Goal: Task Accomplishment & Management: Use online tool/utility

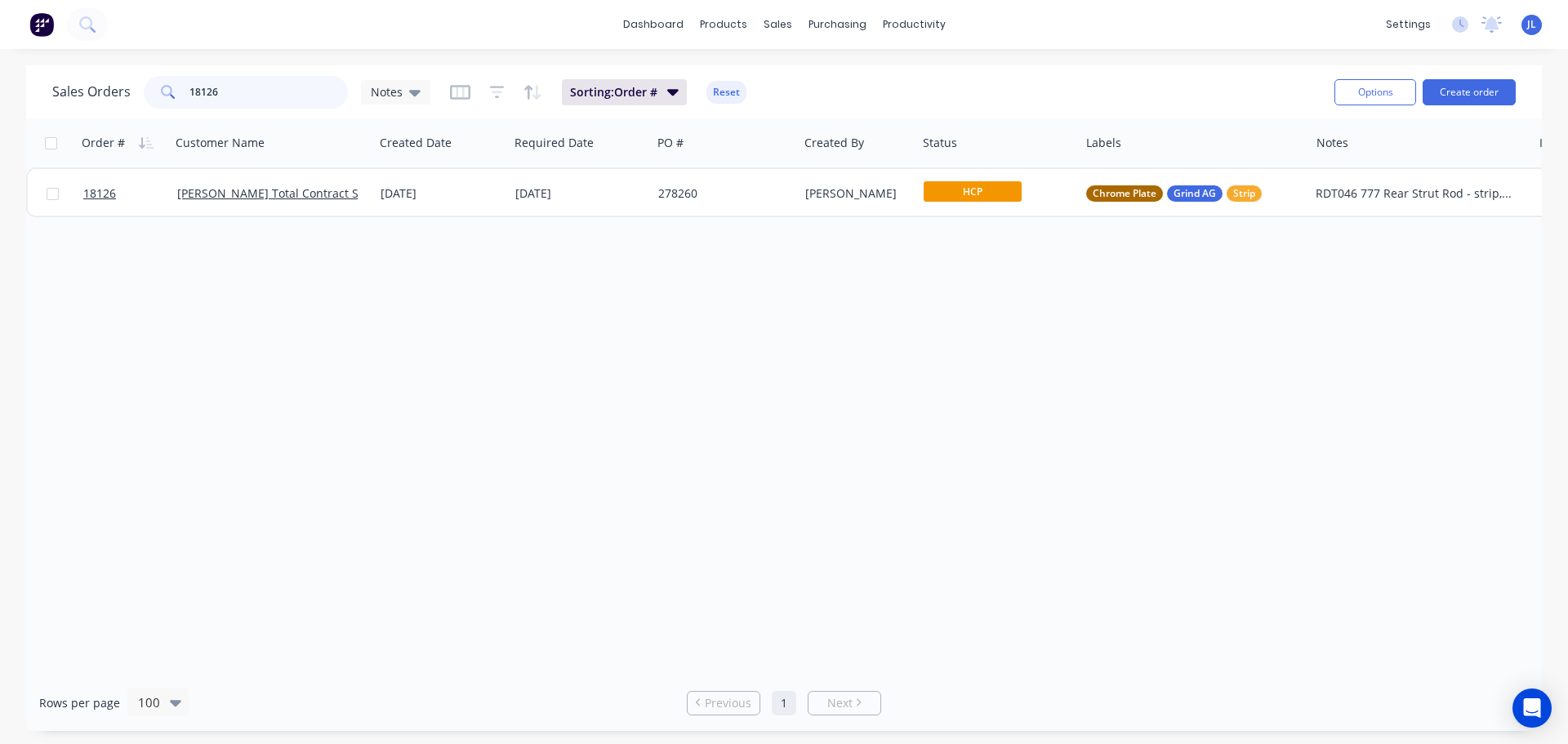
drag, startPoint x: 244, startPoint y: 91, endPoint x: 100, endPoint y: 91, distance: 144.0
click at [100, 91] on div "Sales Orders 18126 Notes" at bounding box center [241, 92] width 378 height 33
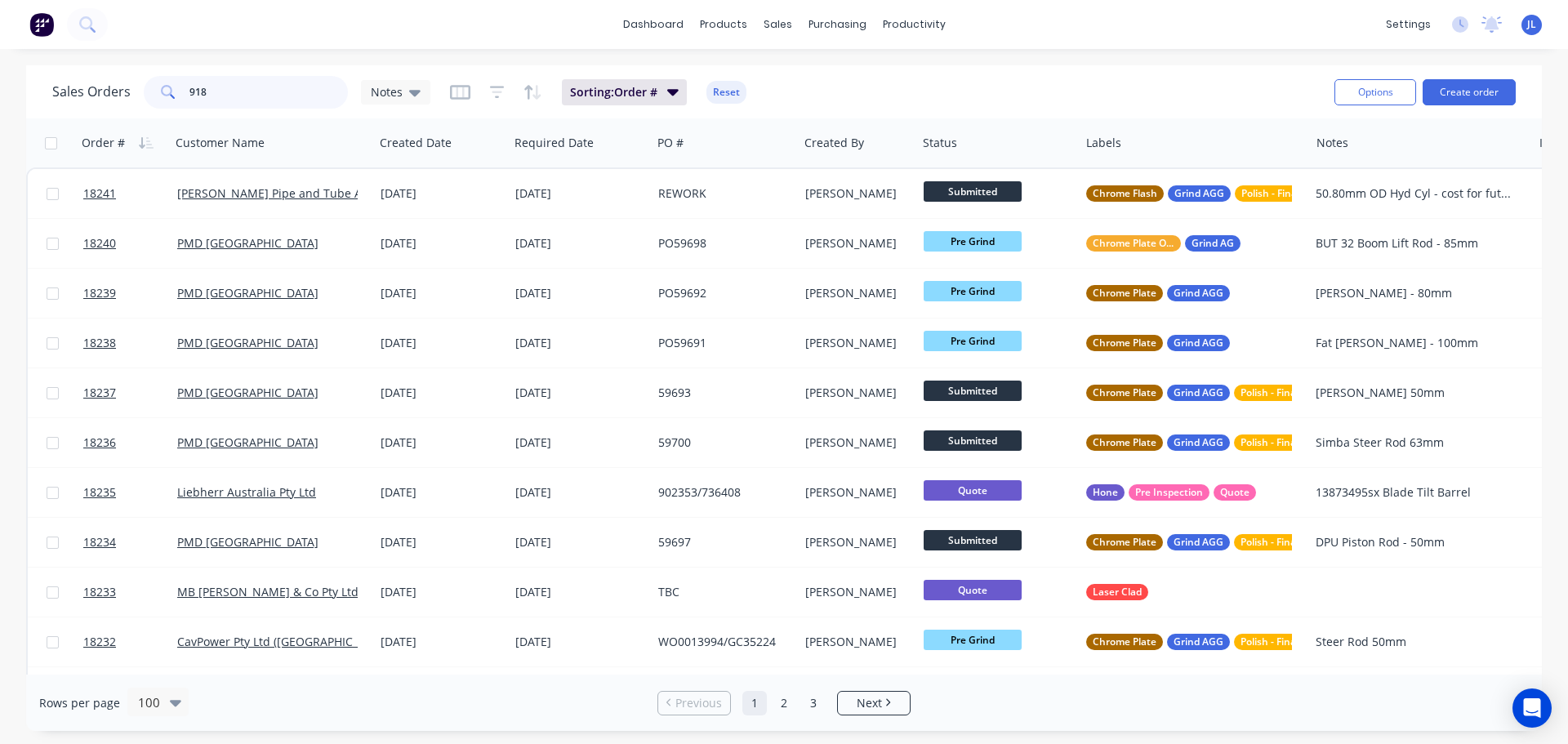
type input "9184"
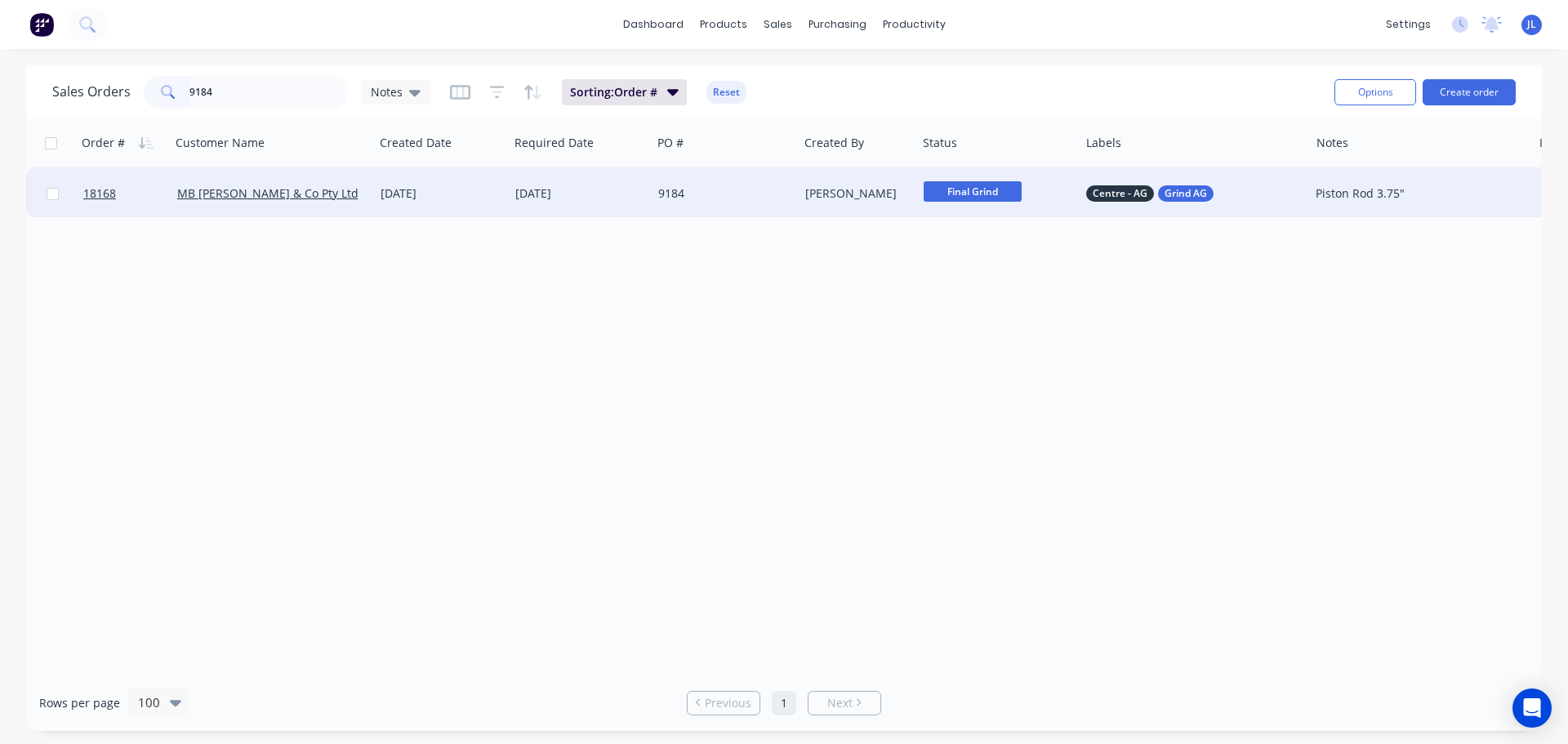
click at [736, 204] on div "9184" at bounding box center [724, 193] width 146 height 49
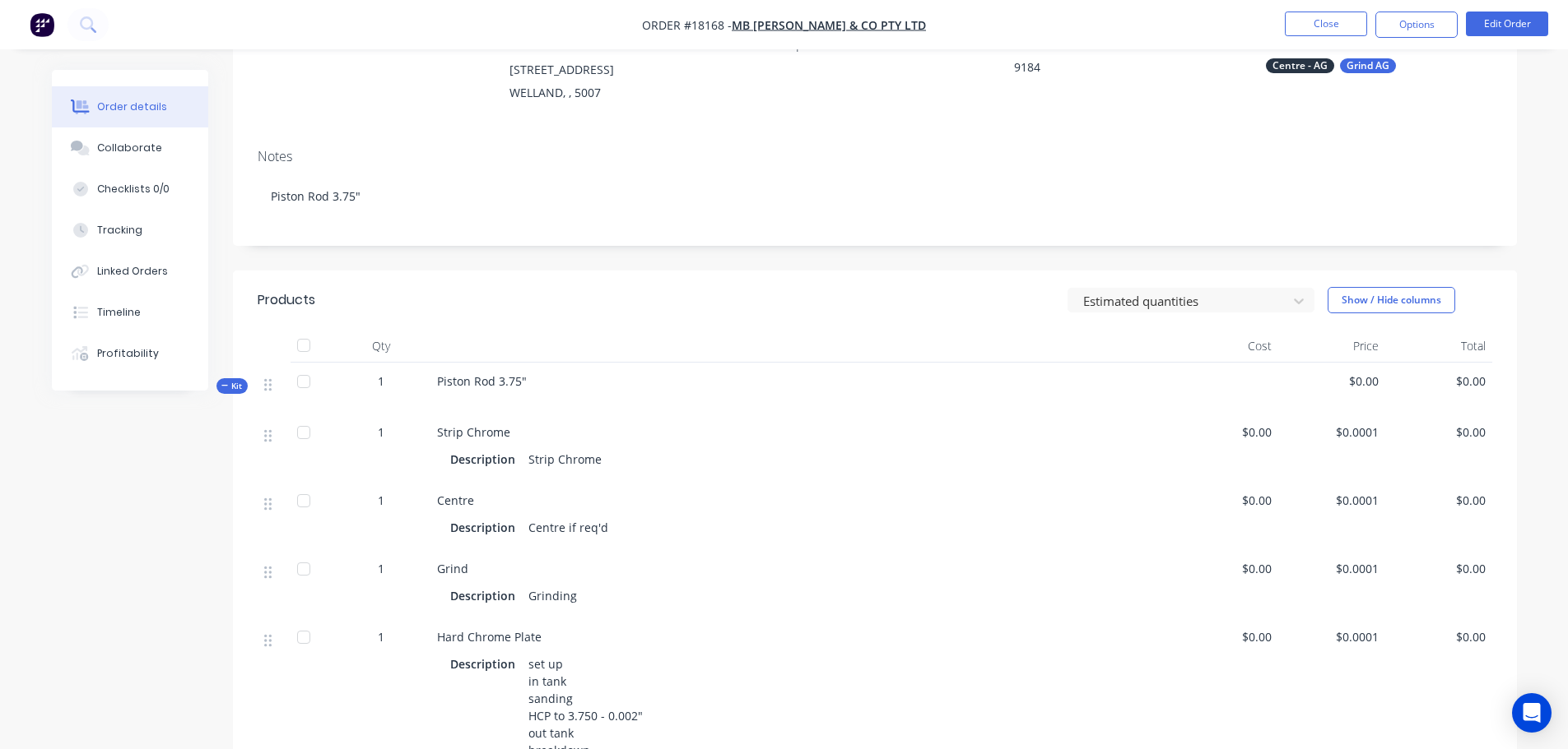
scroll to position [165, 0]
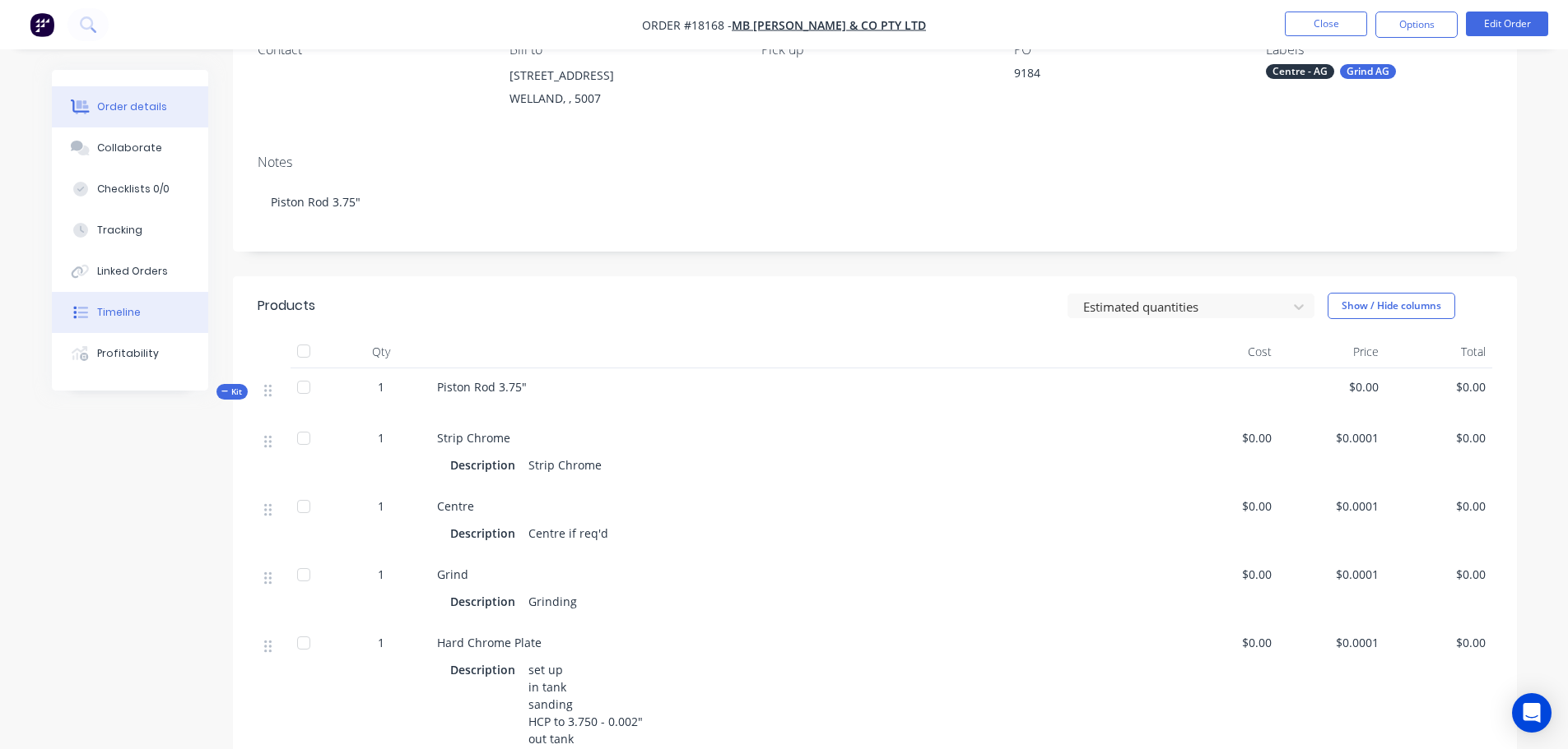
click at [120, 304] on button "Timeline" at bounding box center [129, 313] width 156 height 41
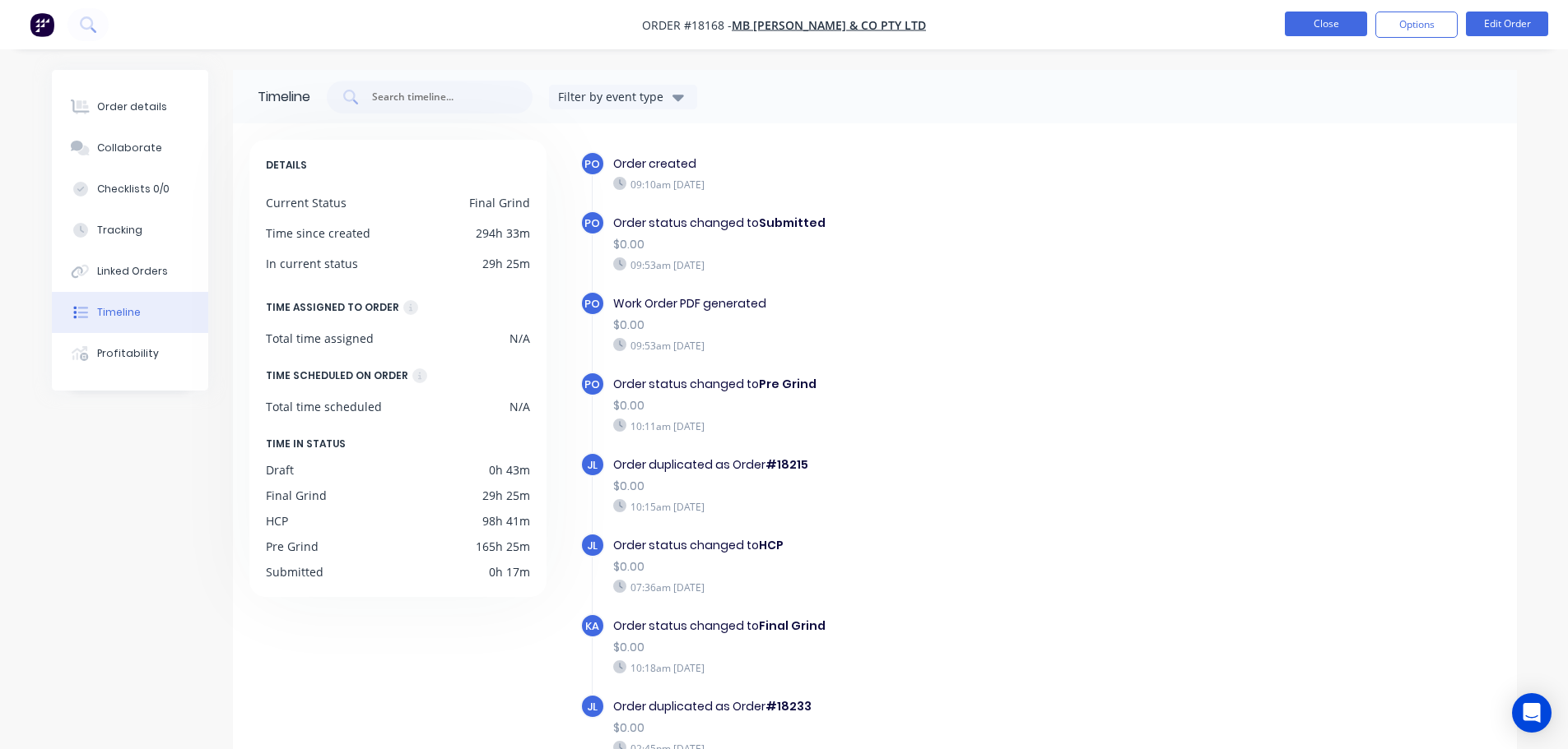
click at [1341, 24] on button "Close" at bounding box center [1325, 23] width 82 height 24
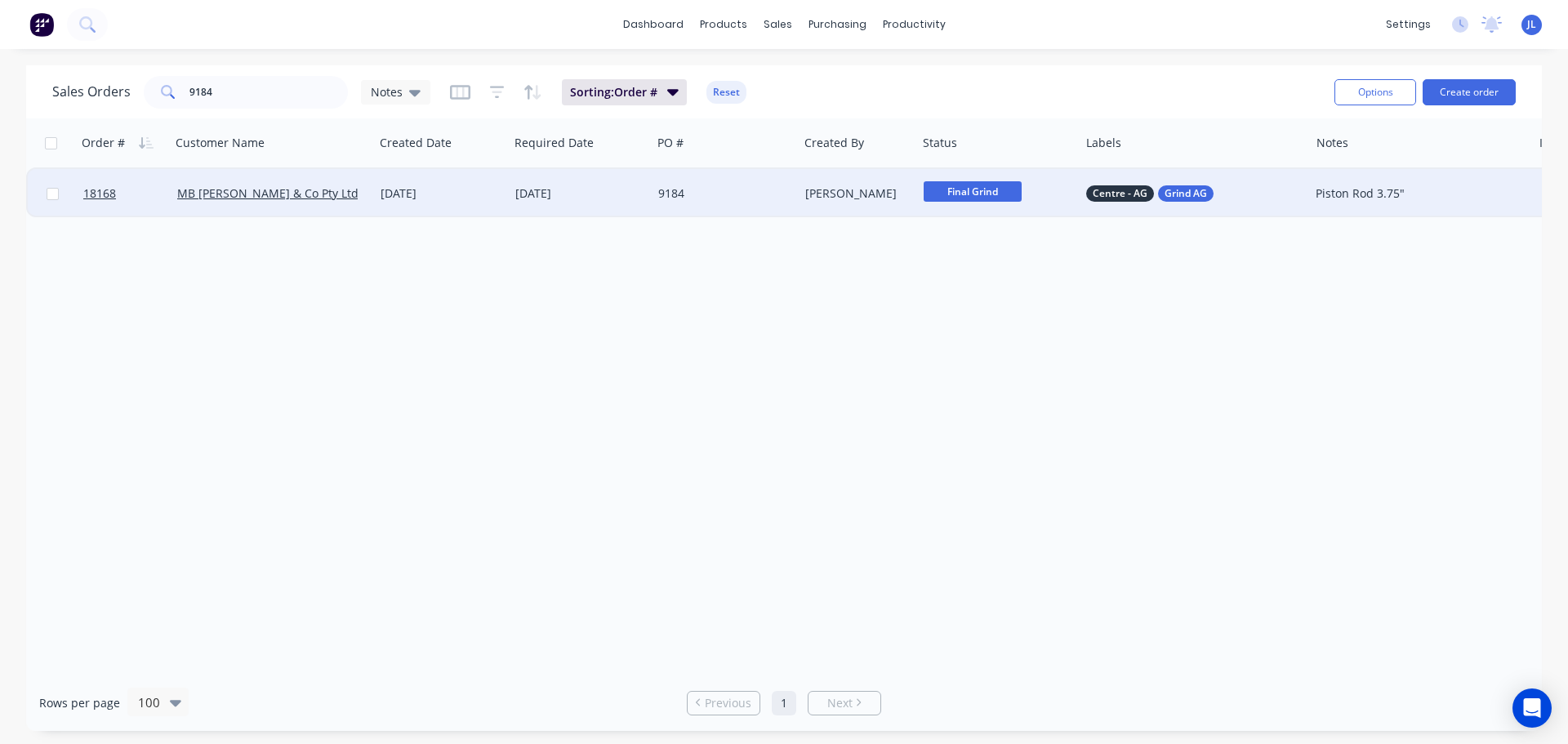
click at [771, 193] on div "9184" at bounding box center [721, 193] width 126 height 17
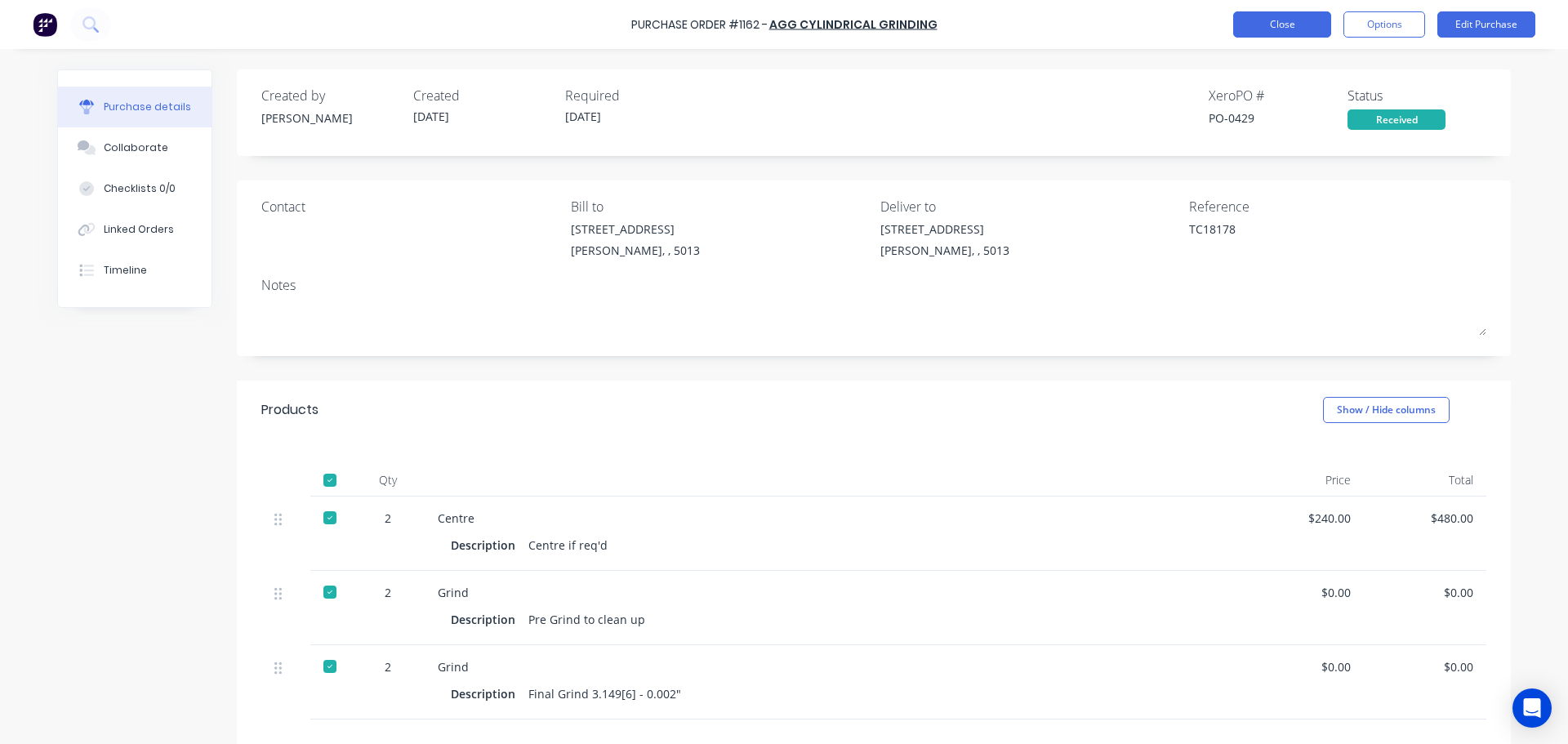
click at [1281, 27] on button "Close" at bounding box center [1282, 24] width 98 height 26
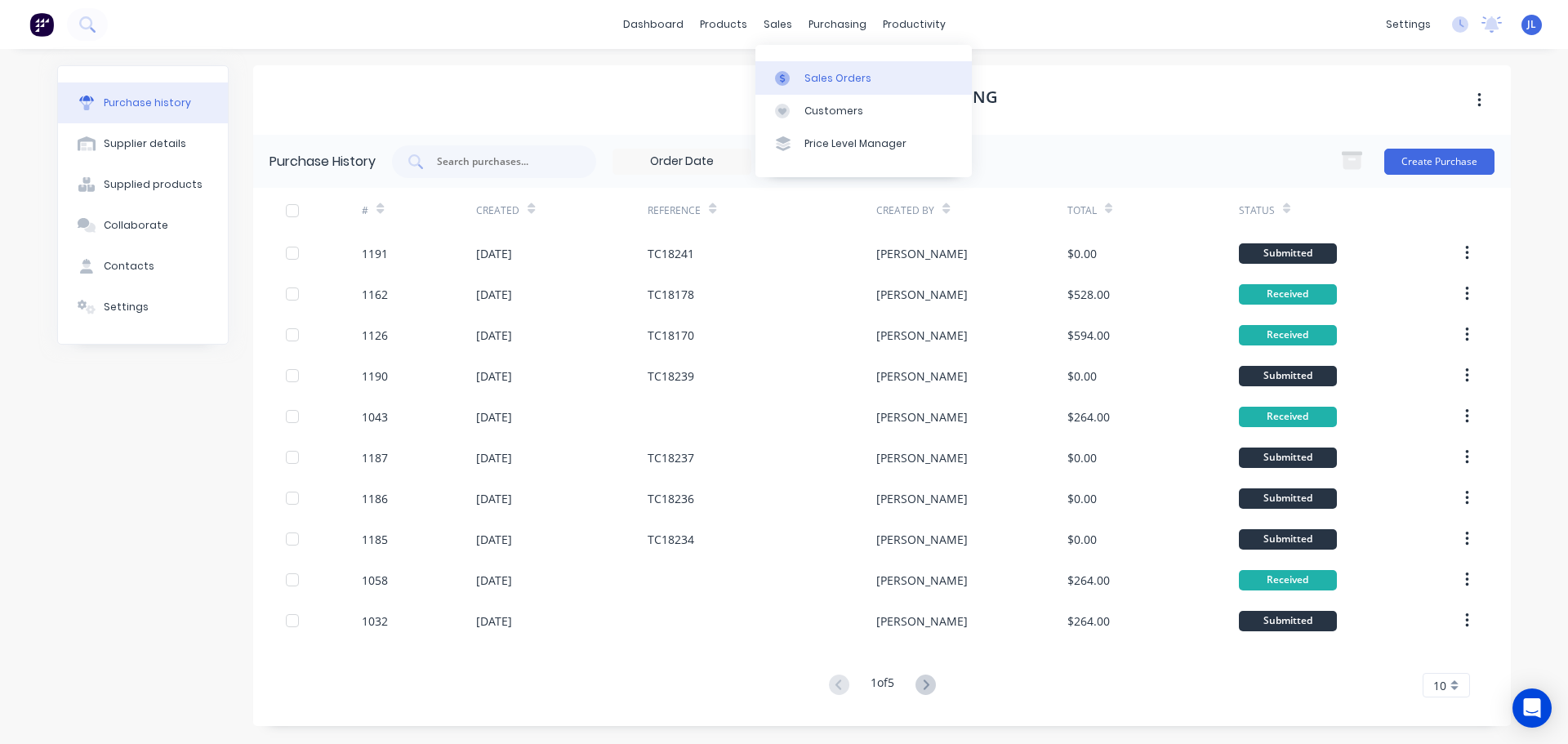
click at [795, 89] on link "Sales Orders" at bounding box center [863, 77] width 217 height 33
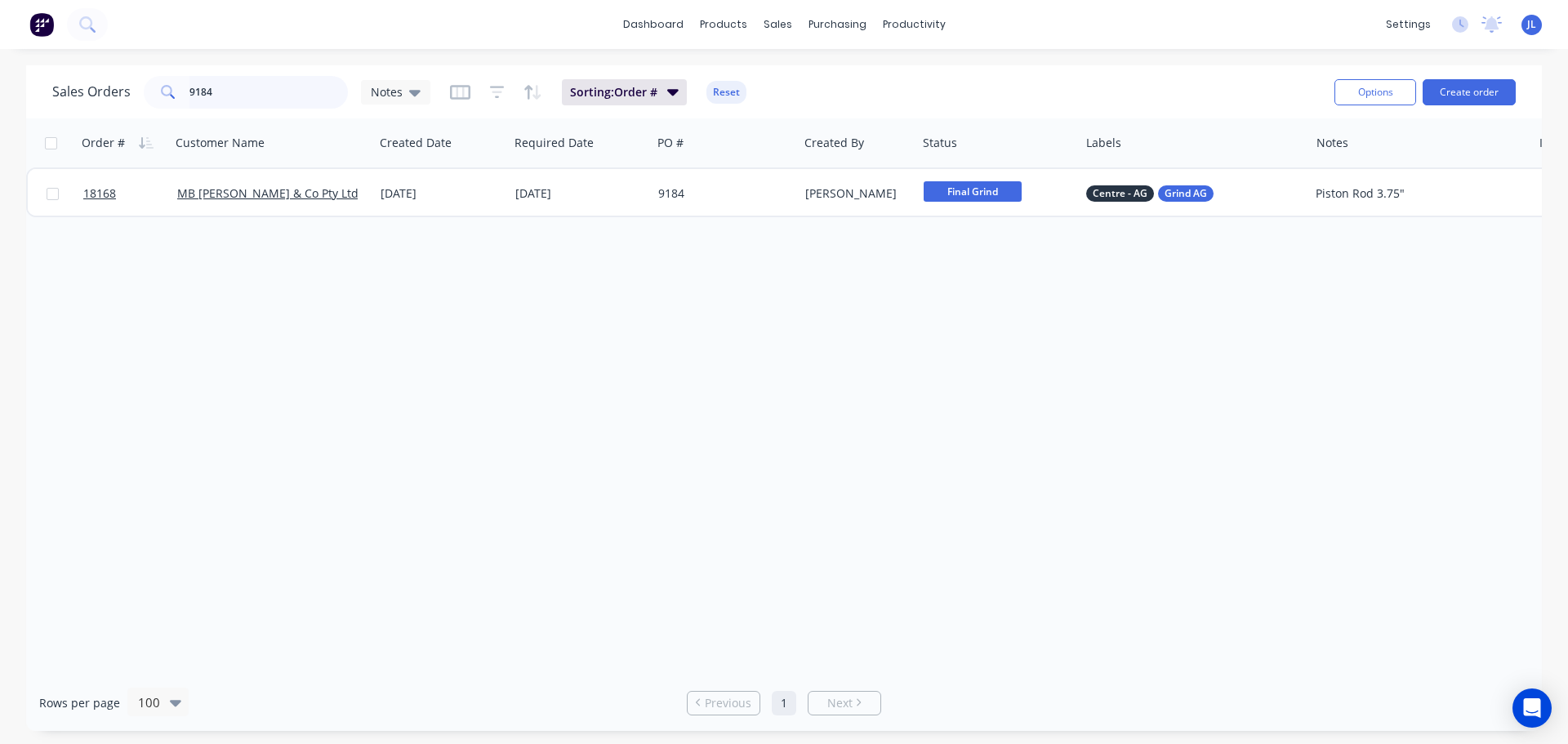
click at [231, 99] on input "9184" at bounding box center [269, 92] width 159 height 33
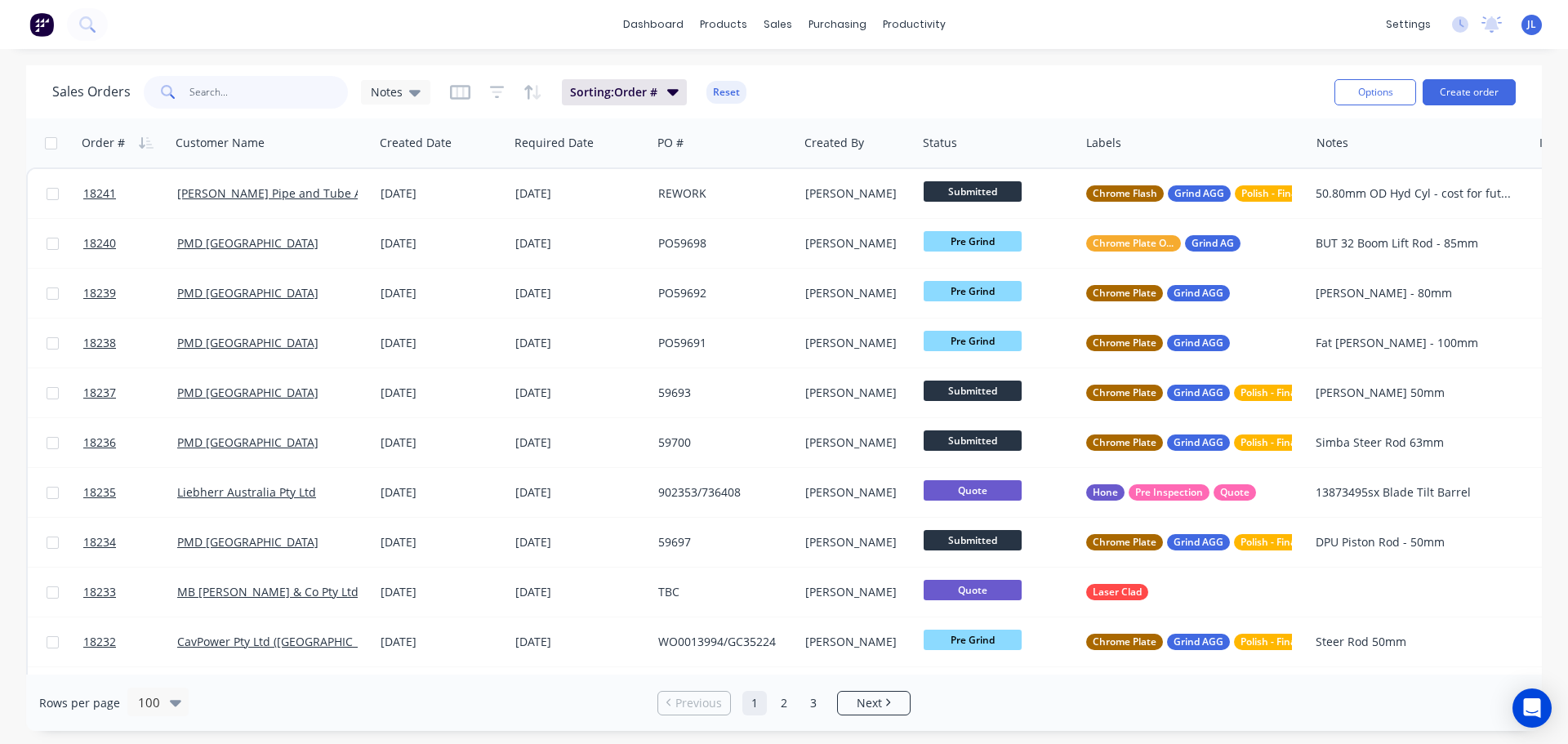
click at [249, 103] on input "text" at bounding box center [269, 92] width 159 height 33
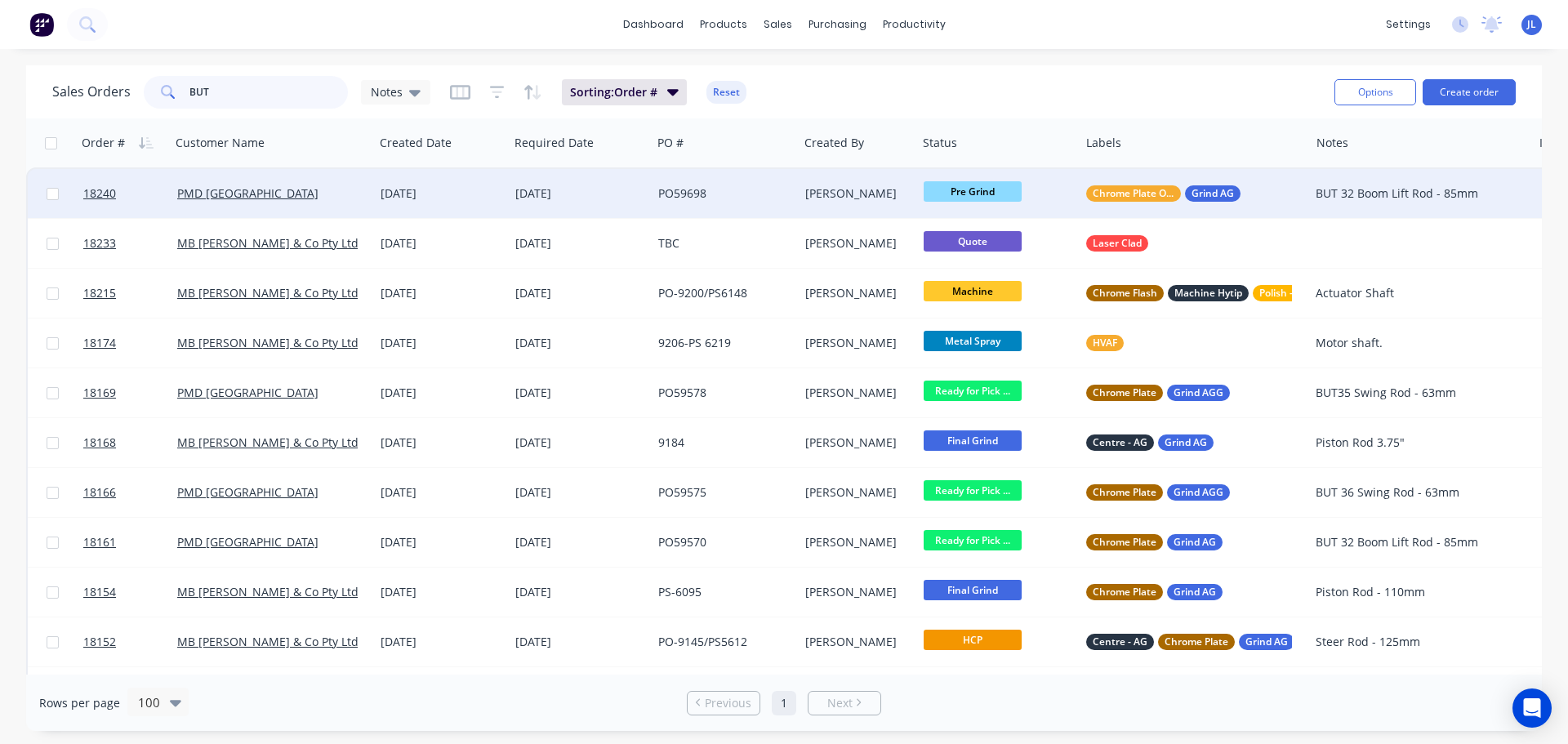
type input "BUT"
click at [1269, 197] on div "Chrome Plate Only Grind AG" at bounding box center [1189, 193] width 205 height 17
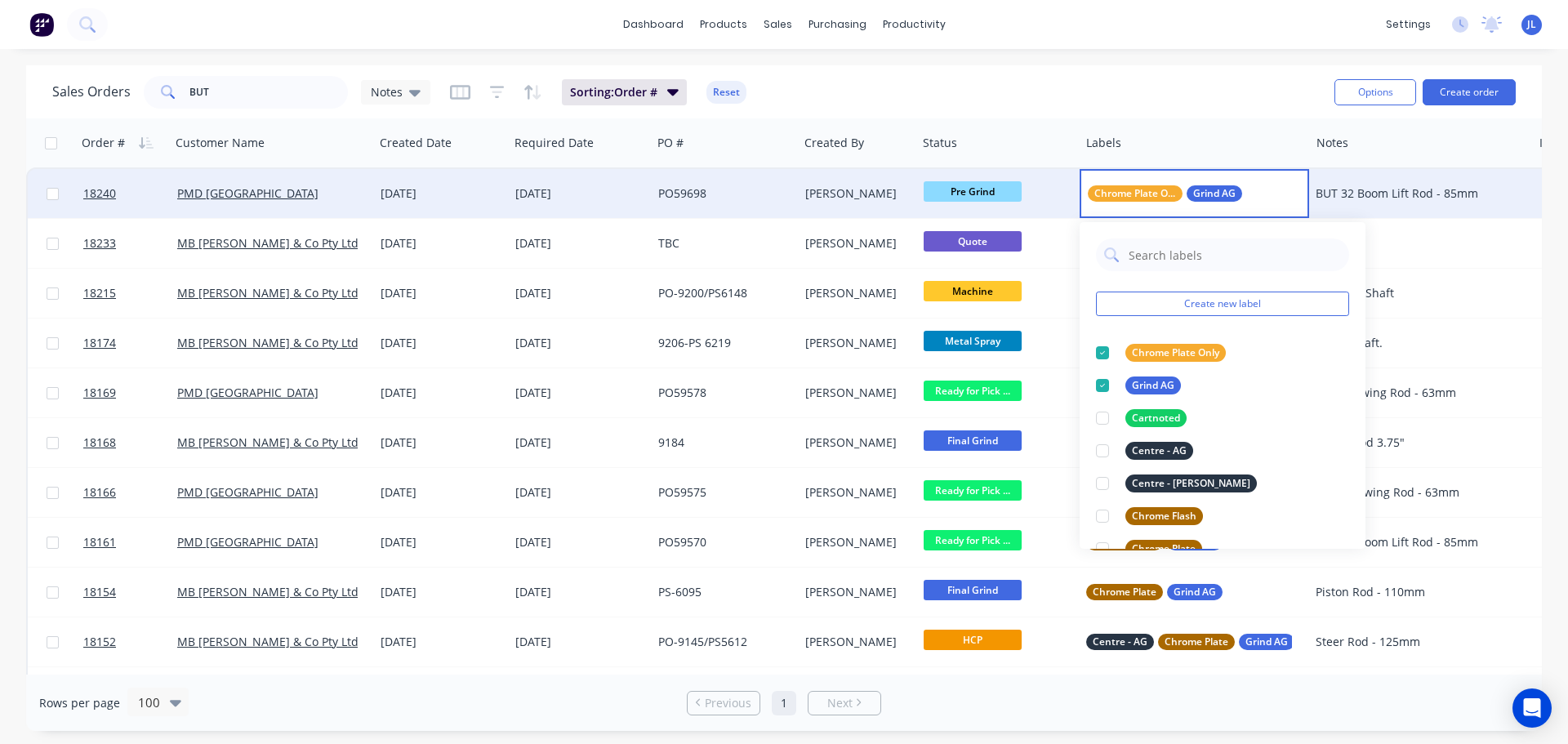
click at [713, 188] on div "PO59698" at bounding box center [721, 193] width 126 height 17
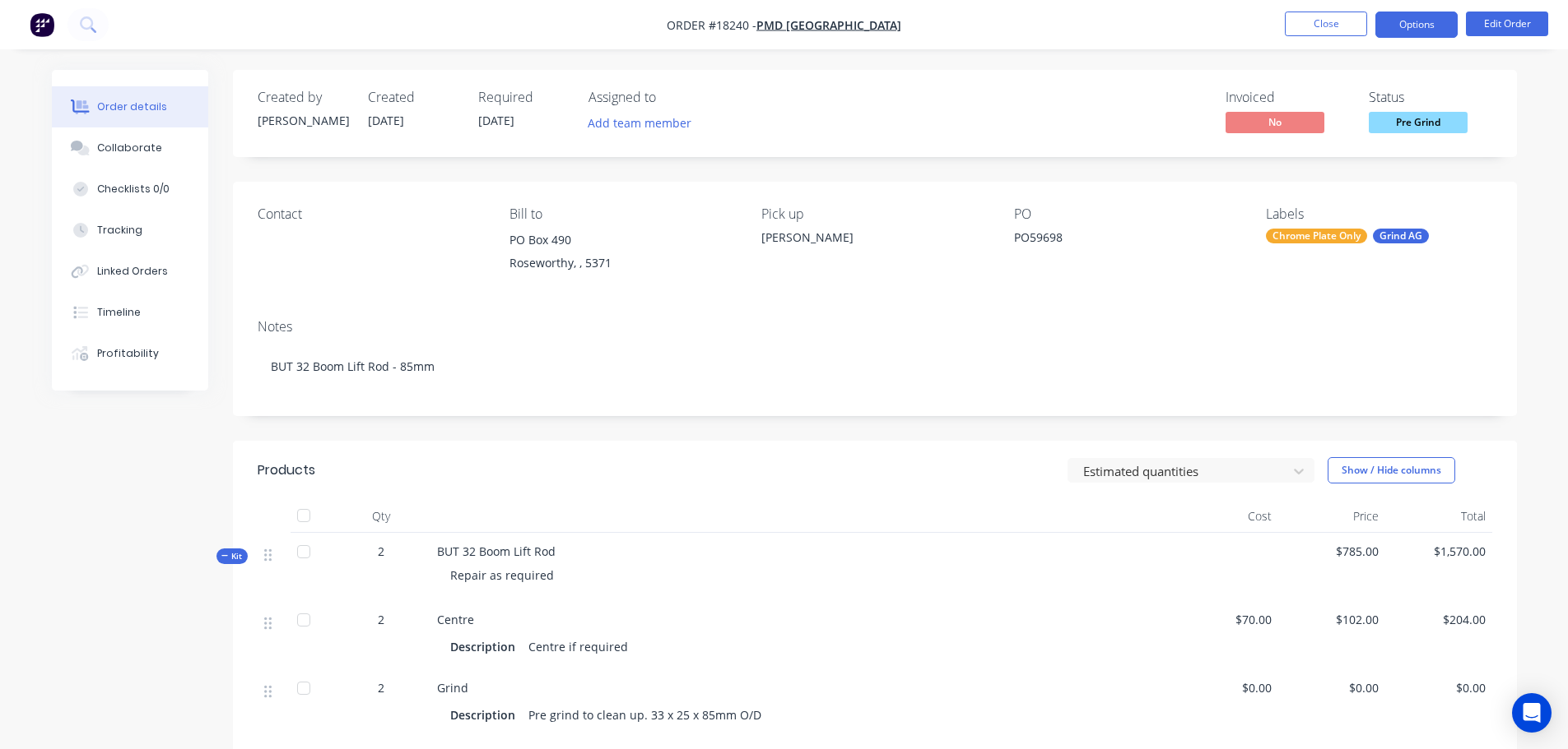
drag, startPoint x: 1432, startPoint y: 21, endPoint x: 1427, endPoint y: 37, distance: 16.8
click at [1432, 22] on button "Options" at bounding box center [1416, 24] width 82 height 26
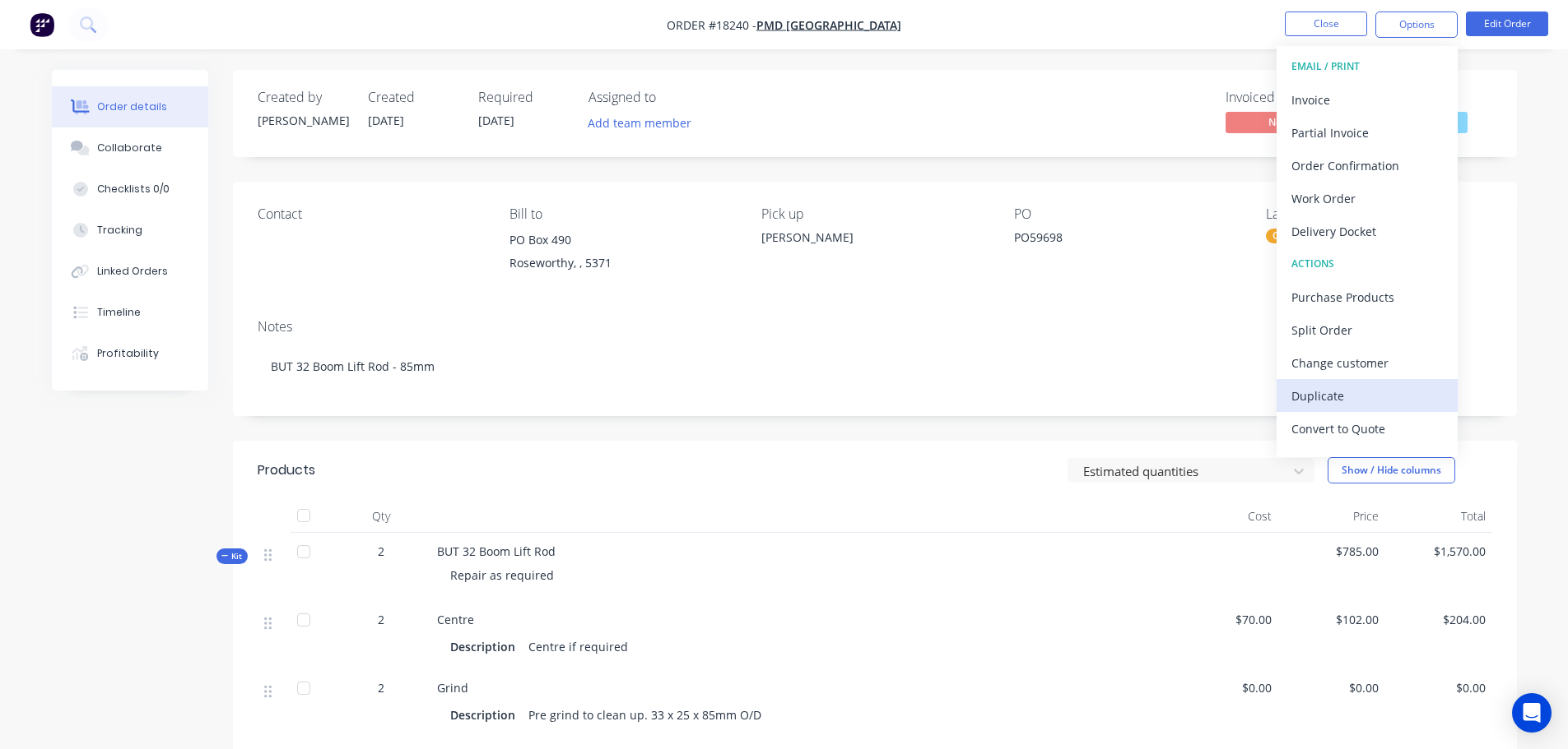
click at [1339, 385] on div "Duplicate" at bounding box center [1367, 395] width 152 height 23
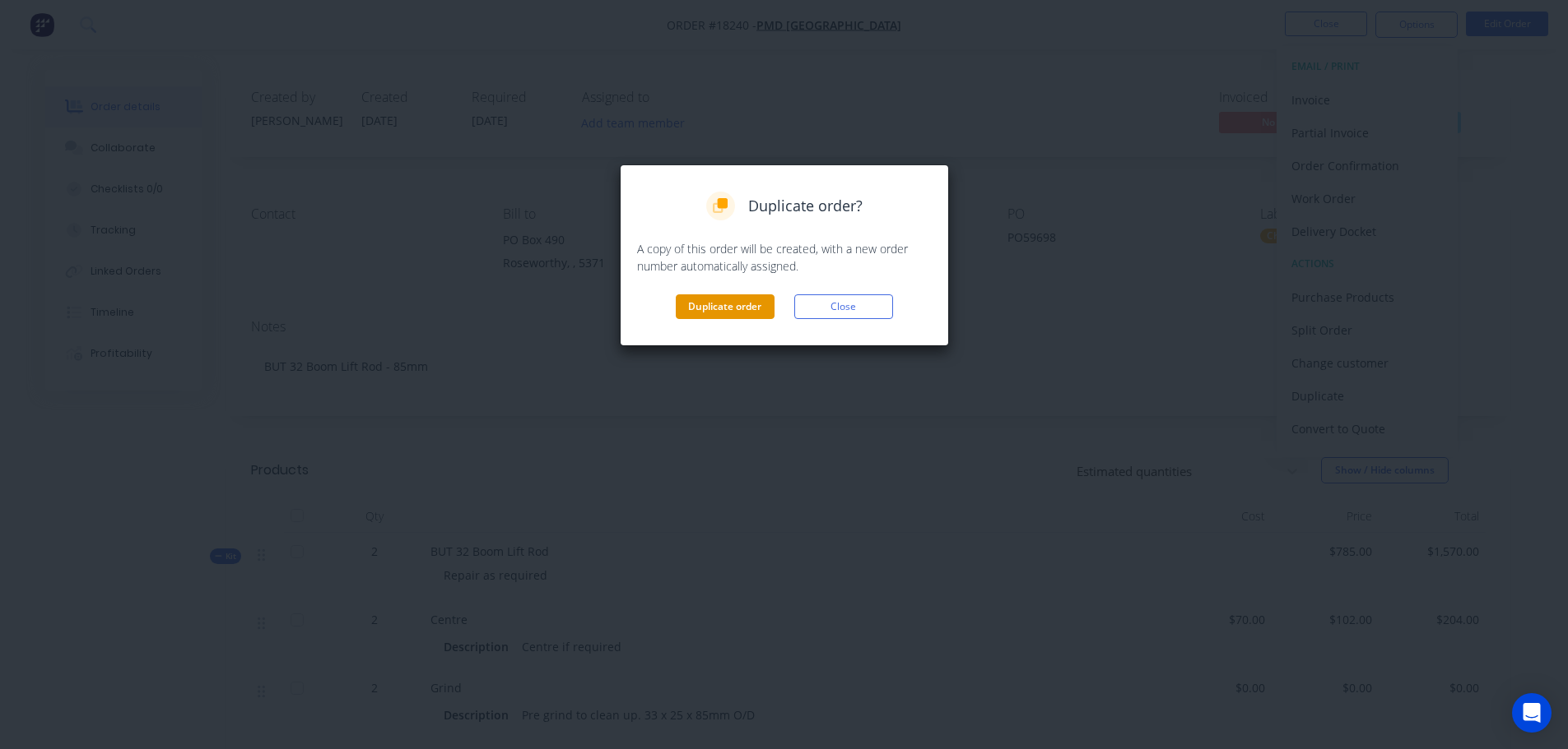
click at [740, 300] on button "Duplicate order" at bounding box center [724, 307] width 98 height 24
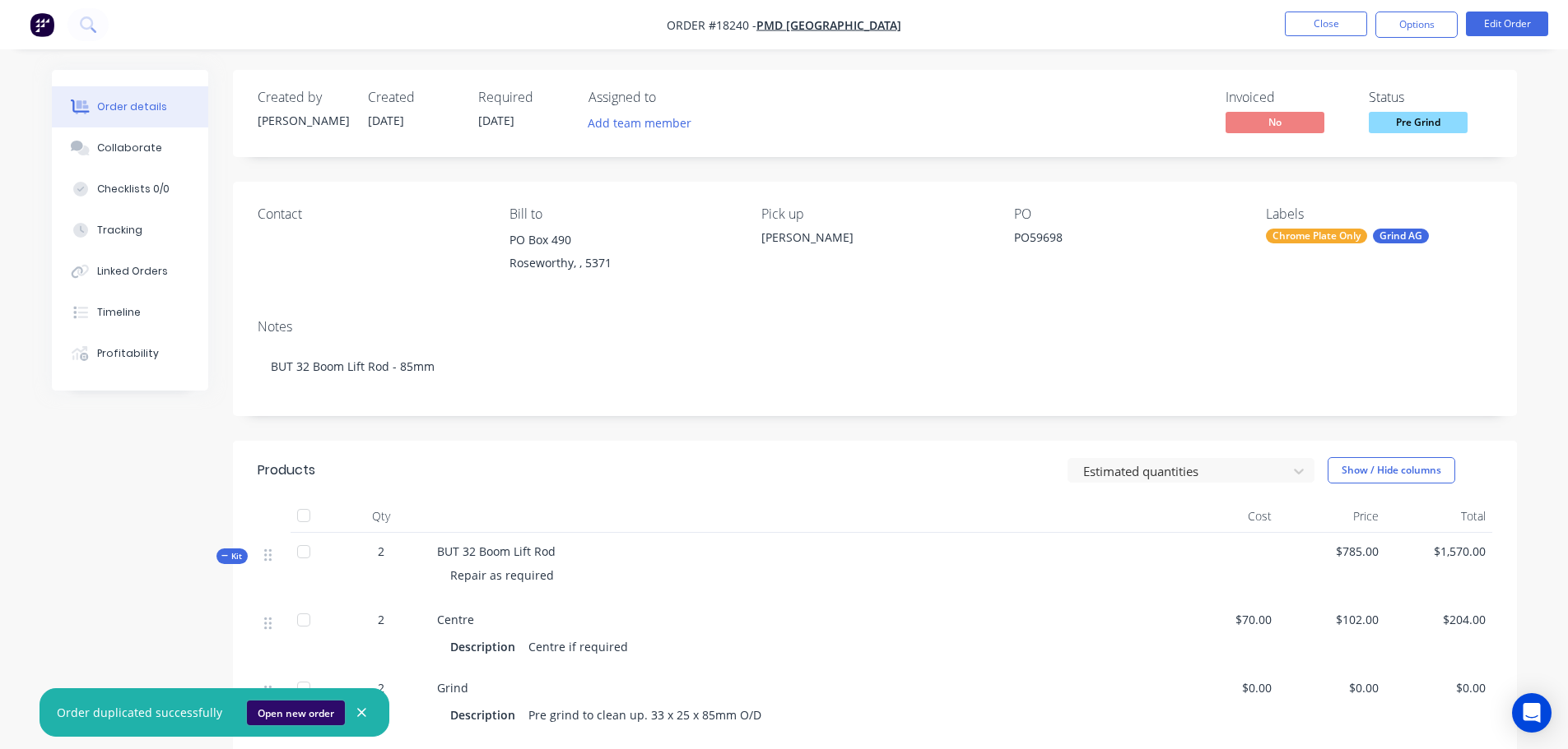
click at [292, 718] on button "Open new order" at bounding box center [296, 713] width 98 height 24
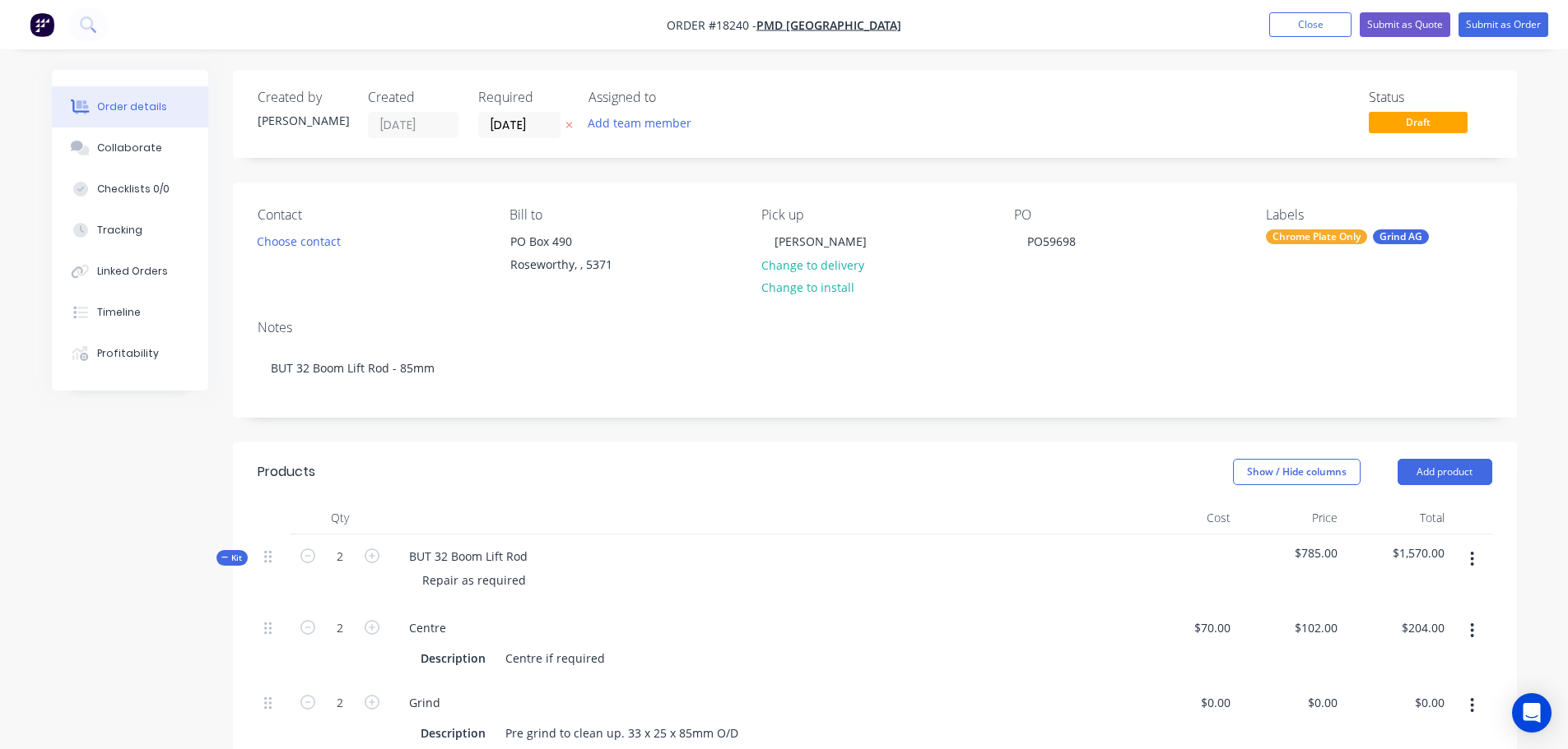
scroll to position [329, 0]
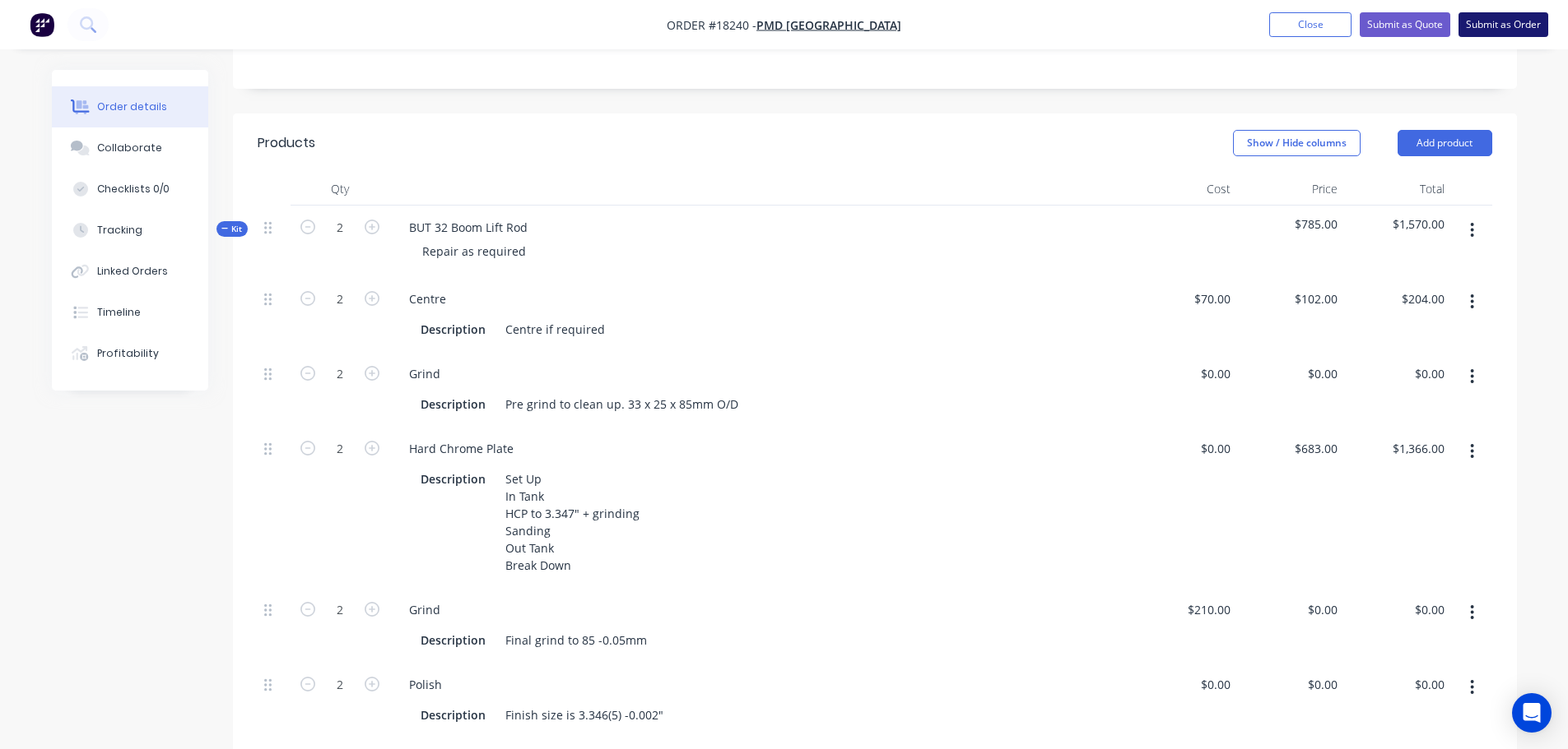
click at [1483, 23] on button "Submit as Order" at bounding box center [1503, 24] width 90 height 24
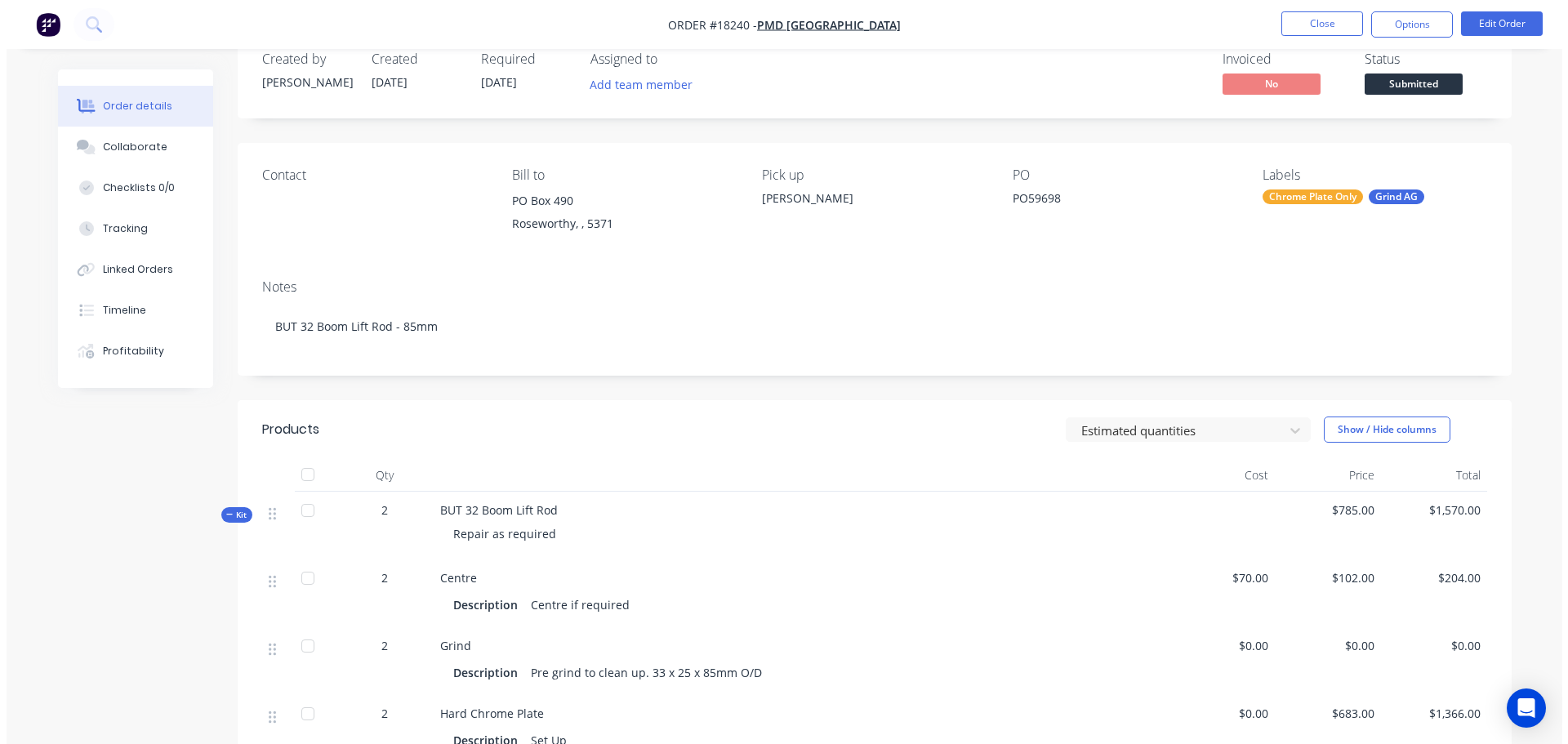
scroll to position [0, 0]
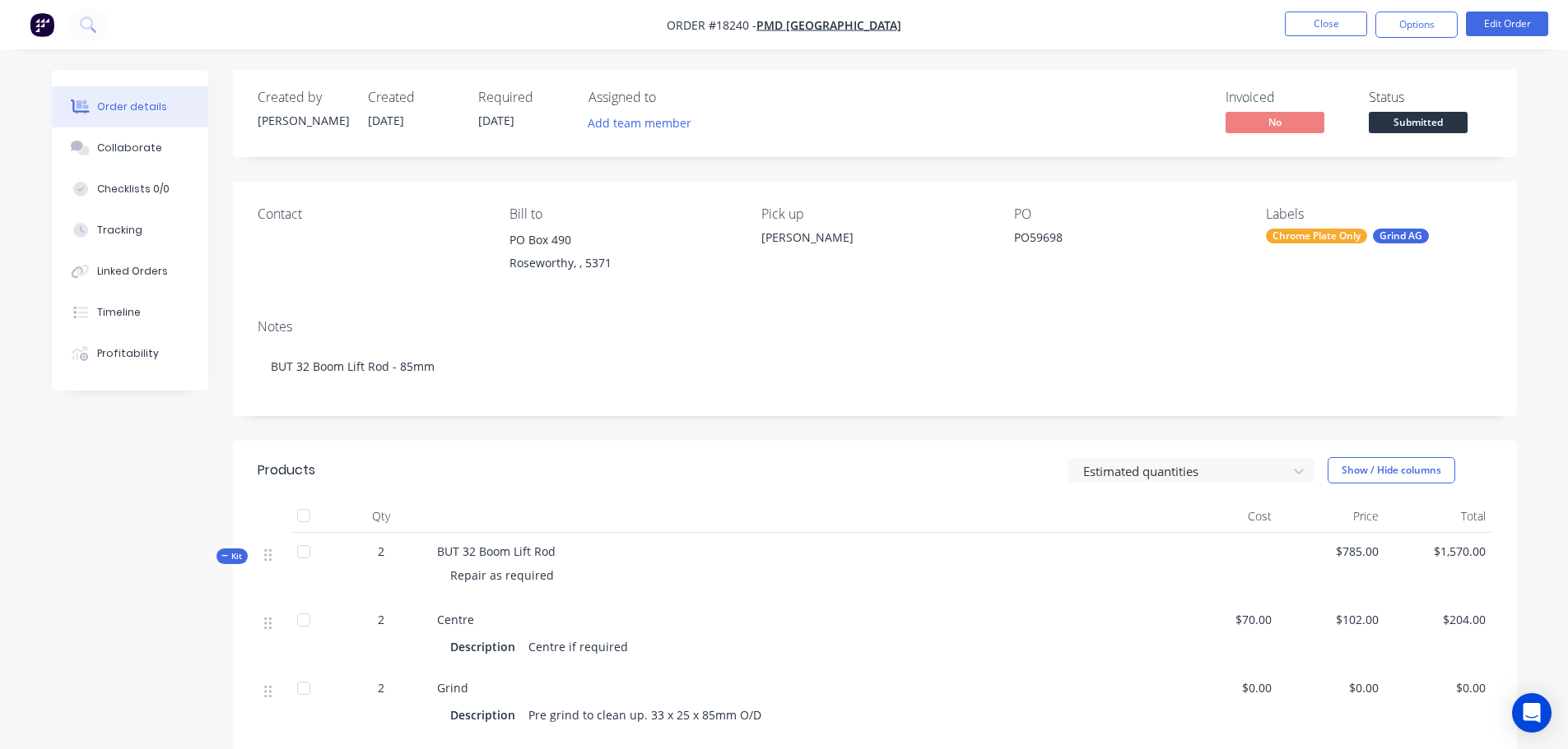
click at [1432, 136] on button "Submitted" at bounding box center [1417, 124] width 98 height 24
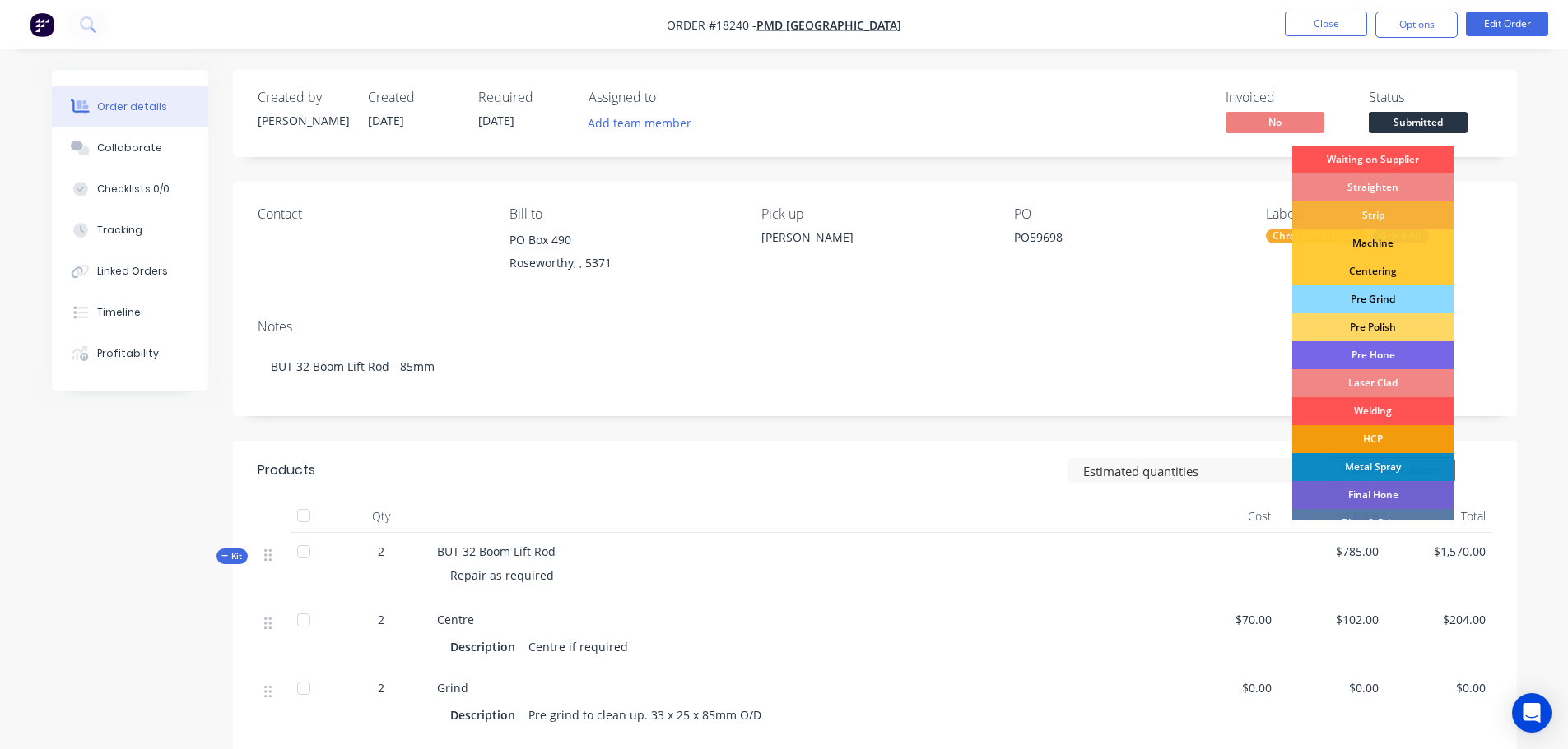
click at [1390, 298] on div "Pre Grind" at bounding box center [1372, 300] width 161 height 28
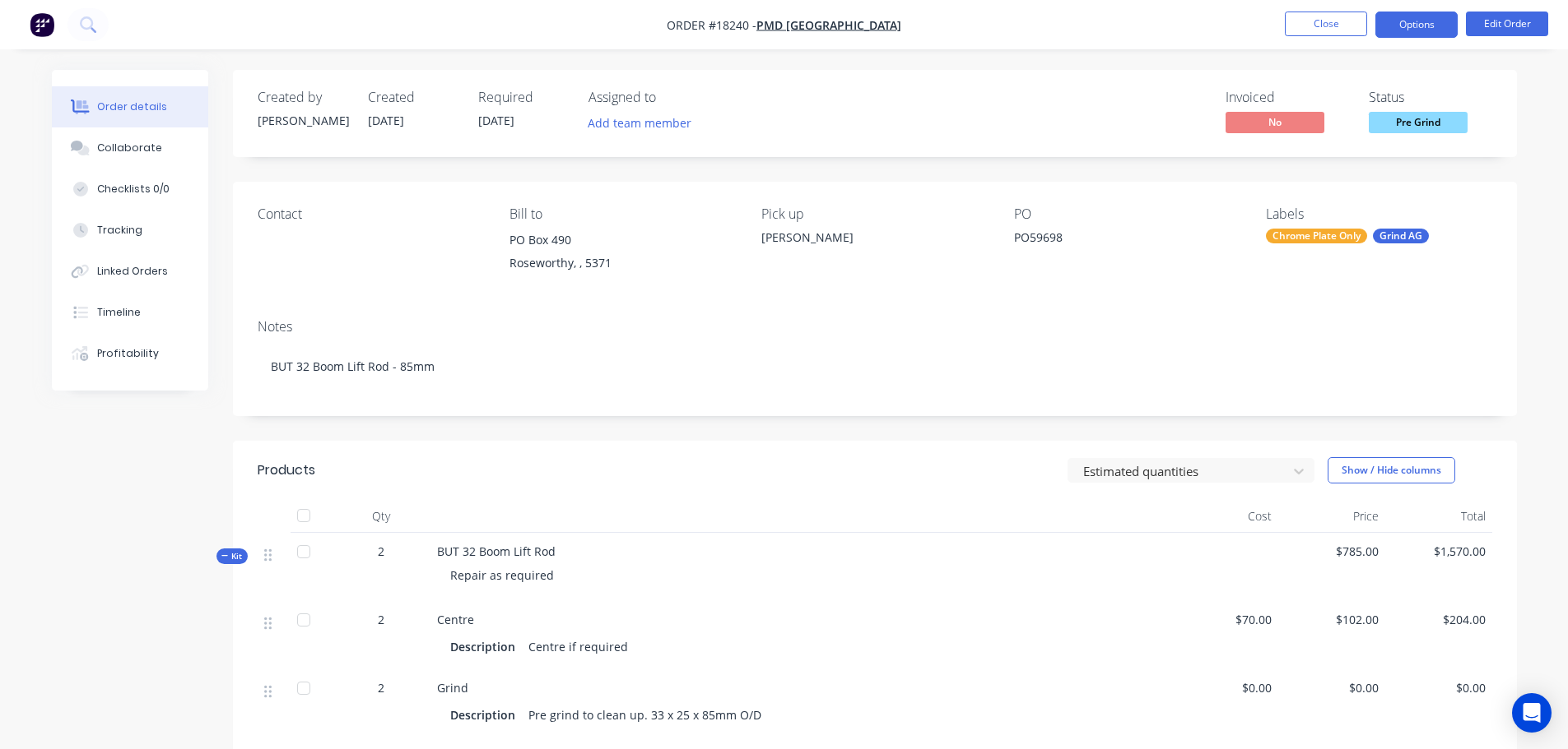
click at [1416, 30] on button "Options" at bounding box center [1416, 24] width 82 height 26
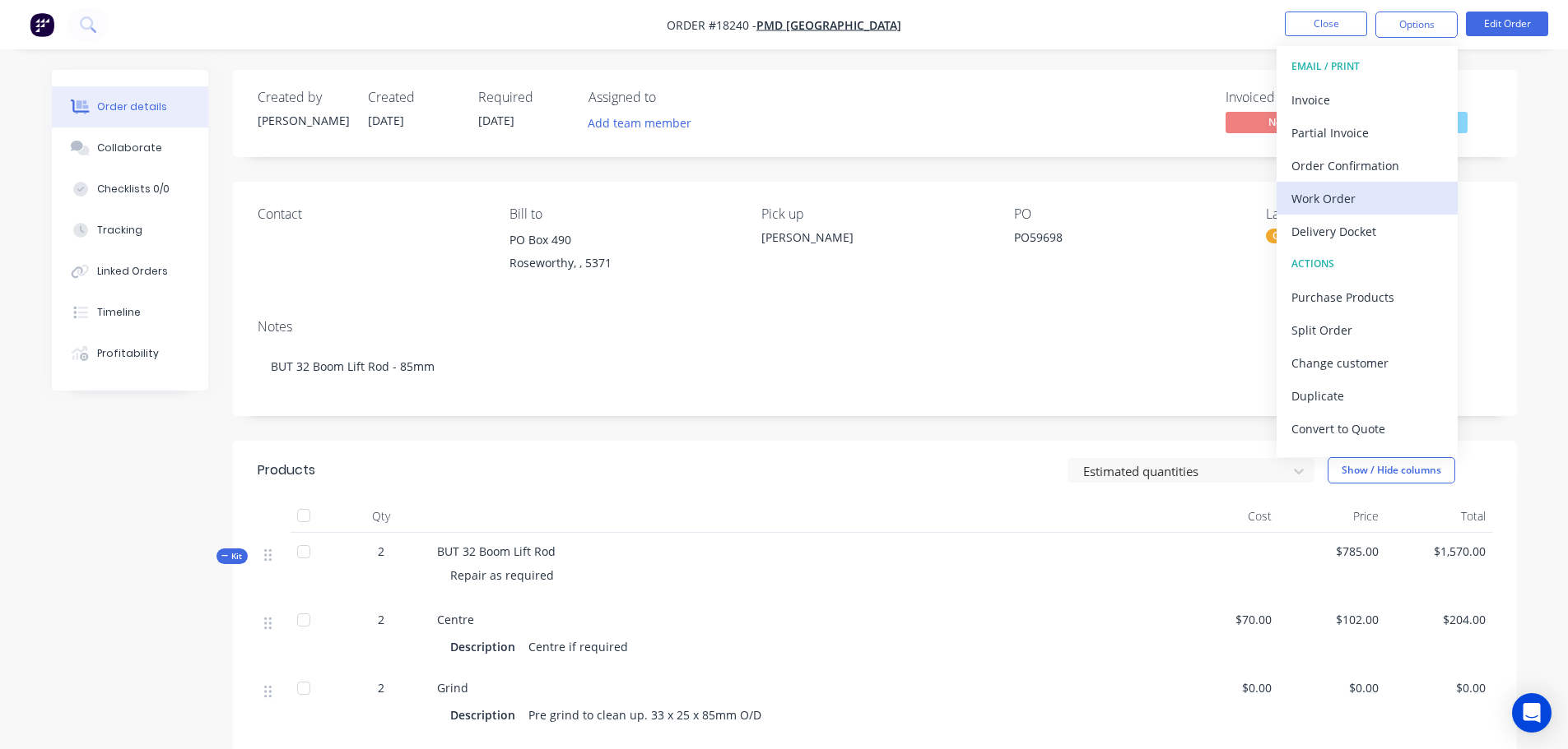
click at [1339, 190] on div "Work Order" at bounding box center [1367, 198] width 152 height 23
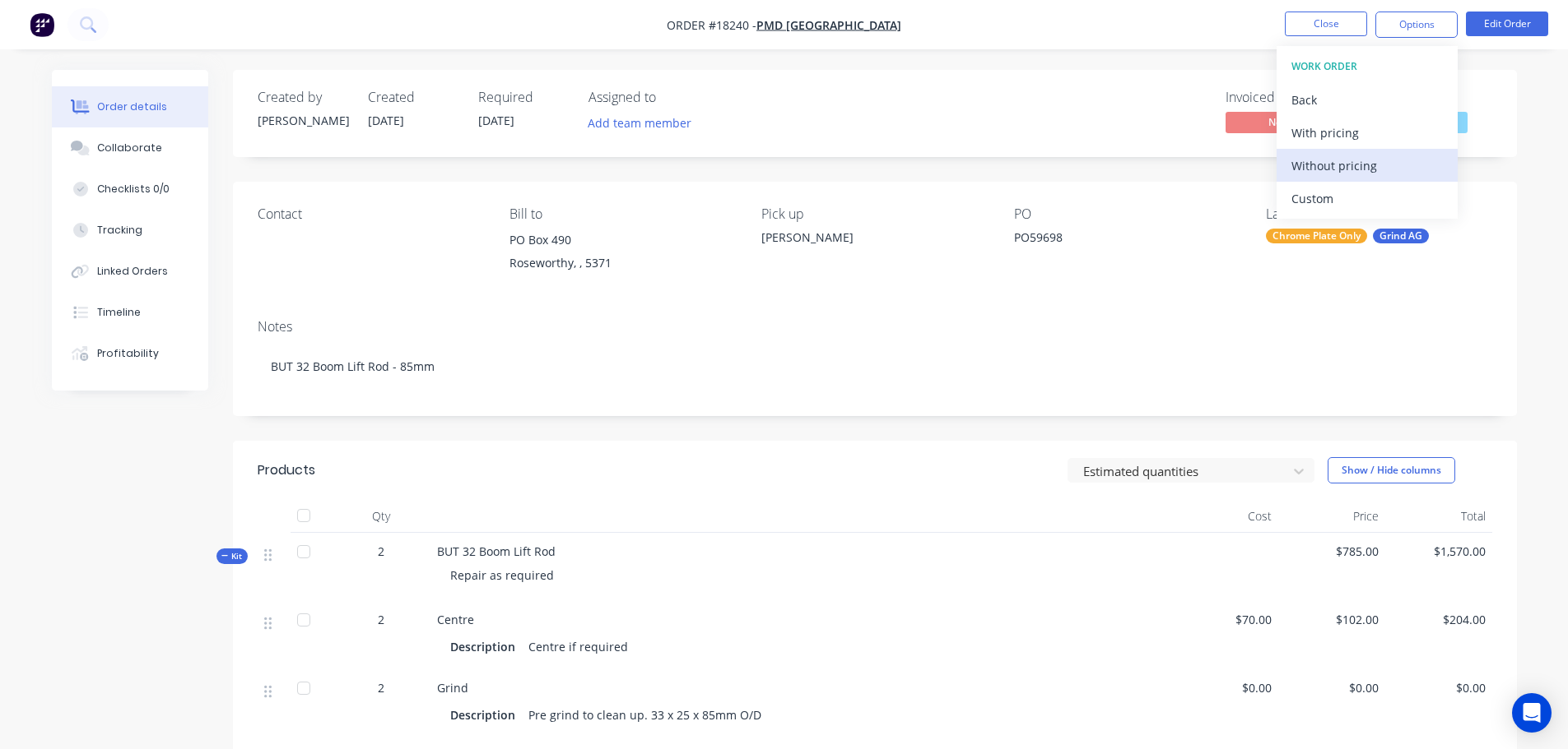
click at [1288, 172] on button "Without pricing" at bounding box center [1367, 165] width 181 height 33
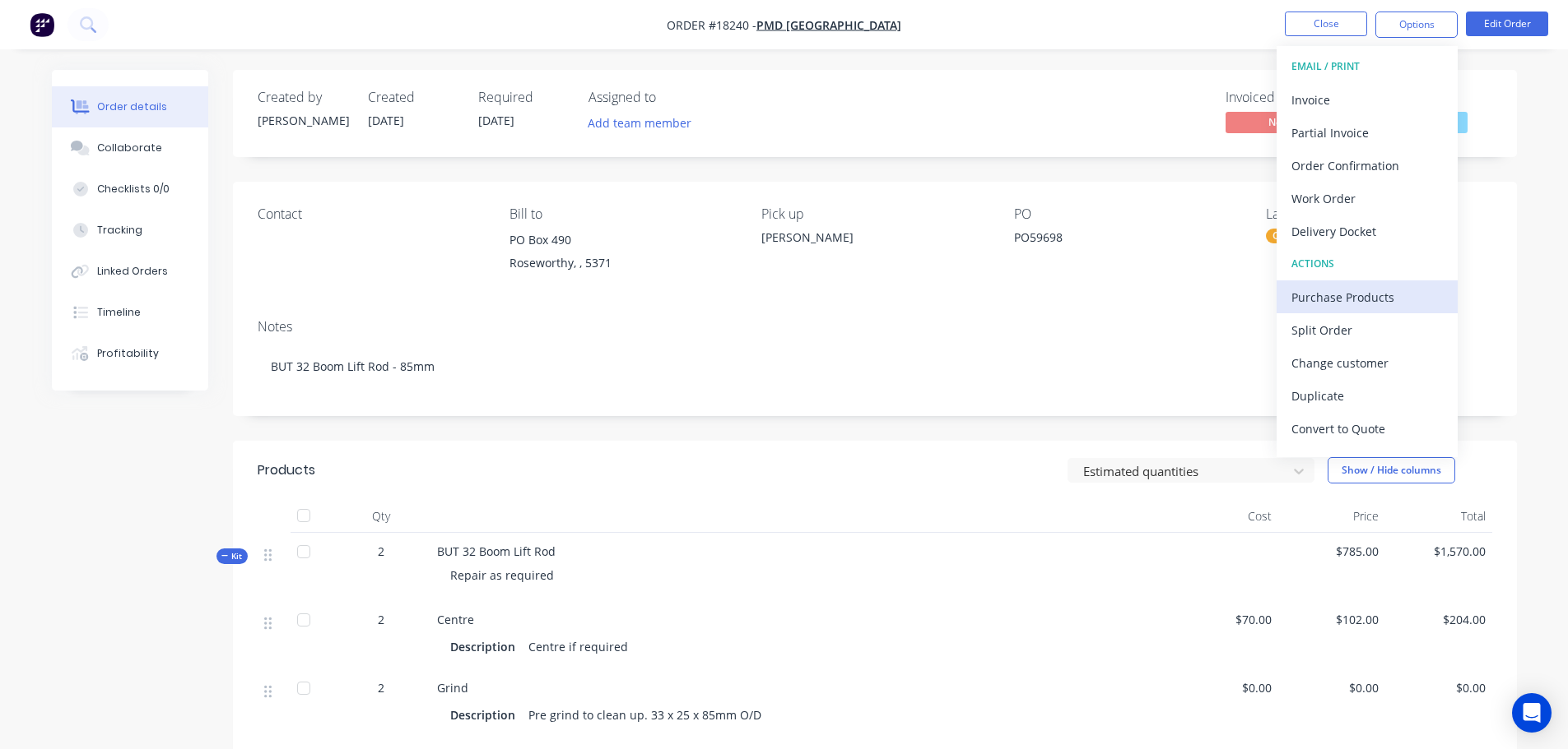
click at [1311, 301] on div "Purchase Products" at bounding box center [1367, 297] width 152 height 23
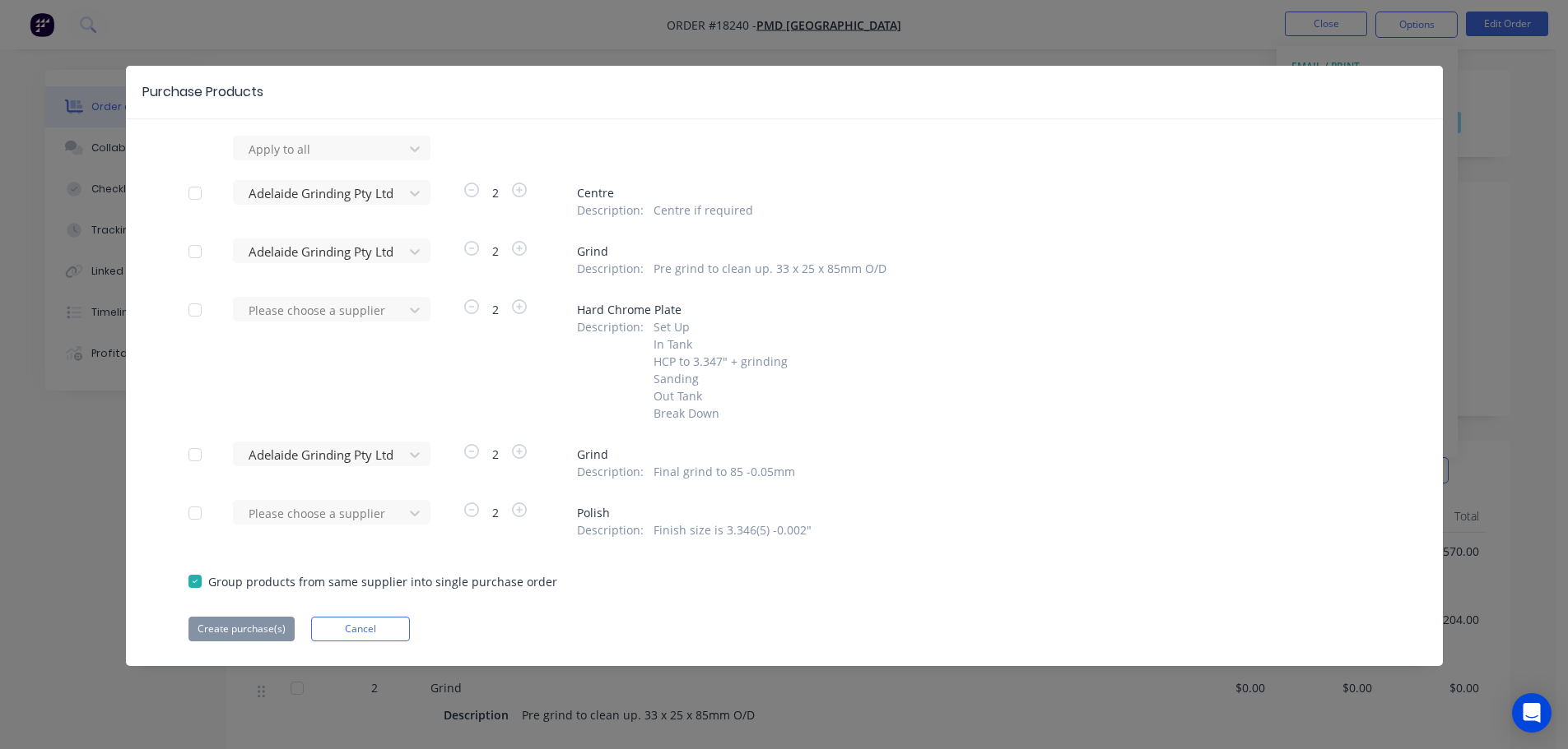
click at [200, 197] on div at bounding box center [195, 193] width 33 height 33
click at [200, 242] on div at bounding box center [195, 251] width 33 height 33
click at [194, 455] on div at bounding box center [195, 454] width 33 height 33
click at [234, 628] on button "Create purchase(s)" at bounding box center [241, 629] width 106 height 24
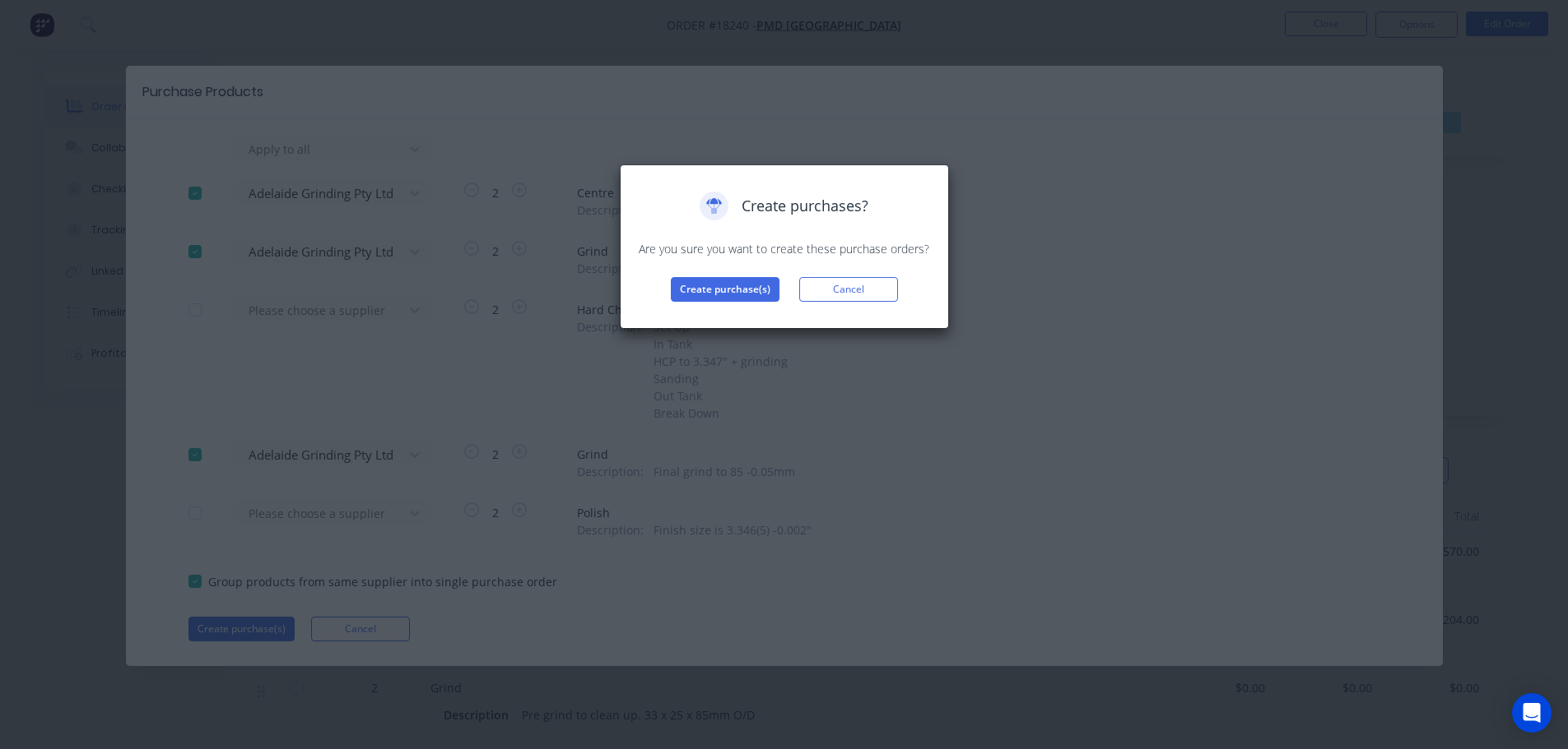
click at [687, 271] on div "Create purchases? Are you sure you want to create these purchase orders? Create…" at bounding box center [784, 247] width 295 height 110
click at [682, 283] on button "Create purchase(s)" at bounding box center [725, 289] width 109 height 24
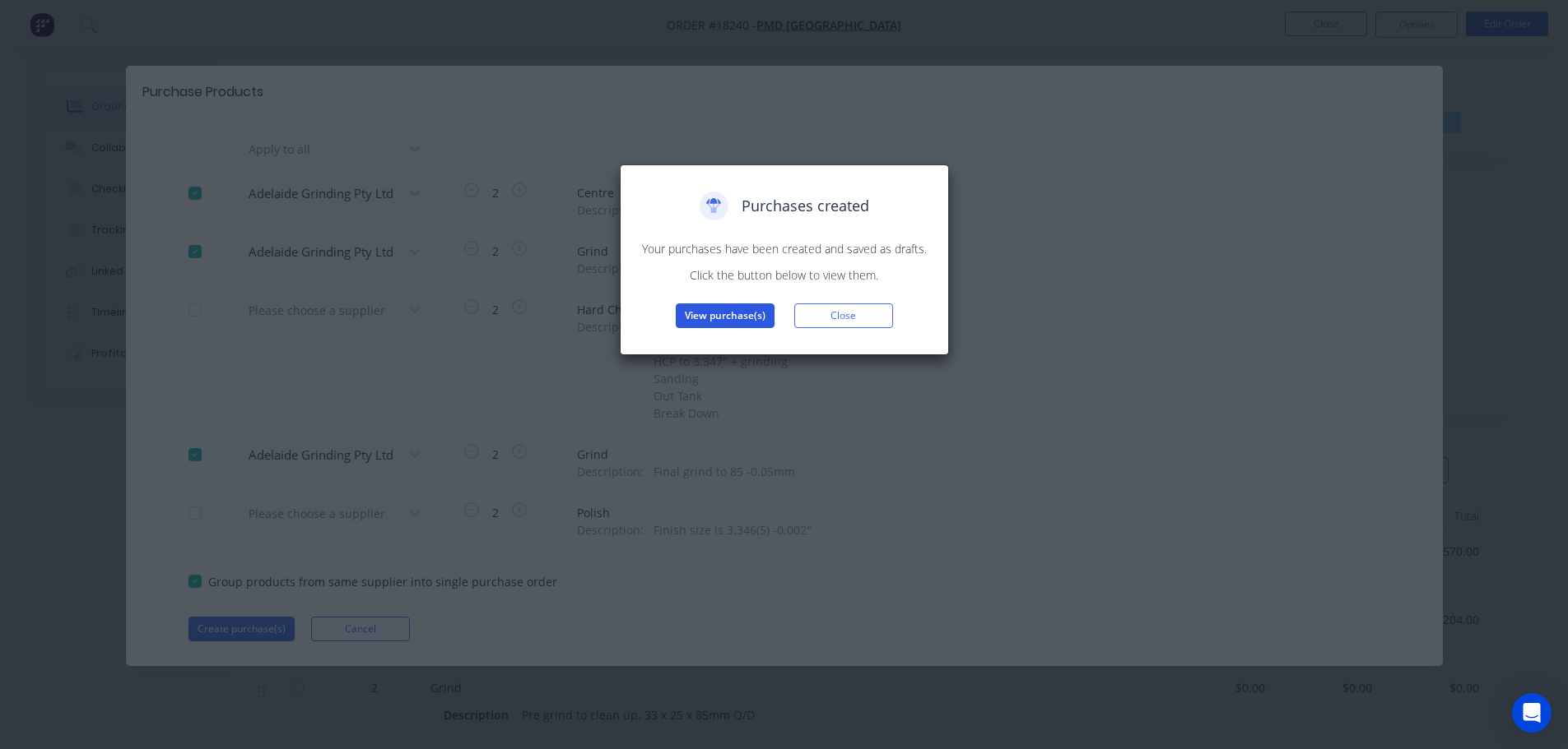
click at [688, 315] on button "View purchase(s)" at bounding box center [724, 316] width 98 height 24
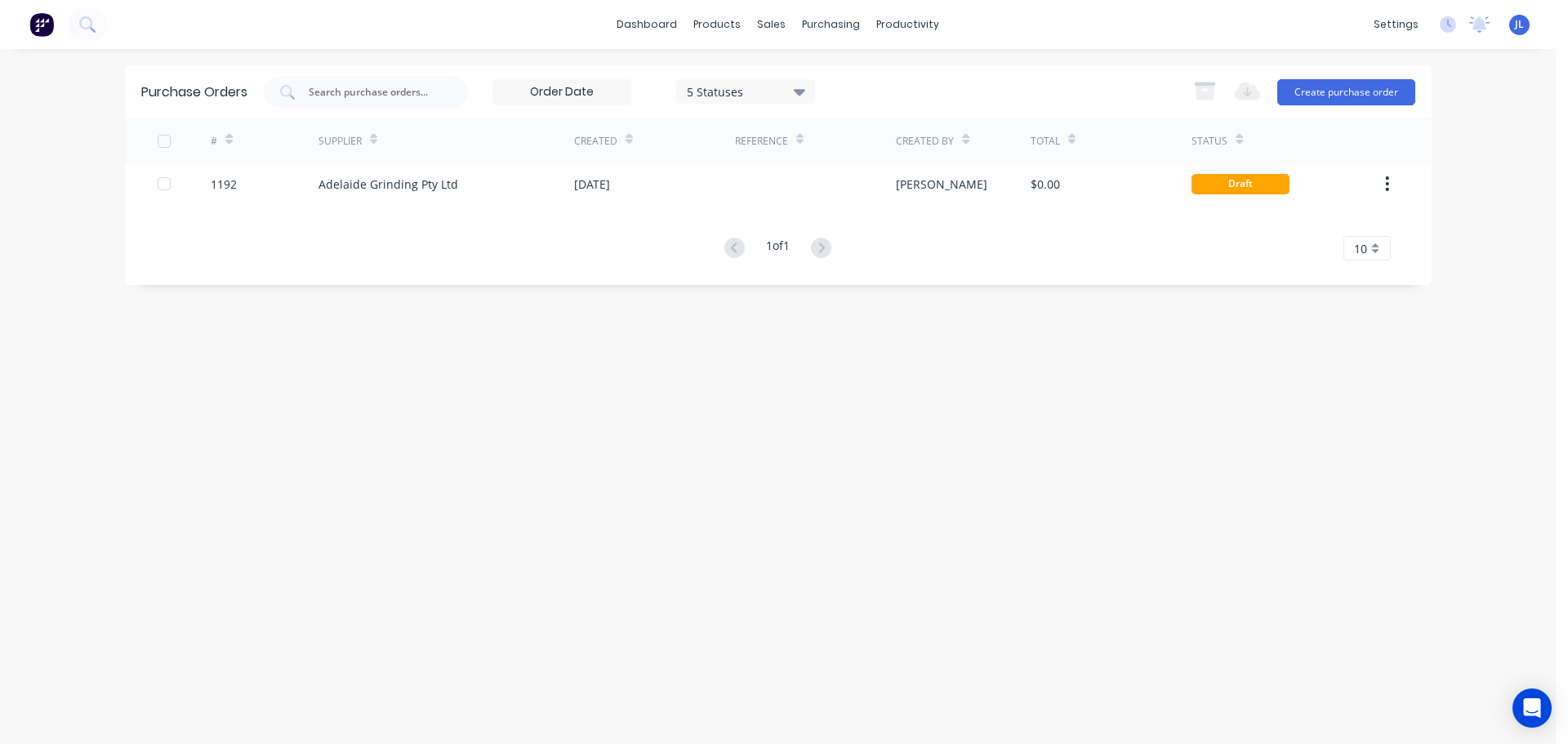
click at [734, 206] on div "# Supplier Created Reference Created By Total Status 1192 [GEOGRAPHIC_DATA] Gri…" at bounding box center [778, 189] width 1307 height 142
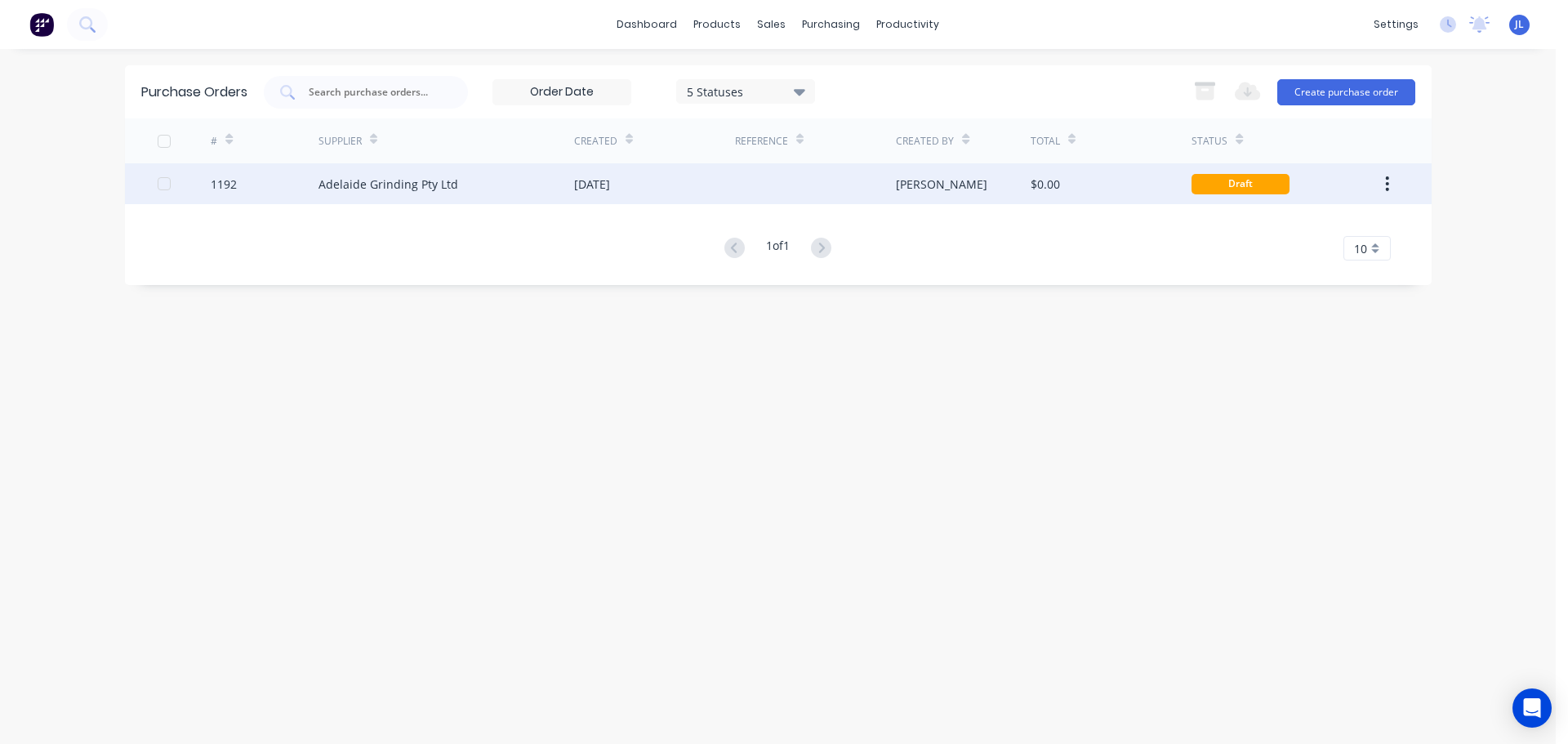
click at [737, 196] on div at bounding box center [815, 184] width 161 height 41
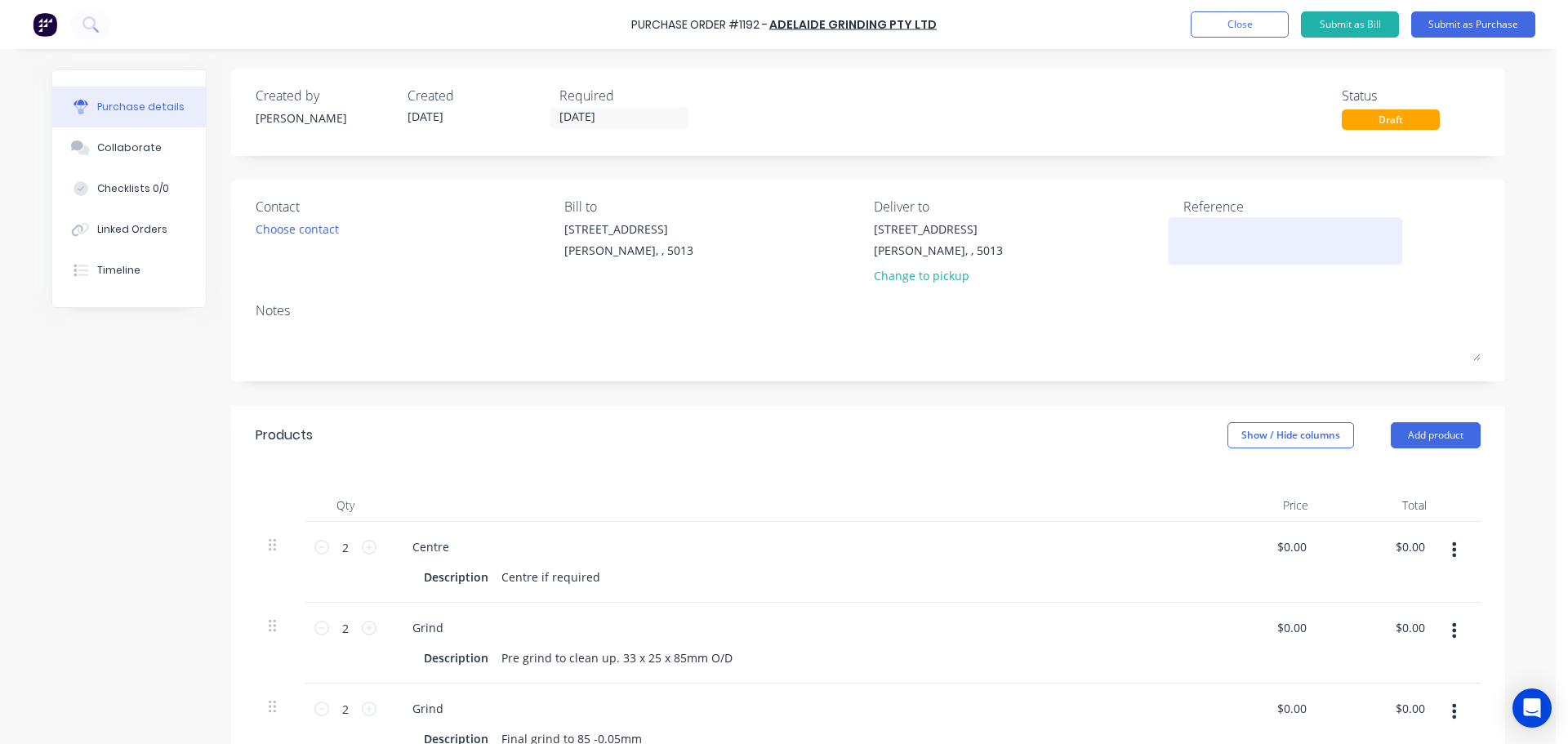
click at [1220, 246] on textarea at bounding box center [1285, 239] width 204 height 37
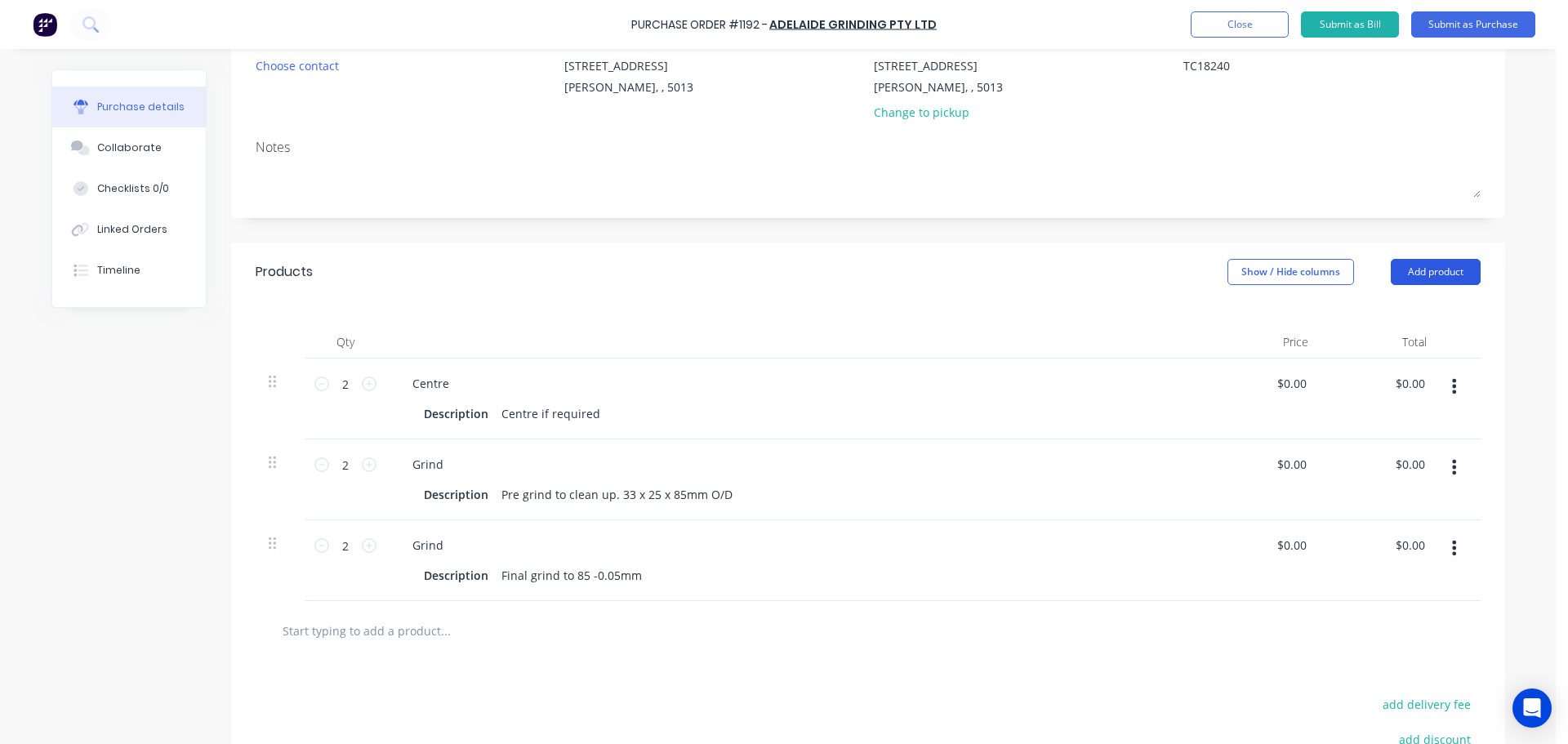
type textarea "TC18240"
type textarea "x"
type textarea "TC18240"
click at [1436, 264] on button "Add product" at bounding box center [1435, 272] width 90 height 26
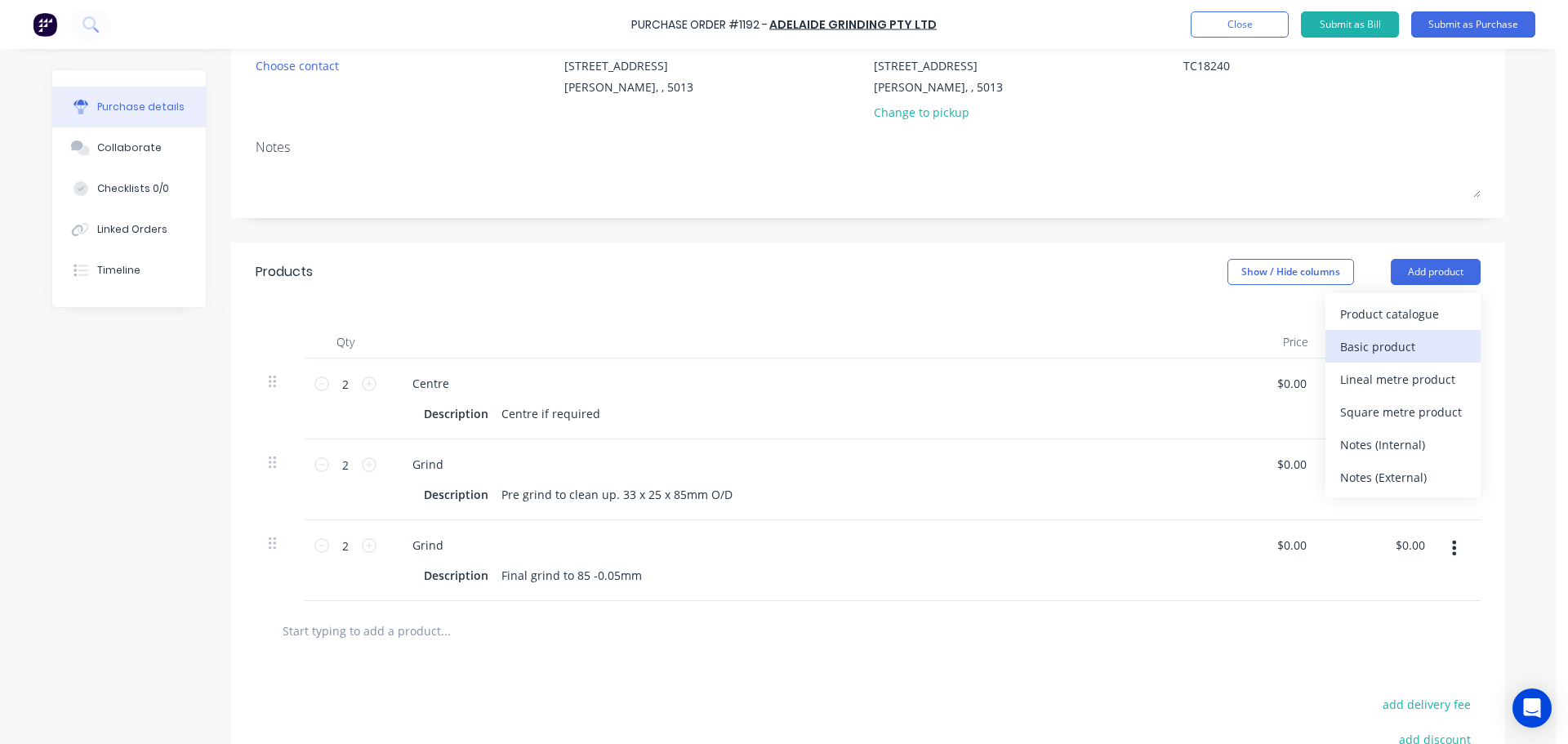
click at [1382, 339] on div "Basic product" at bounding box center [1403, 346] width 125 height 23
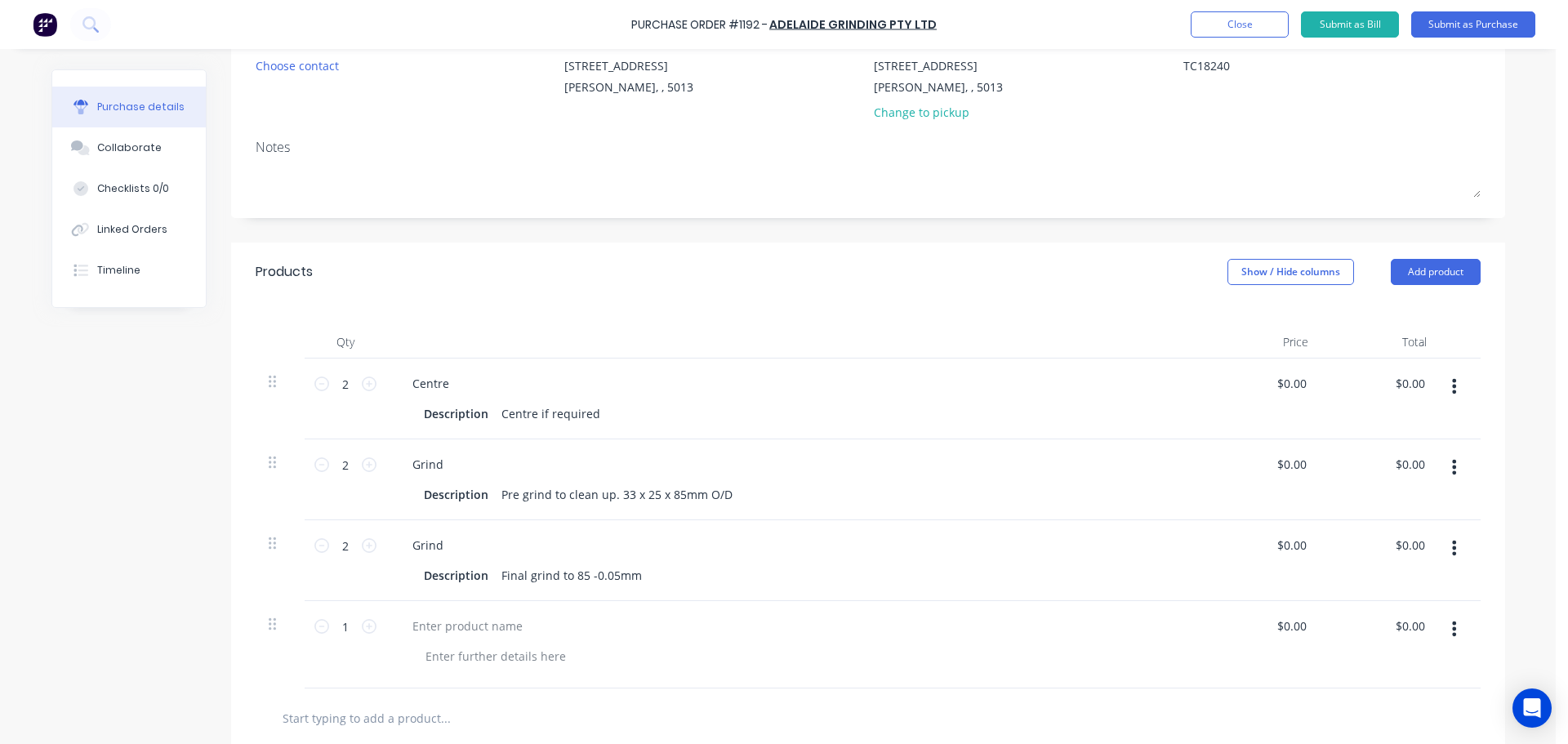
scroll to position [166, 0]
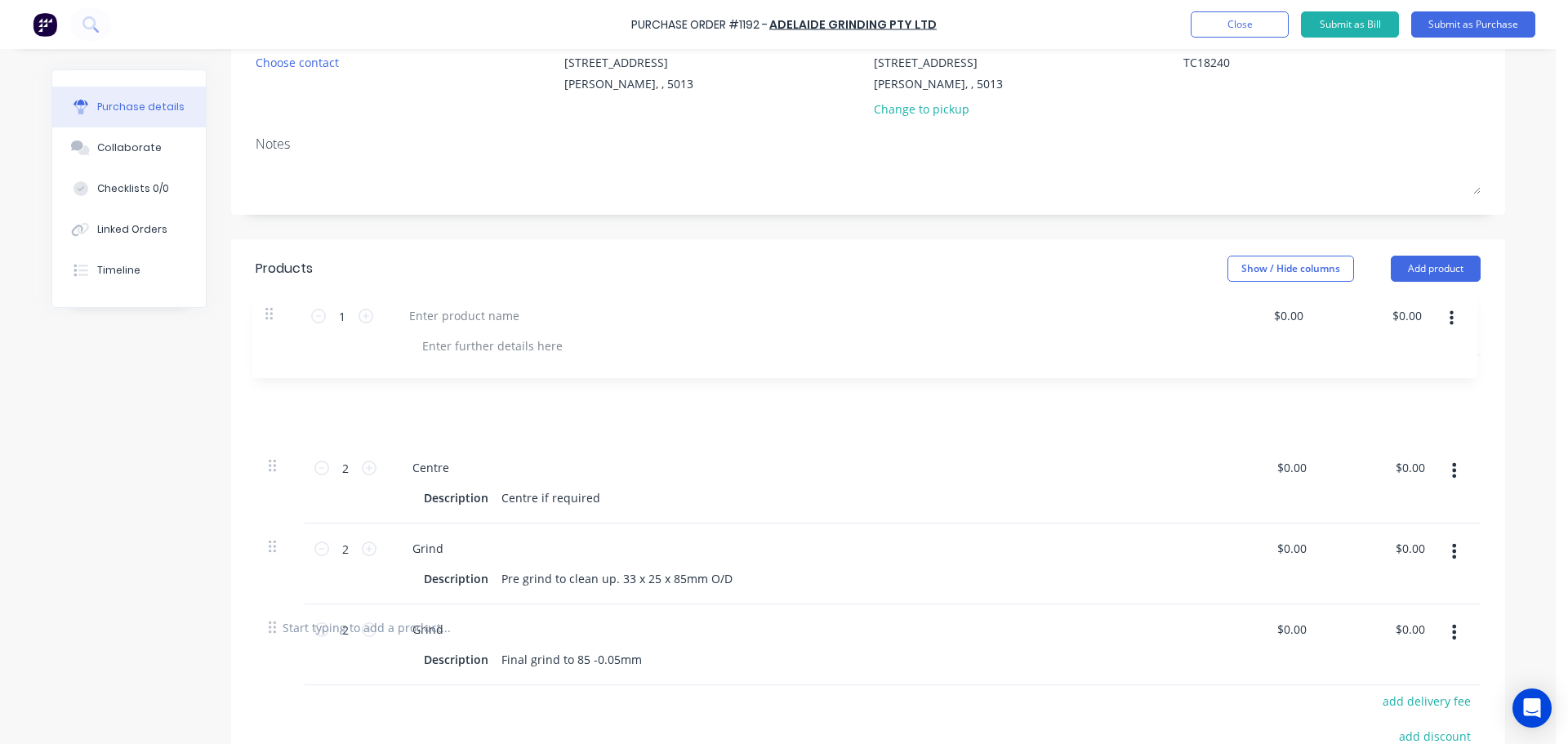
drag, startPoint x: 271, startPoint y: 622, endPoint x: 272, endPoint y: 295, distance: 327.0
click at [272, 295] on div "Products Show / Hide columns Add product Qty Price Total 2 2 Centre Description…" at bounding box center [868, 582] width 1274 height 687
type textarea "x"
type input "1"
type input "2"
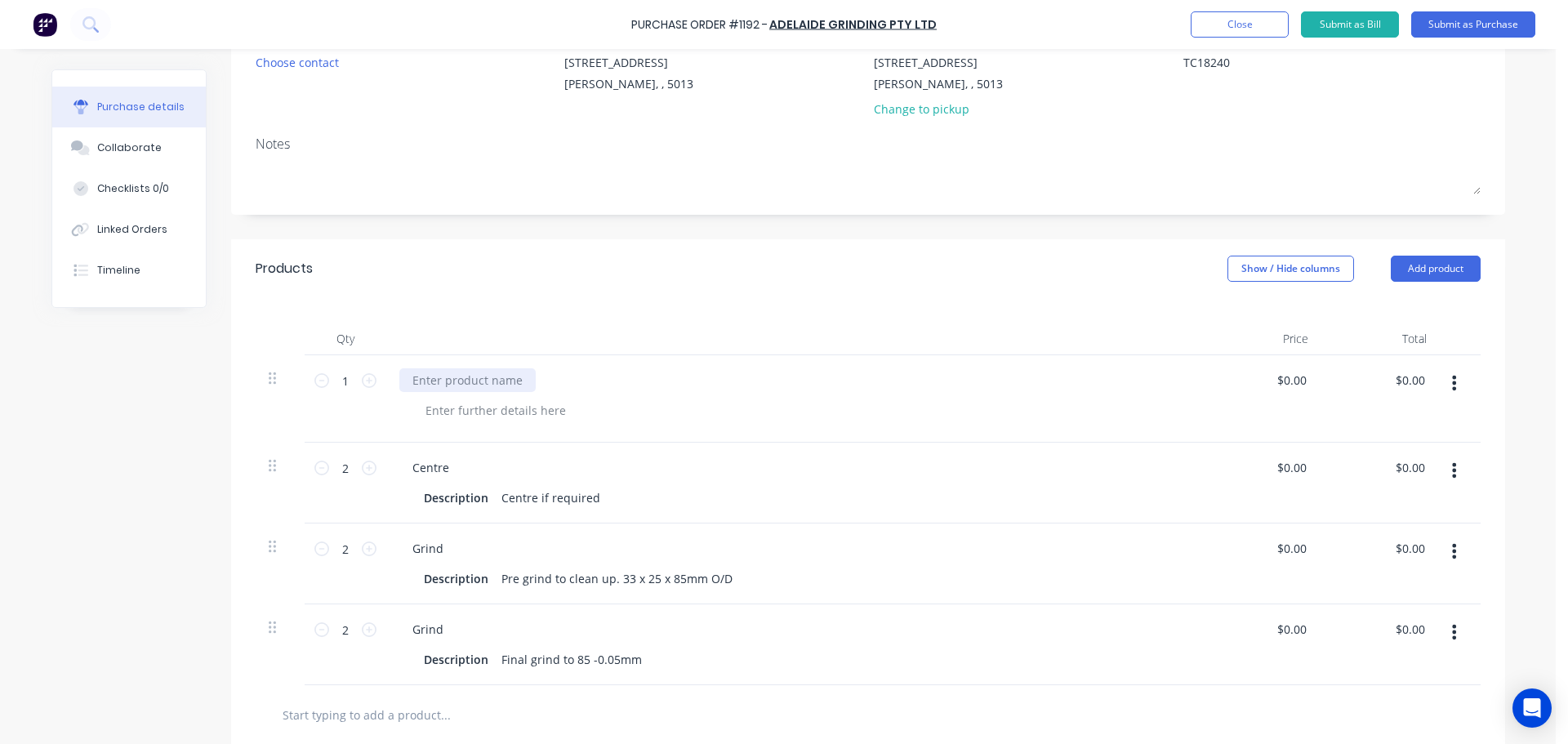
click at [425, 378] on div at bounding box center [468, 379] width 137 height 23
type textarea "x"
click at [1181, 241] on div "Products Show / Hide columns Add product" at bounding box center [868, 268] width 1274 height 59
click at [1478, 30] on button "Submit as Purchase" at bounding box center [1473, 24] width 125 height 26
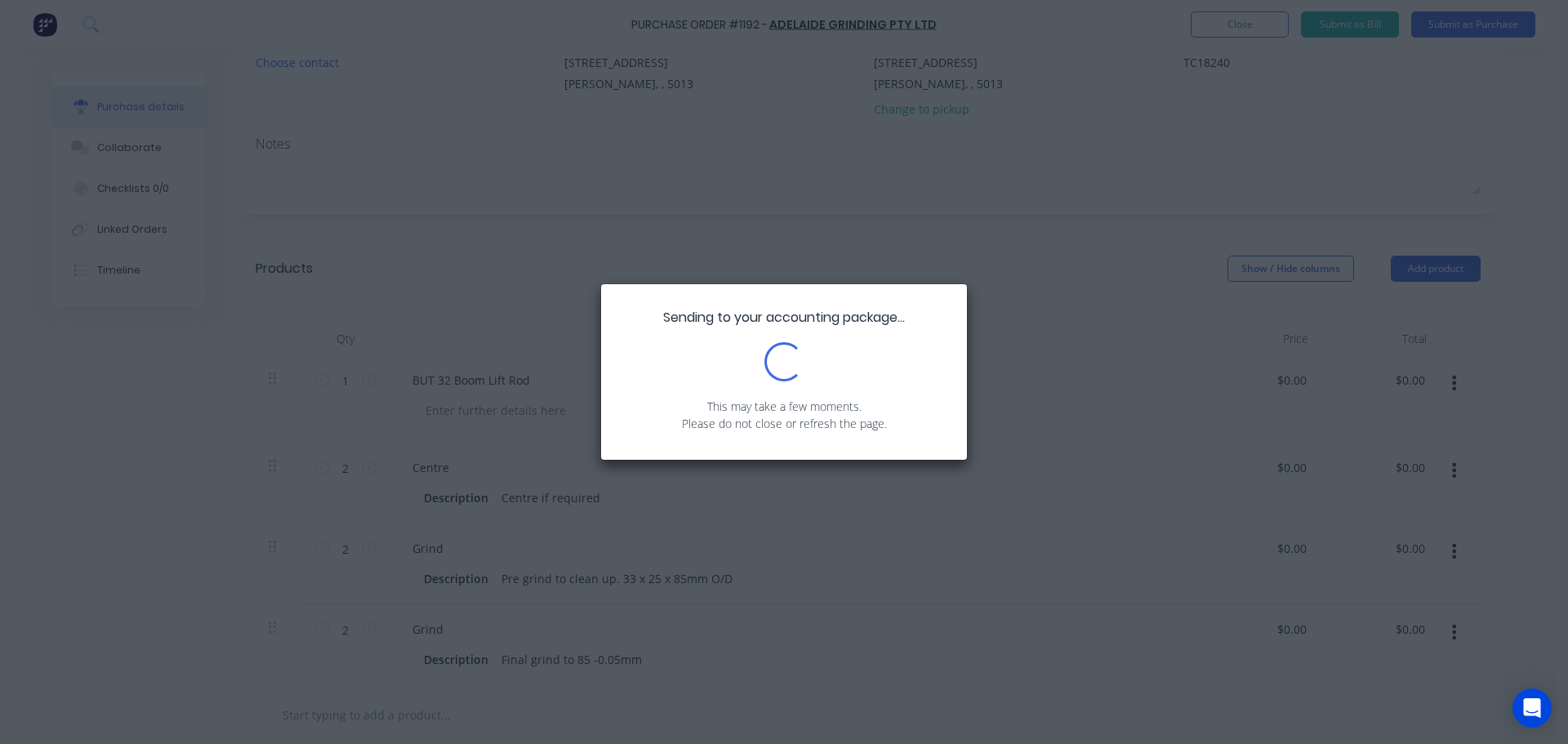
scroll to position [0, 0]
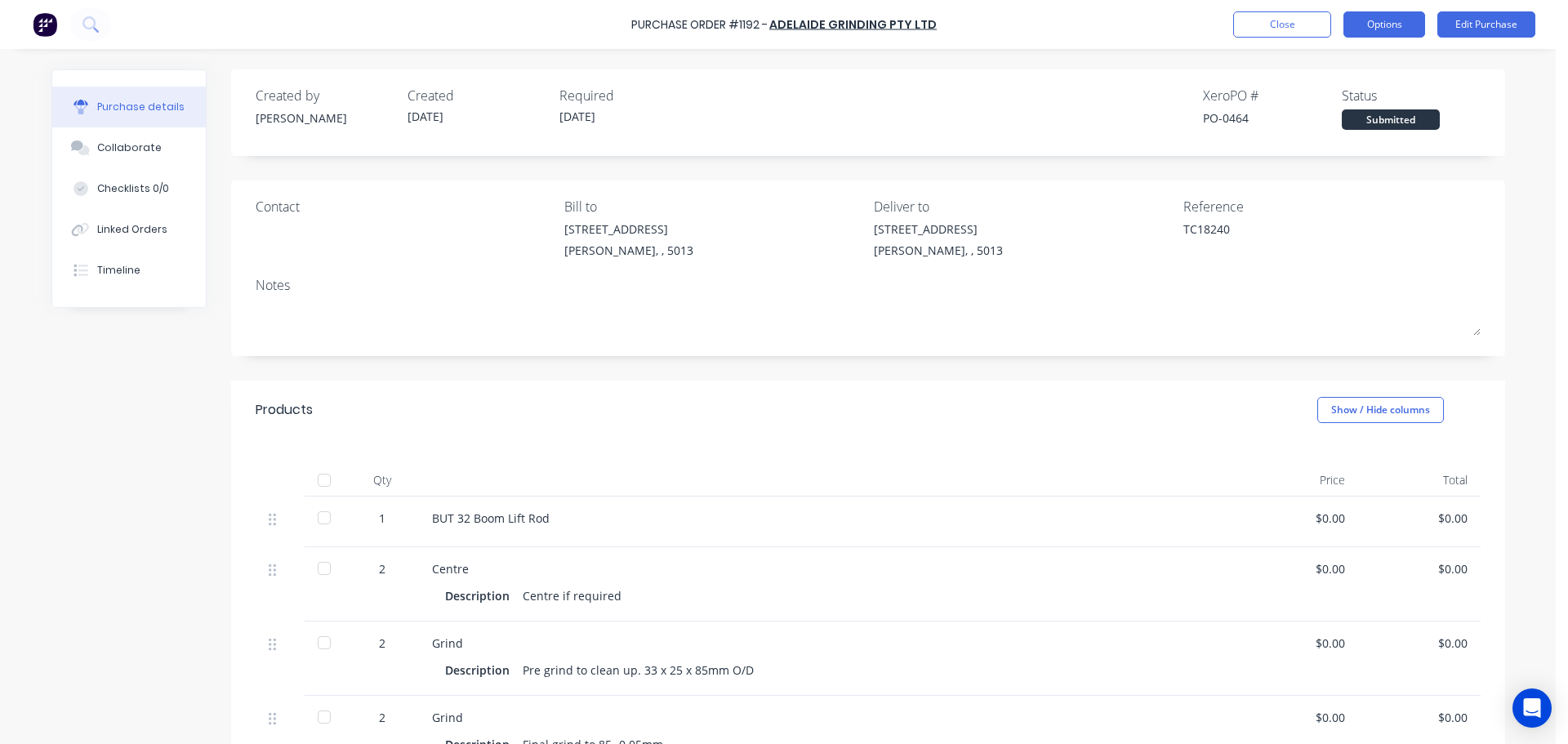
click at [1364, 23] on button "Options" at bounding box center [1384, 24] width 82 height 26
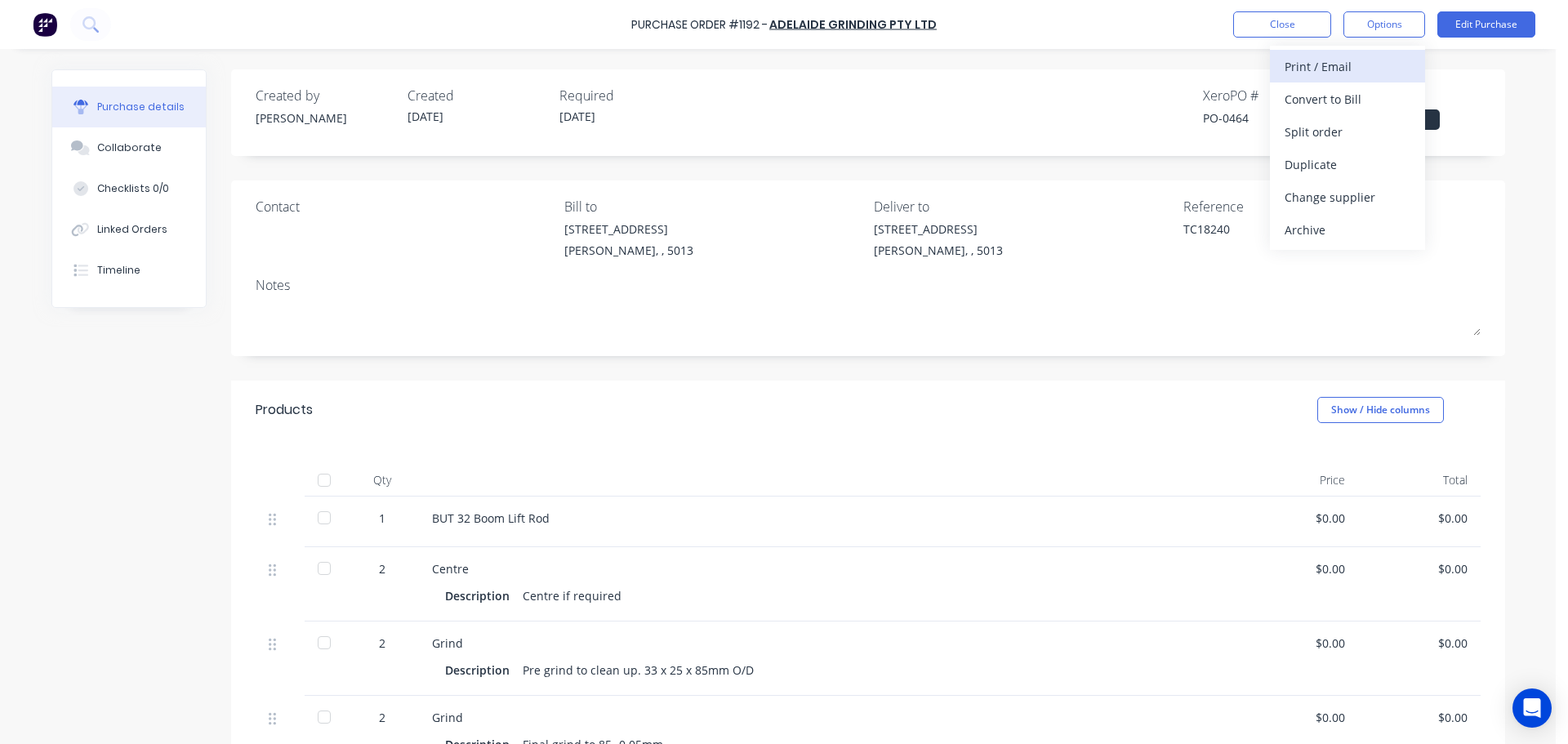
click at [1318, 70] on div "Print / Email" at bounding box center [1347, 66] width 125 height 23
click at [1317, 118] on button "Without pricing" at bounding box center [1347, 131] width 155 height 33
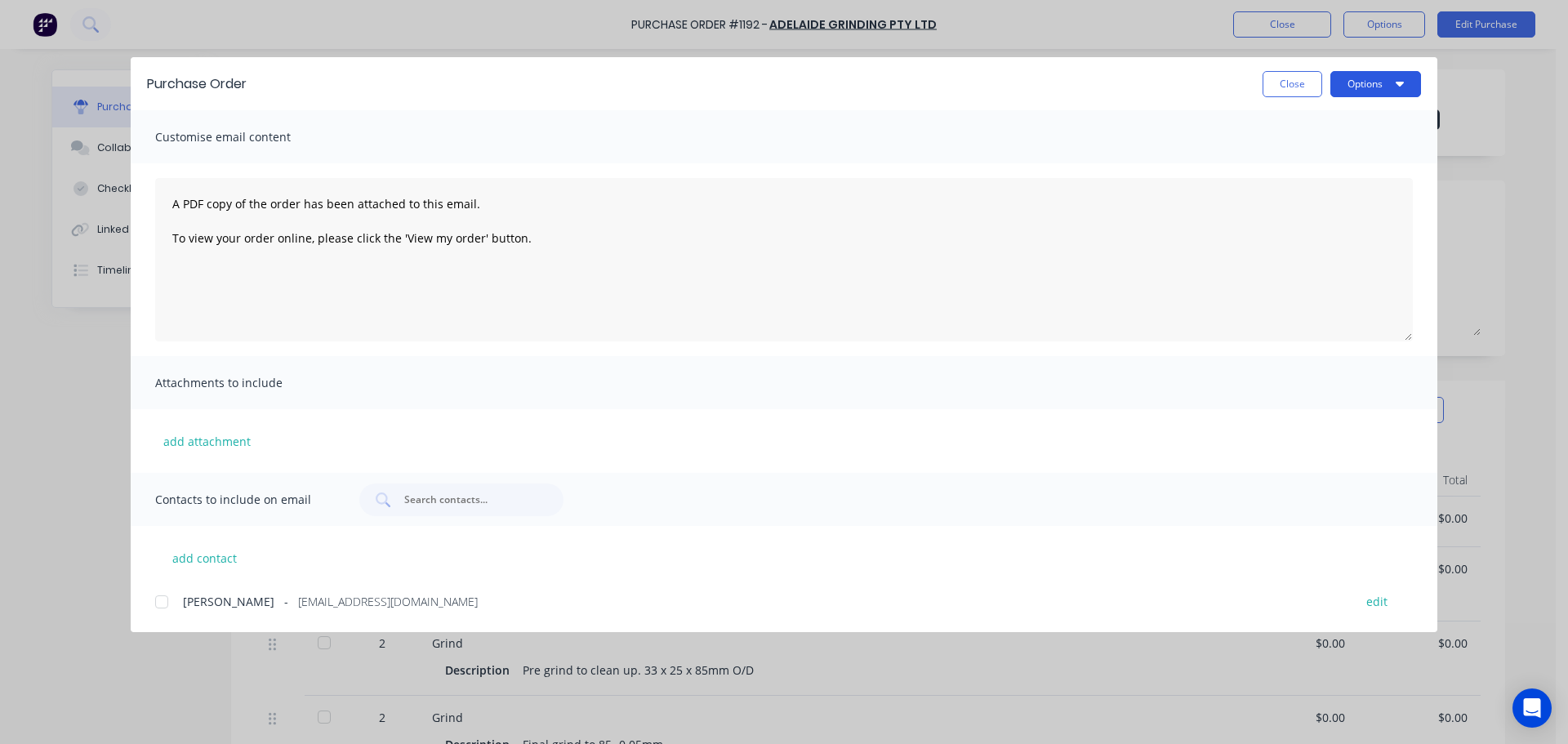
click at [1345, 92] on button "Options" at bounding box center [1376, 84] width 91 height 26
click at [1292, 167] on div "Print" at bounding box center [1343, 157] width 125 height 23
click at [1295, 100] on div "Purchase Order Close Options" at bounding box center [784, 84] width 1307 height 53
click at [1293, 97] on button "Close" at bounding box center [1292, 84] width 59 height 26
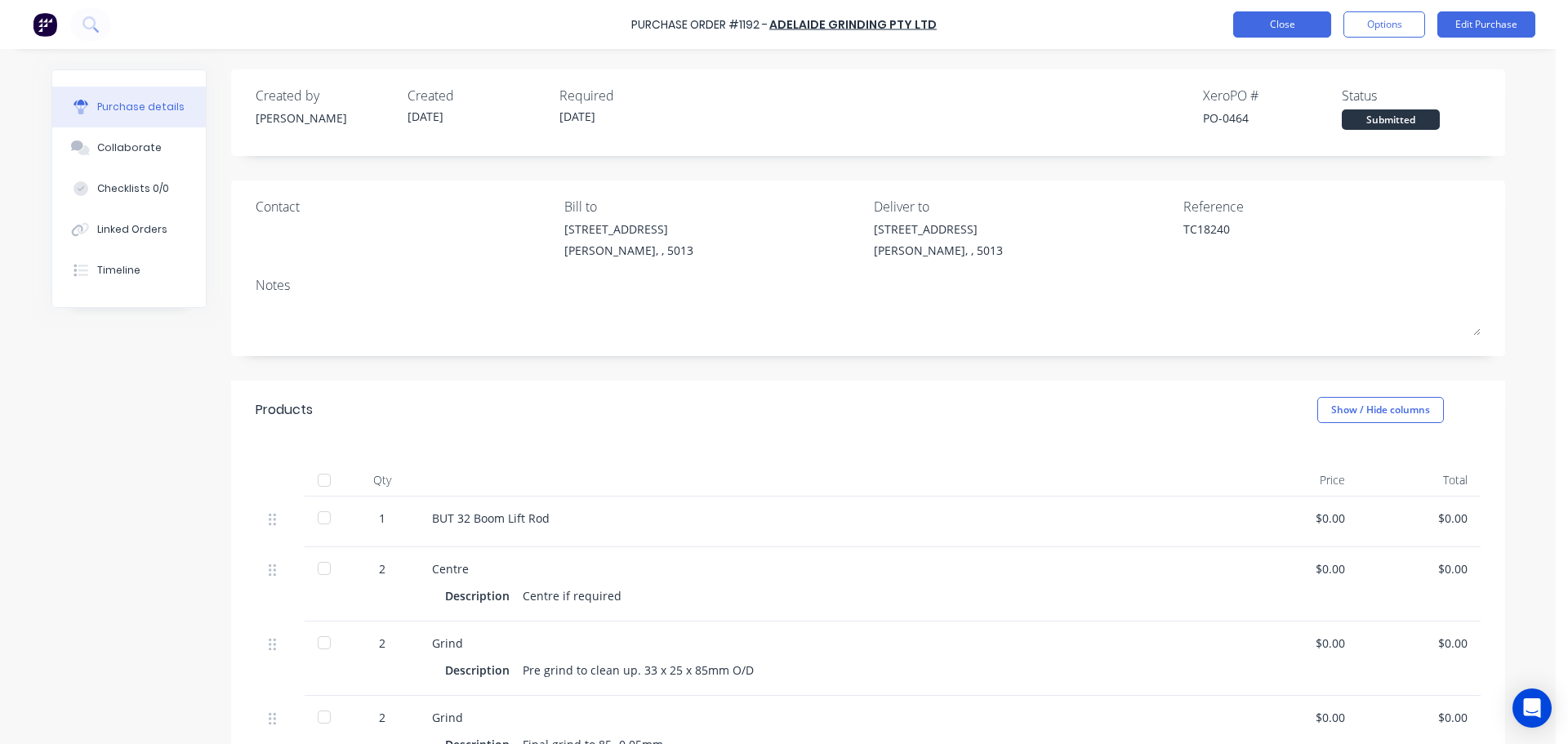
click at [1245, 30] on button "Close" at bounding box center [1282, 24] width 98 height 26
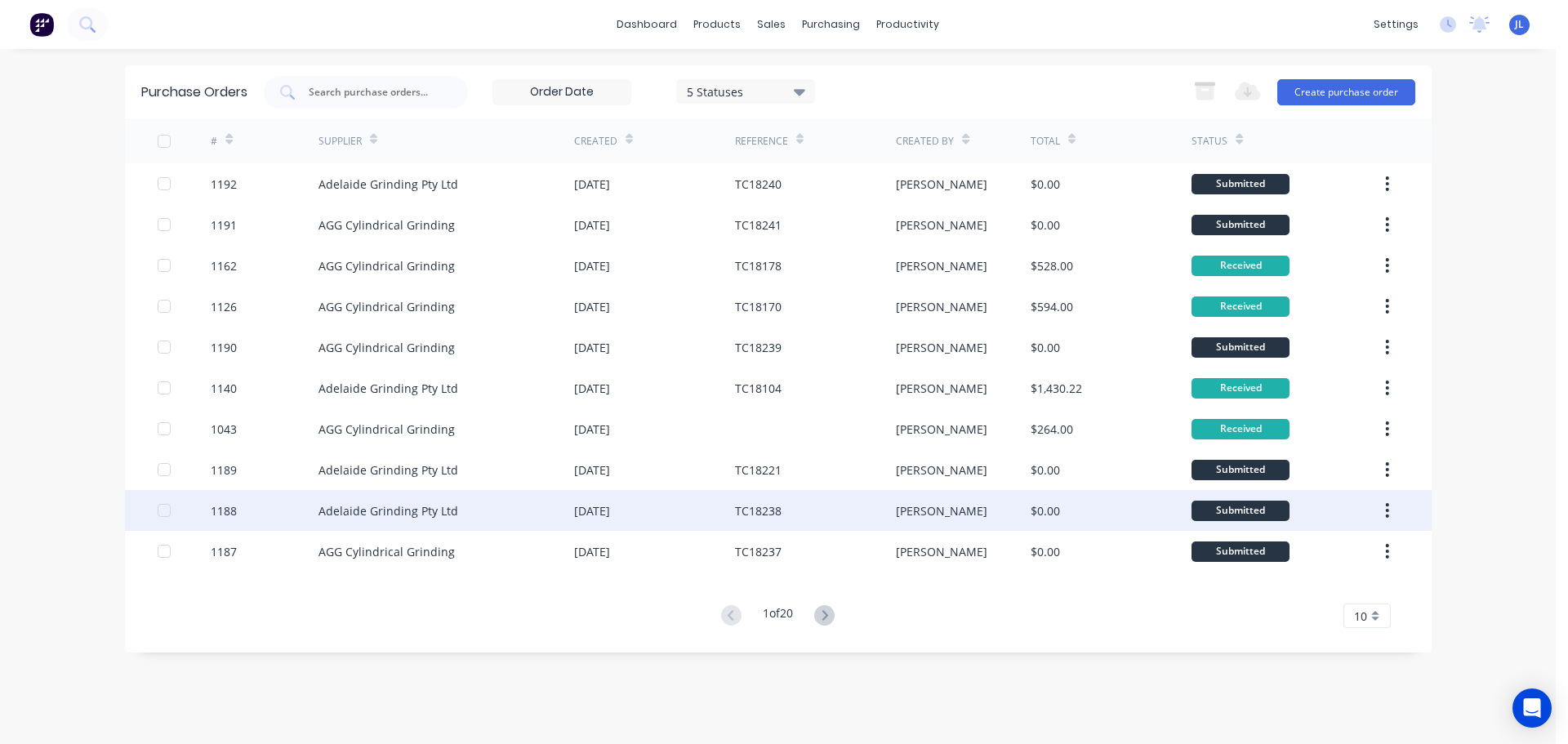
click at [423, 515] on div "Adelaide Grinding Pty Ltd" at bounding box center [389, 511] width 139 height 17
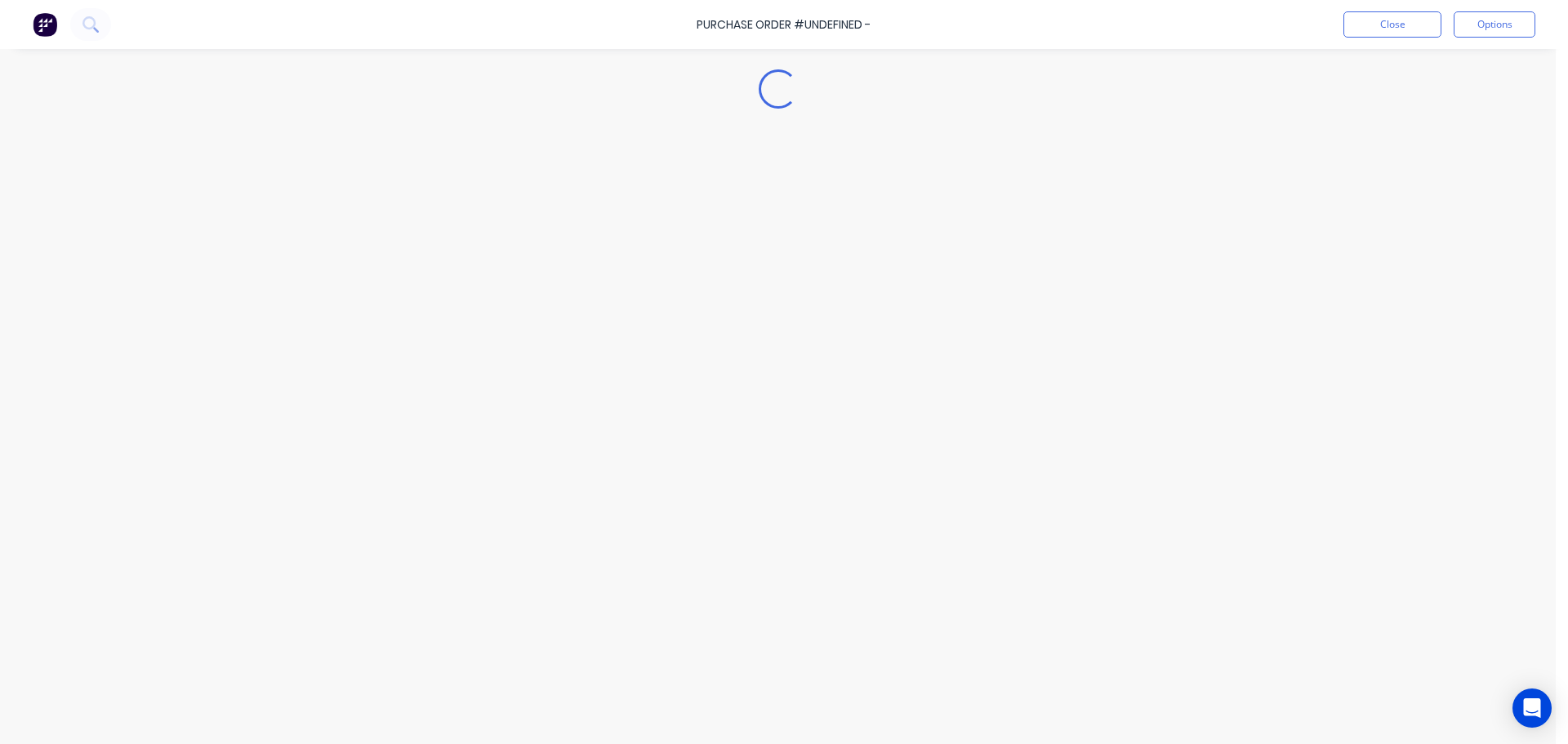
type textarea "x"
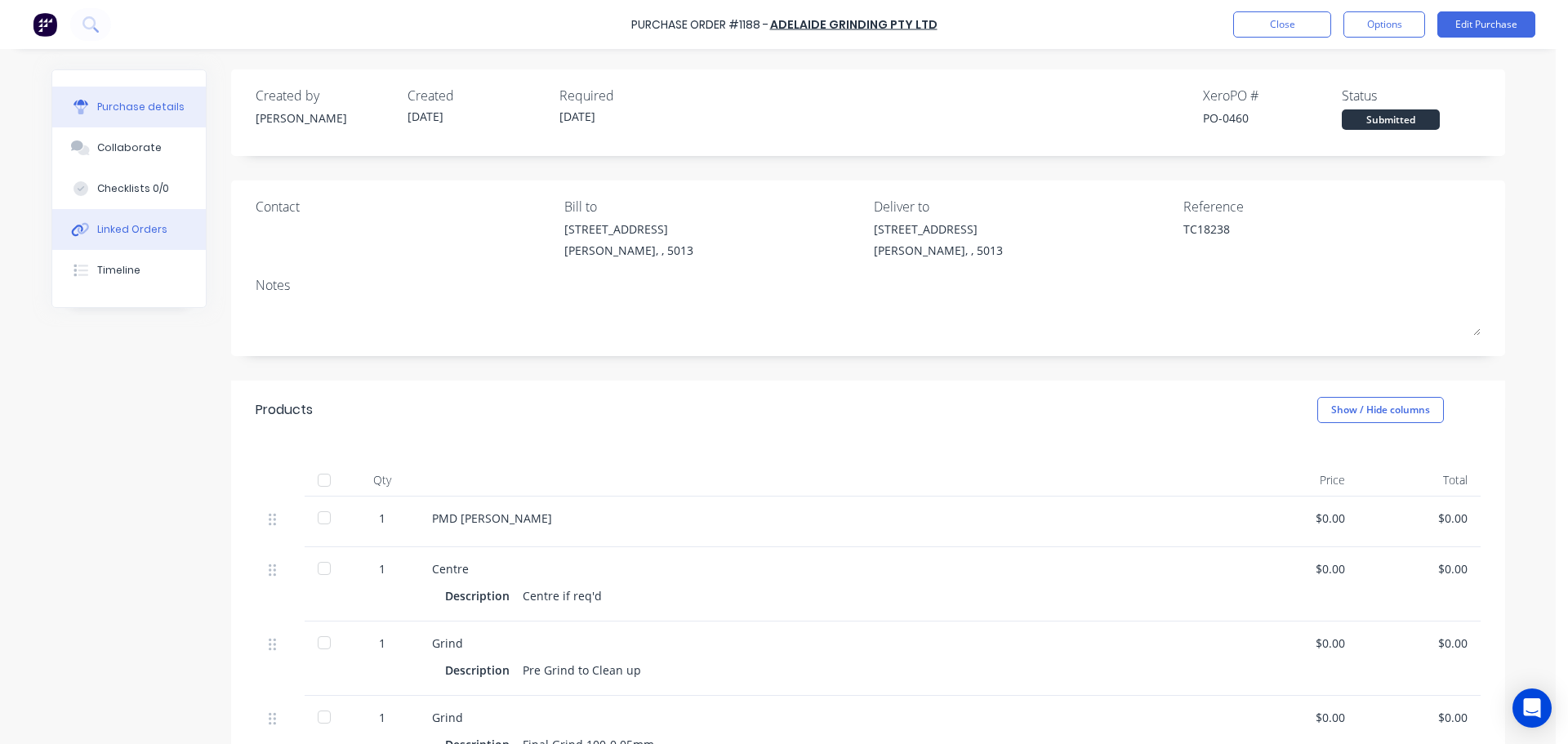
click at [127, 227] on div "Linked Orders" at bounding box center [133, 230] width 71 height 15
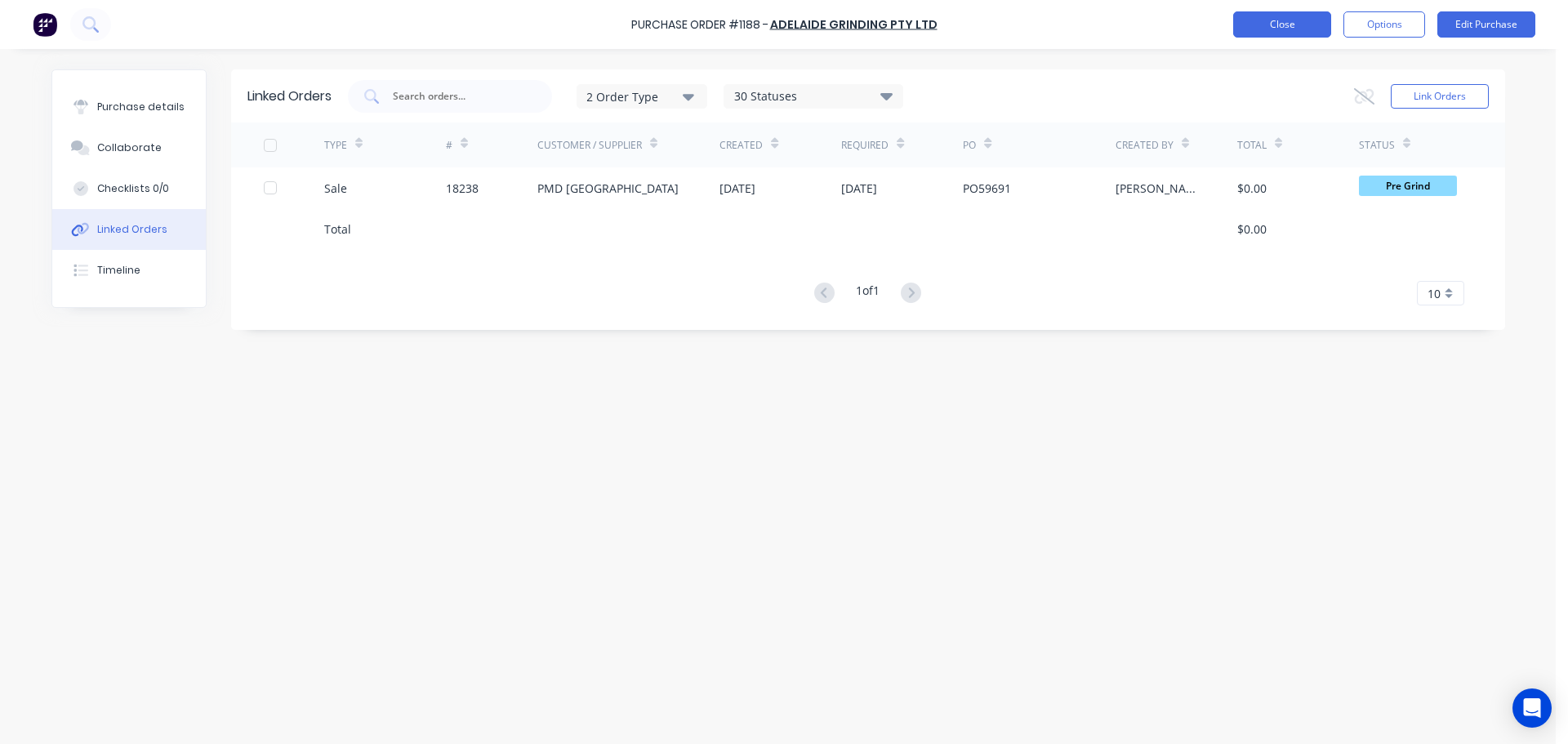
click at [1252, 23] on button "Close" at bounding box center [1282, 24] width 98 height 26
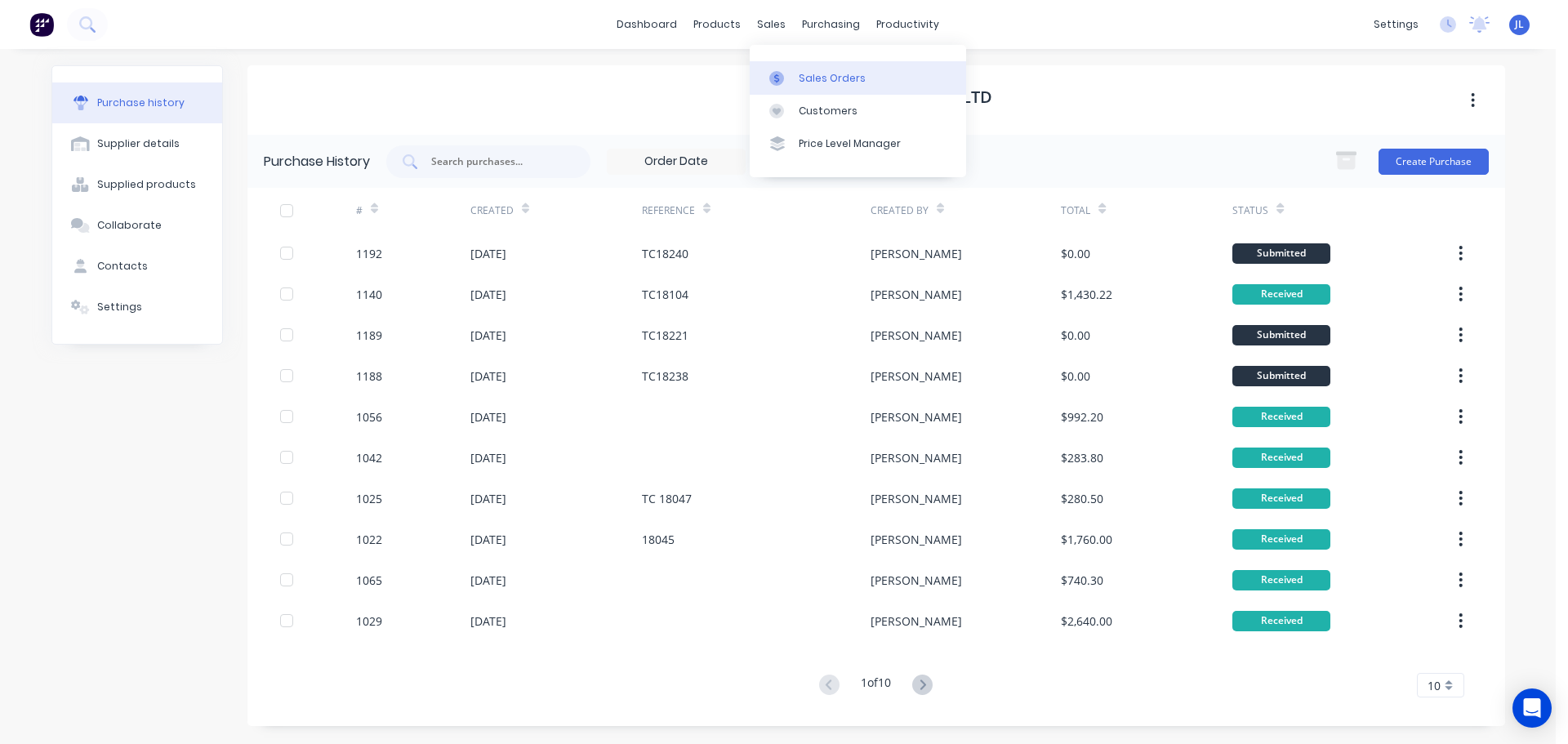
click at [800, 69] on link "Sales Orders" at bounding box center [858, 77] width 217 height 33
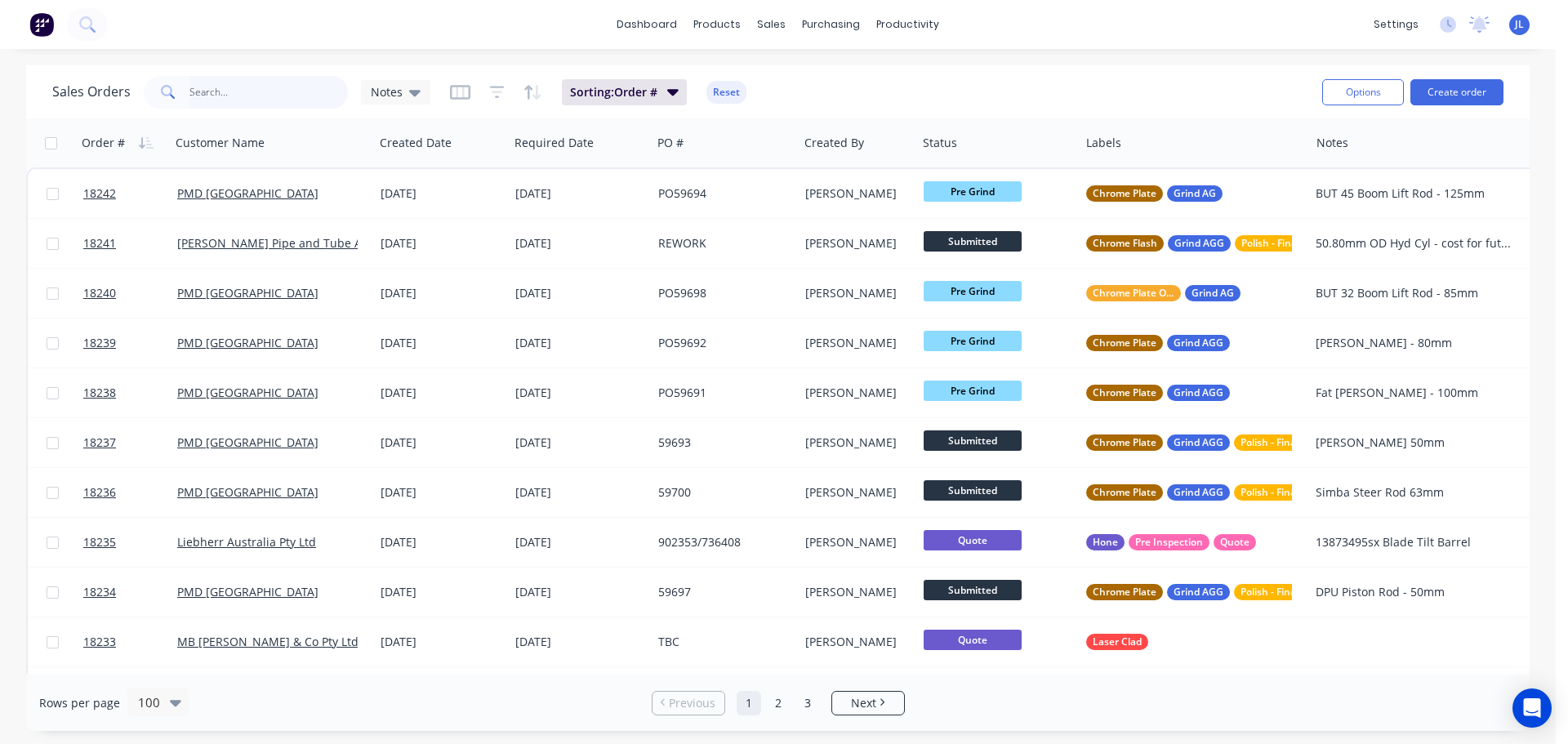
click at [240, 91] on input "text" at bounding box center [269, 92] width 159 height 33
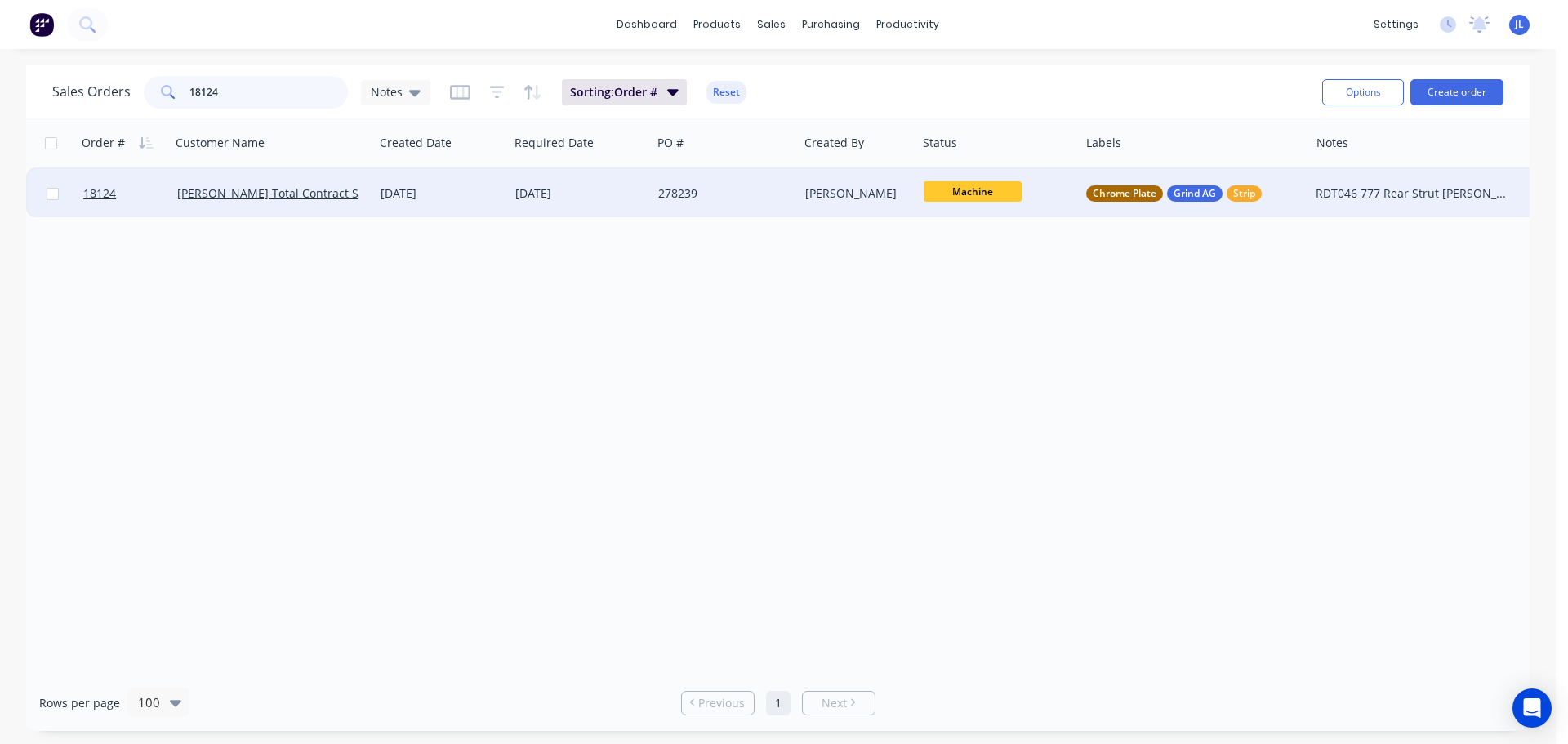
type input "18124"
click at [960, 188] on span "Machine" at bounding box center [972, 192] width 98 height 20
click at [958, 329] on button "HCP" at bounding box center [1008, 331] width 169 height 31
click at [640, 374] on div "Order # Customer Name Created Date Required Date PO # Created By Status Labels …" at bounding box center [777, 396] width 1503 height 556
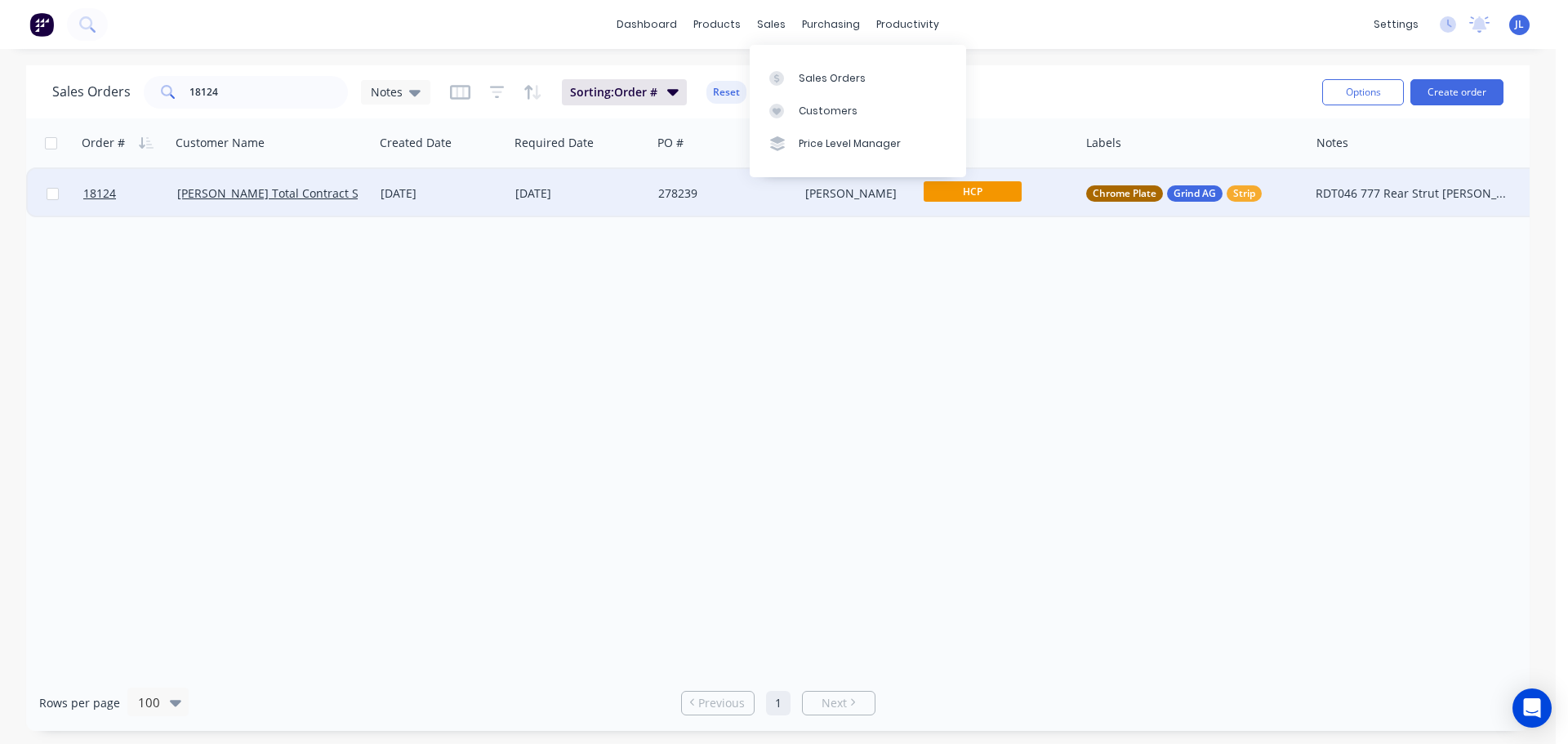
click at [783, 60] on div "Sales Orders Customers Price Level Manager" at bounding box center [858, 110] width 217 height 131
click at [789, 67] on link "Sales Orders" at bounding box center [858, 77] width 217 height 33
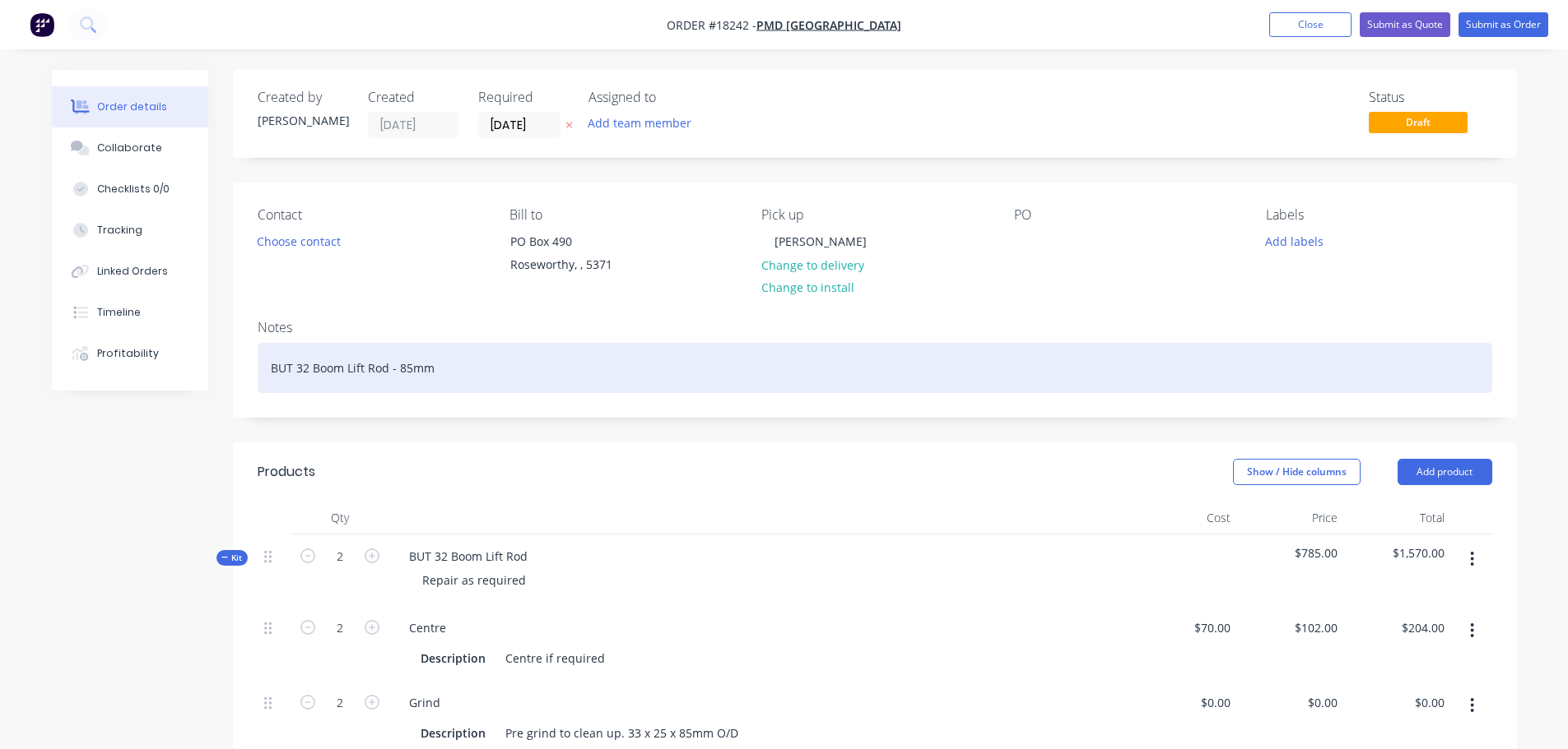
click at [307, 362] on div "BUT 32 Boom Lift Rod - 85mm" at bounding box center [875, 368] width 1235 height 51
drag, startPoint x: 449, startPoint y: 371, endPoint x: 140, endPoint y: 368, distance: 309.0
copy div "BUT 45 Boom Lift Rod - 125mm"
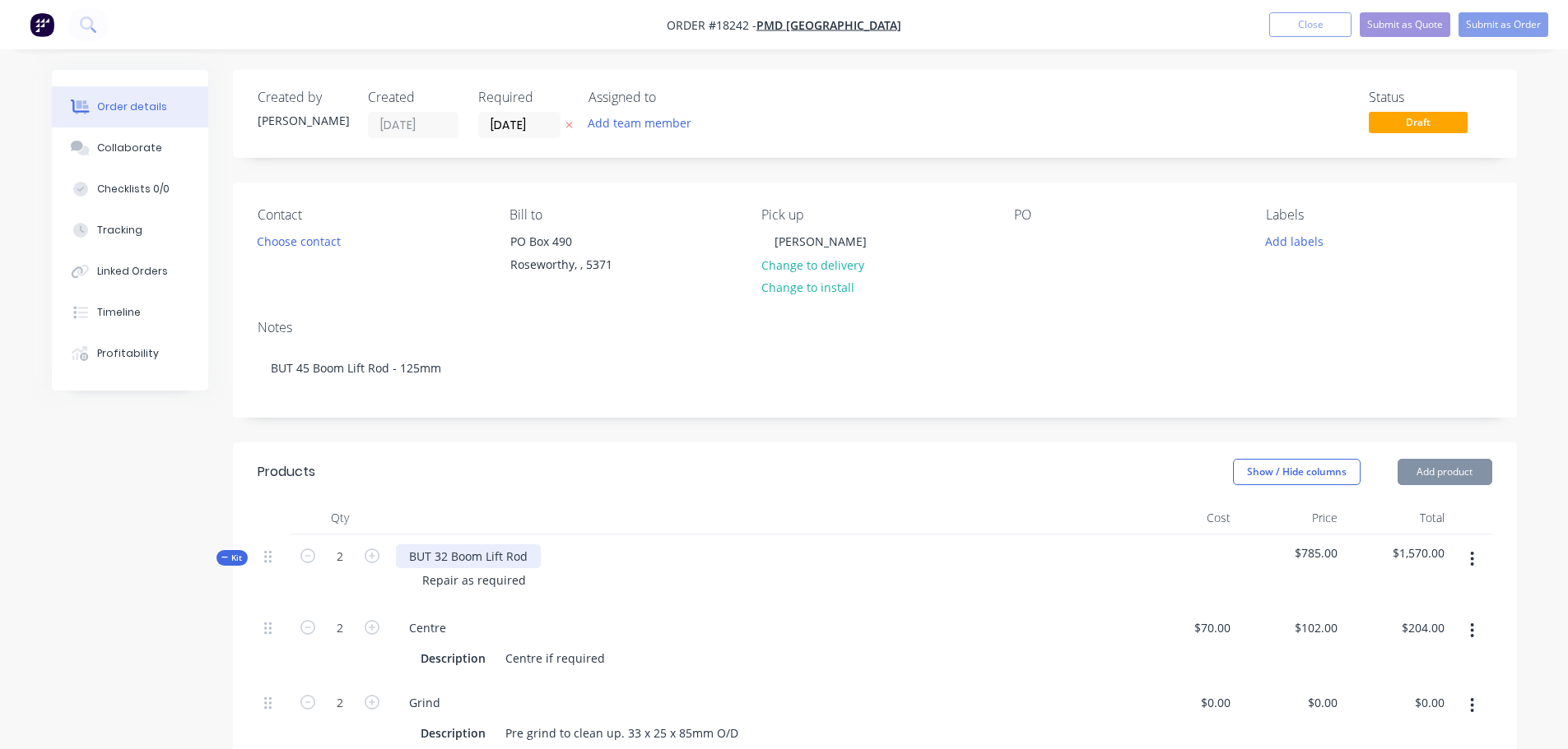
click at [537, 558] on div "BUT 32 Boom Lift Rod" at bounding box center [468, 556] width 145 height 23
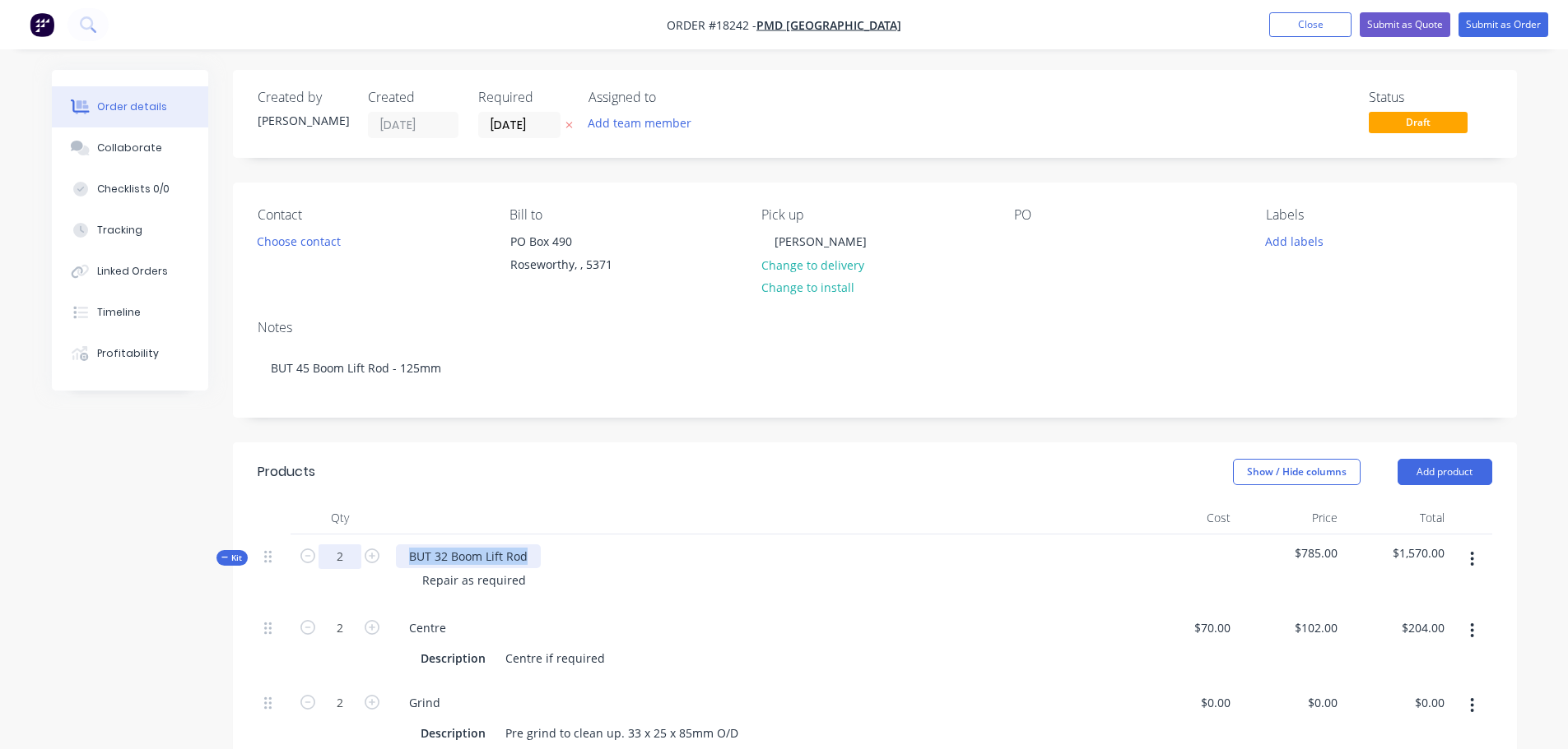
drag, startPoint x: 537, startPoint y: 558, endPoint x: 329, endPoint y: 557, distance: 208.0
click at [330, 557] on div "Kit 2 BUT 32 Boom Lift Rod Repair as required $785.00 $1,570.00" at bounding box center [875, 570] width 1235 height 71
paste div
drag, startPoint x: 529, startPoint y: 580, endPoint x: 383, endPoint y: 579, distance: 146.0
click at [383, 579] on div "Kit 2 BUT 45 Boom Lift Rod - 125mm Repair as required $785.00 $1,570.00" at bounding box center [875, 570] width 1235 height 71
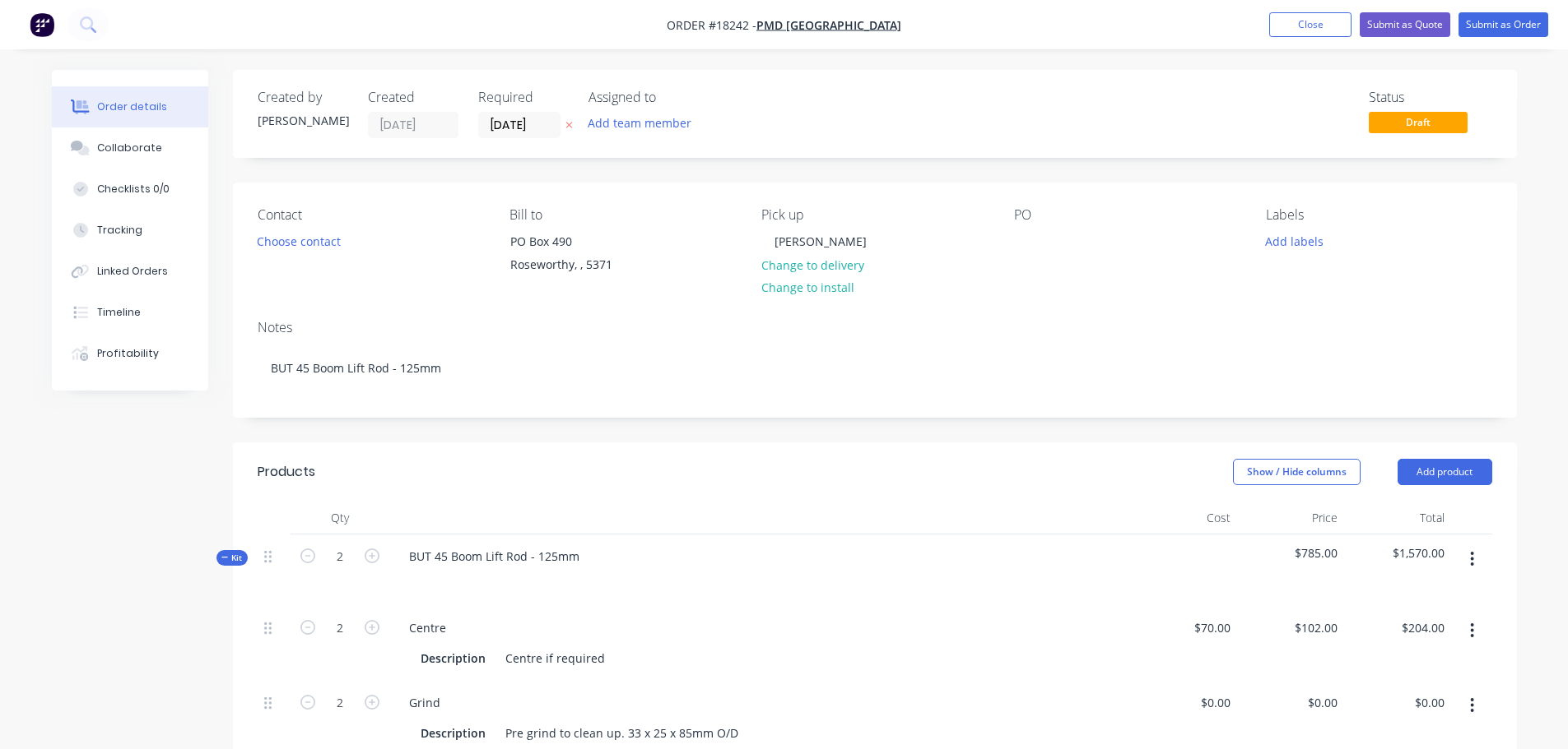
click at [657, 560] on div "BUT 45 Boom Lift Rod - 125mm" at bounding box center [760, 570] width 741 height 71
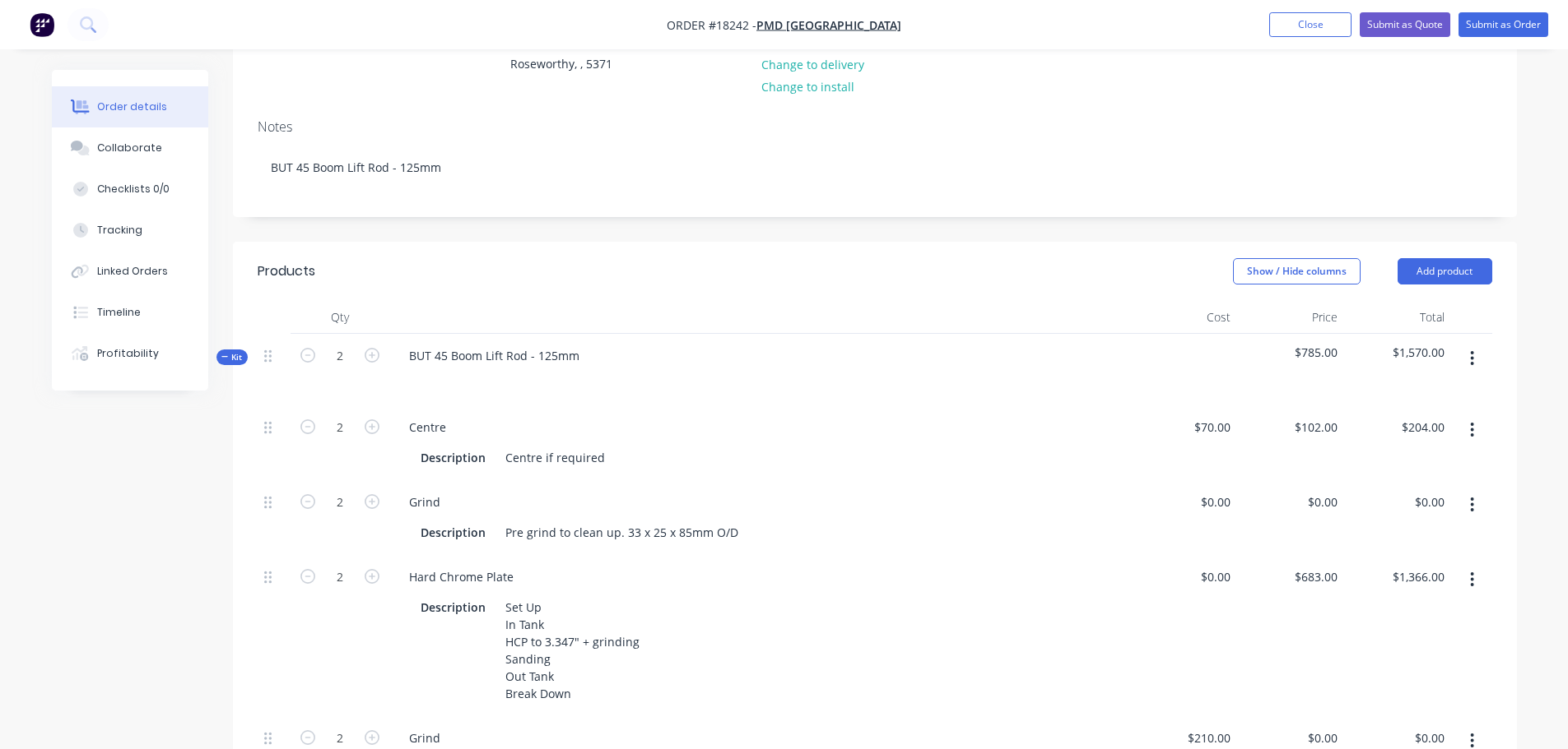
scroll to position [247, 0]
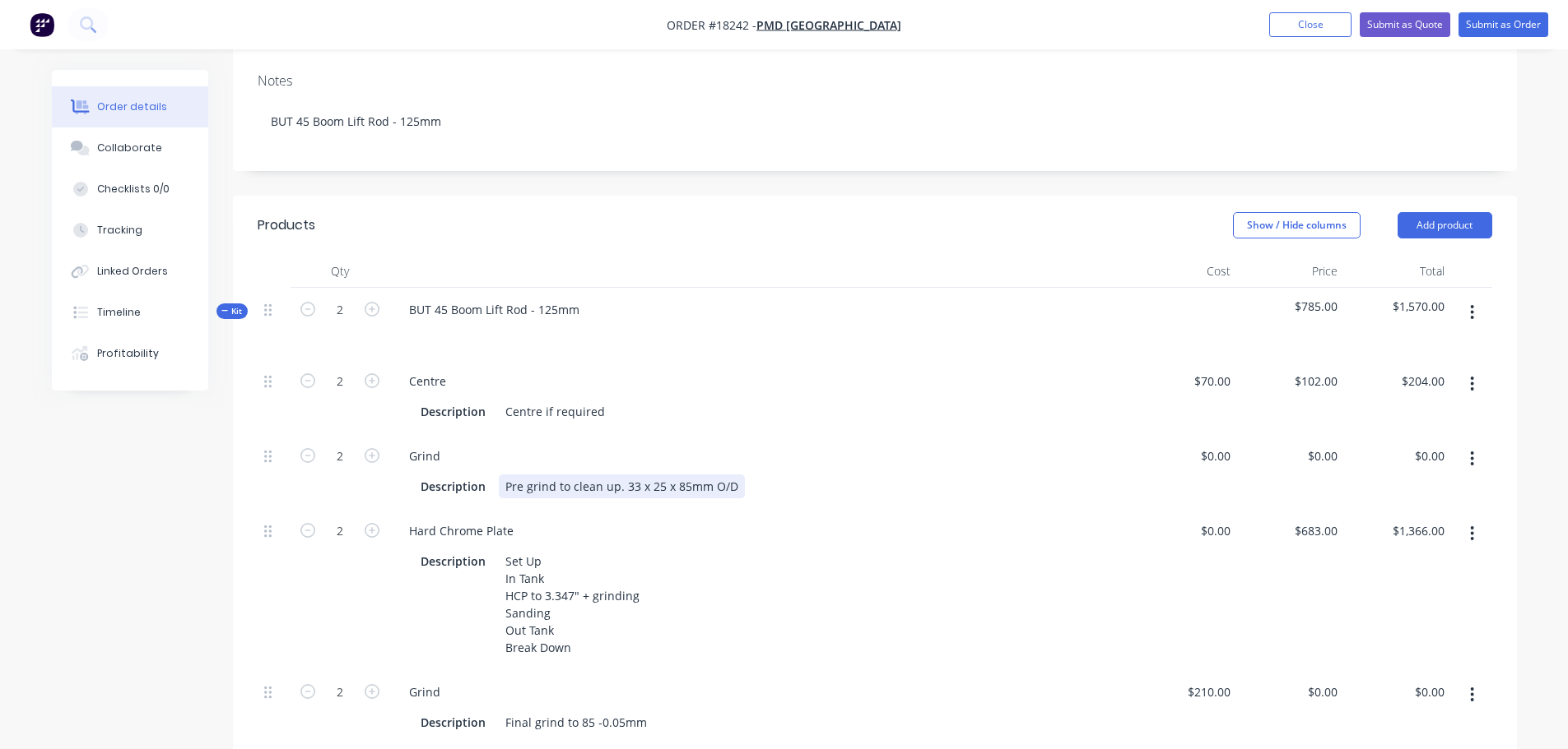
click at [627, 487] on div "Pre grind to clean up. 33 x 25 x 85mm O/D" at bounding box center [621, 486] width 246 height 23
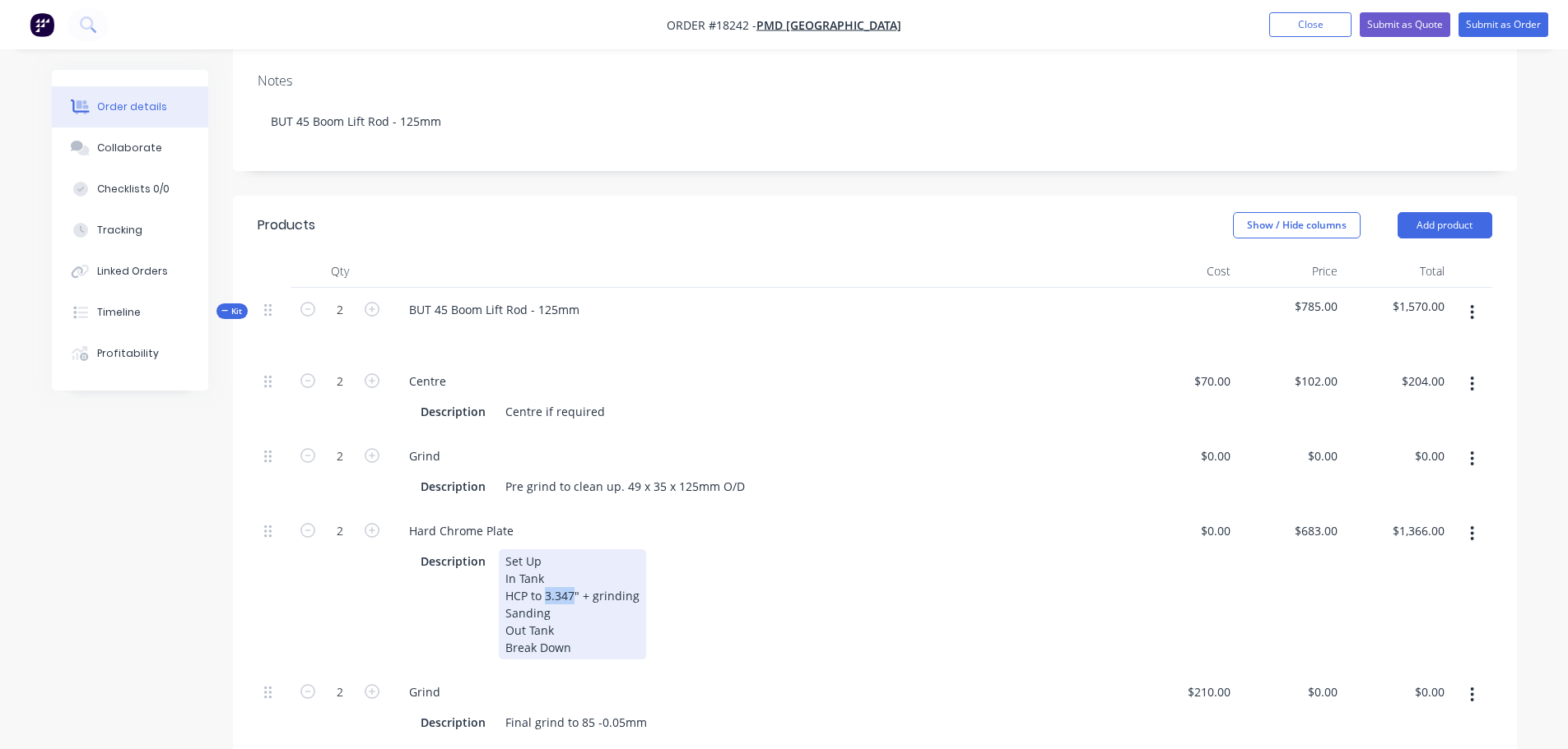
drag, startPoint x: 545, startPoint y: 597, endPoint x: 571, endPoint y: 596, distance: 26.0
click at [571, 596] on div "Set Up In Tank HCP to 3.347" + grinding Sanding Out Tank Break Down" at bounding box center [571, 605] width 147 height 110
click at [795, 572] on div "Description Set Up In Tank HCP to 4.921" + grinding Sanding Out Tank Break Down" at bounding box center [756, 605] width 685 height 110
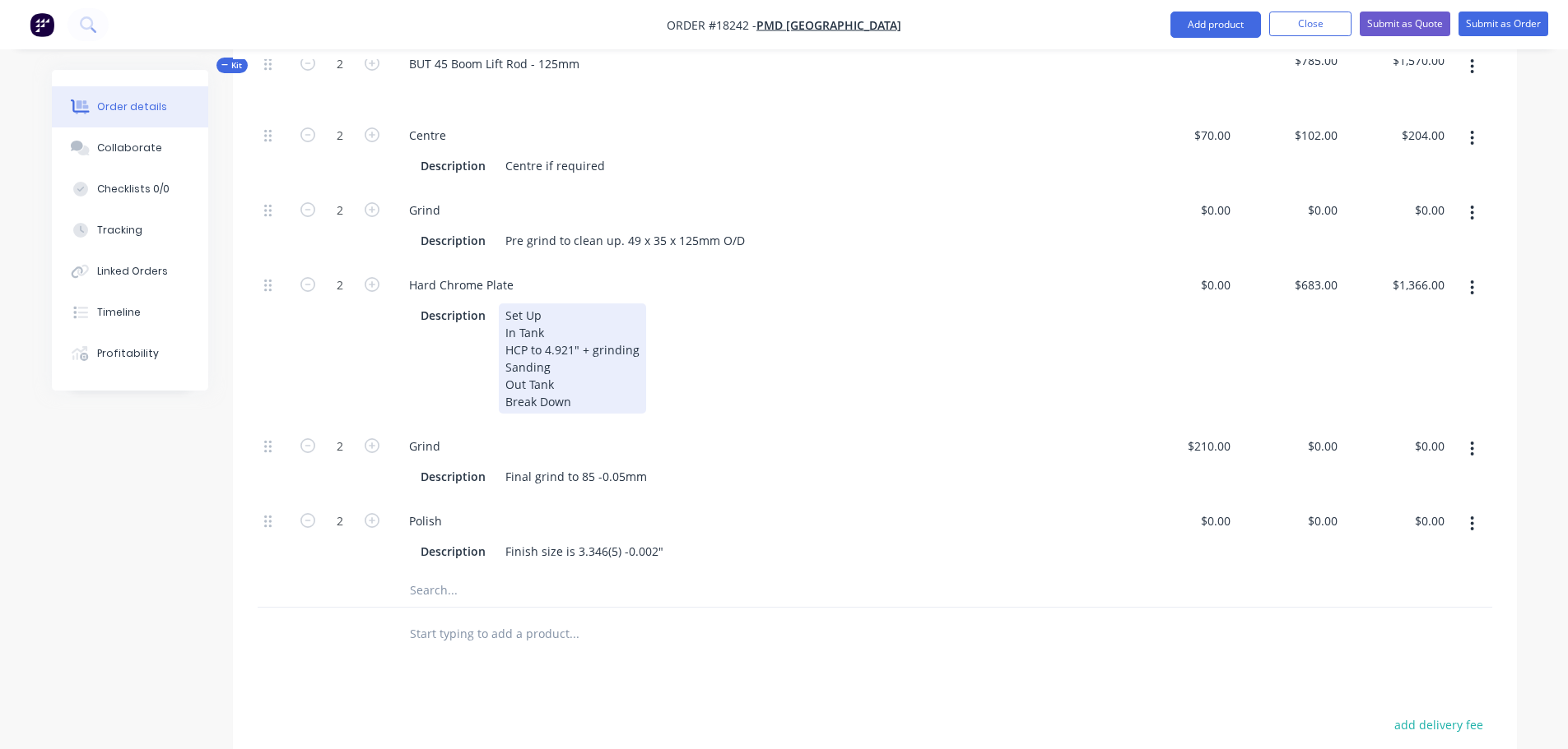
scroll to position [493, 0]
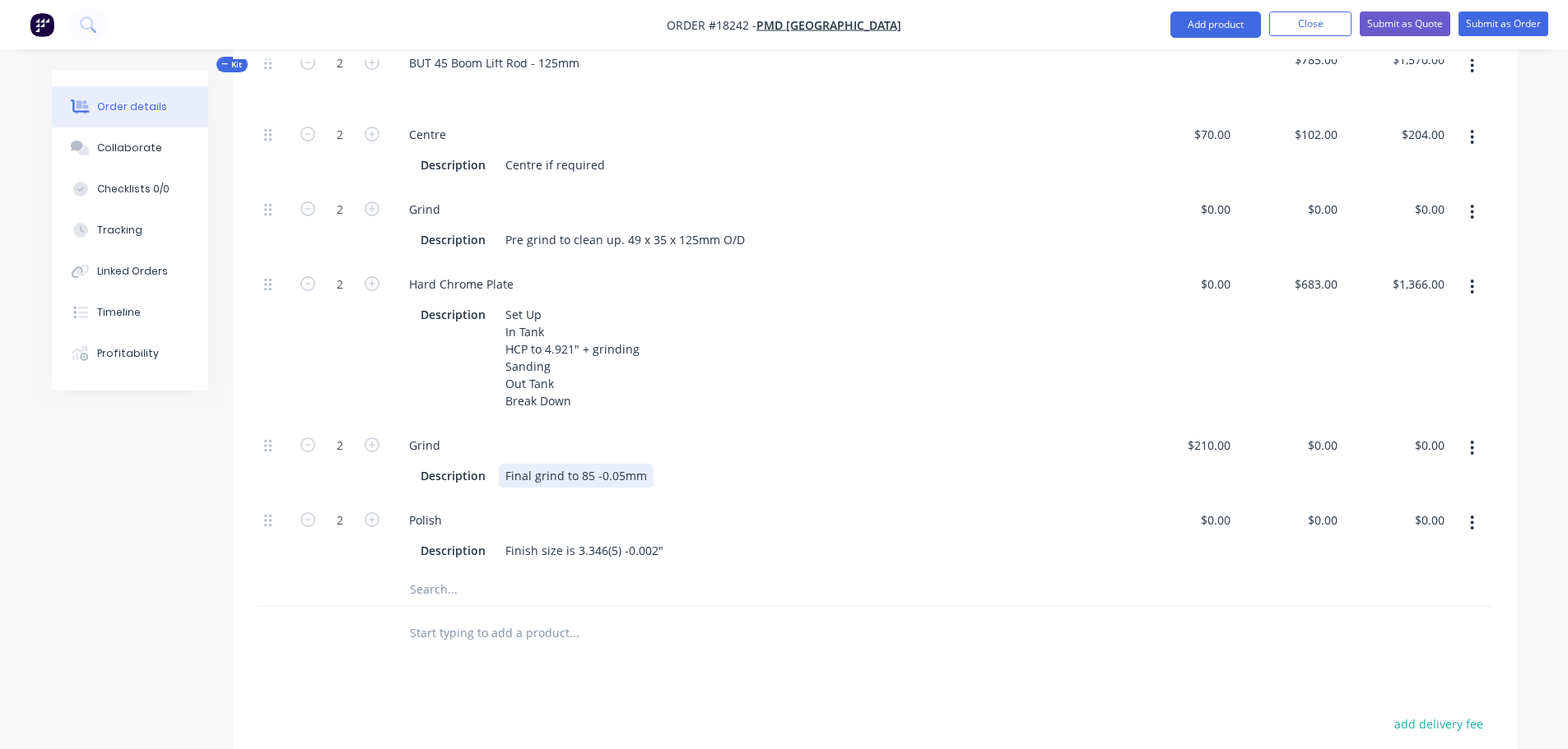
drag, startPoint x: 584, startPoint y: 477, endPoint x: 631, endPoint y: 477, distance: 47.0
click at [586, 477] on div "Final grind to 85 -0.05mm" at bounding box center [575, 476] width 155 height 23
drag, startPoint x: 572, startPoint y: 550, endPoint x: 616, endPoint y: 546, distance: 44.2
click at [616, 546] on div "Finish size is 3.346(5) -0.002"" at bounding box center [584, 550] width 171 height 23
click at [229, 631] on div "Created by Jarred Created 01/10/25 Required 01/10/25 Assigned to Add team membe…" at bounding box center [784, 329] width 1465 height 1504
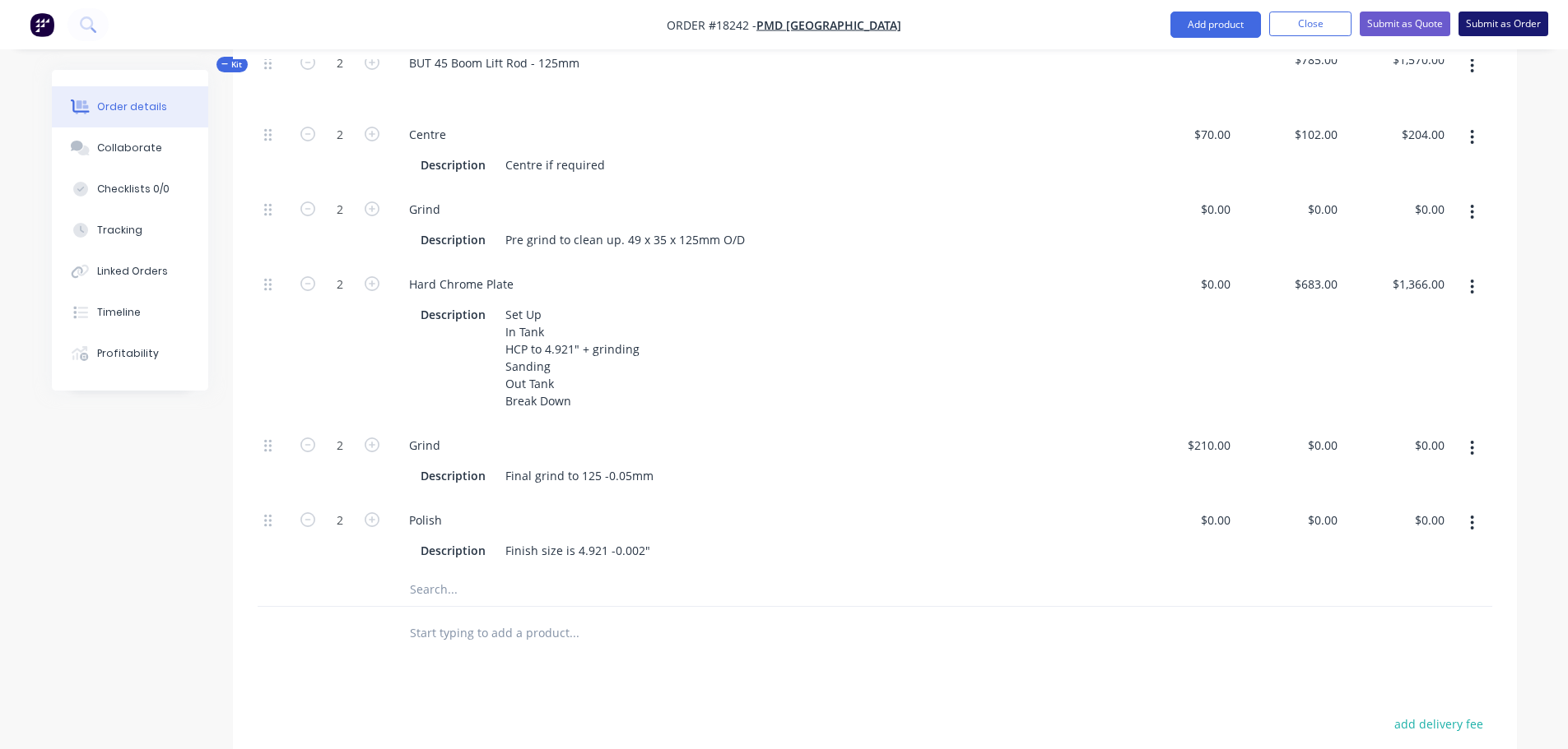
click at [1496, 23] on button "Submit as Order" at bounding box center [1503, 23] width 90 height 24
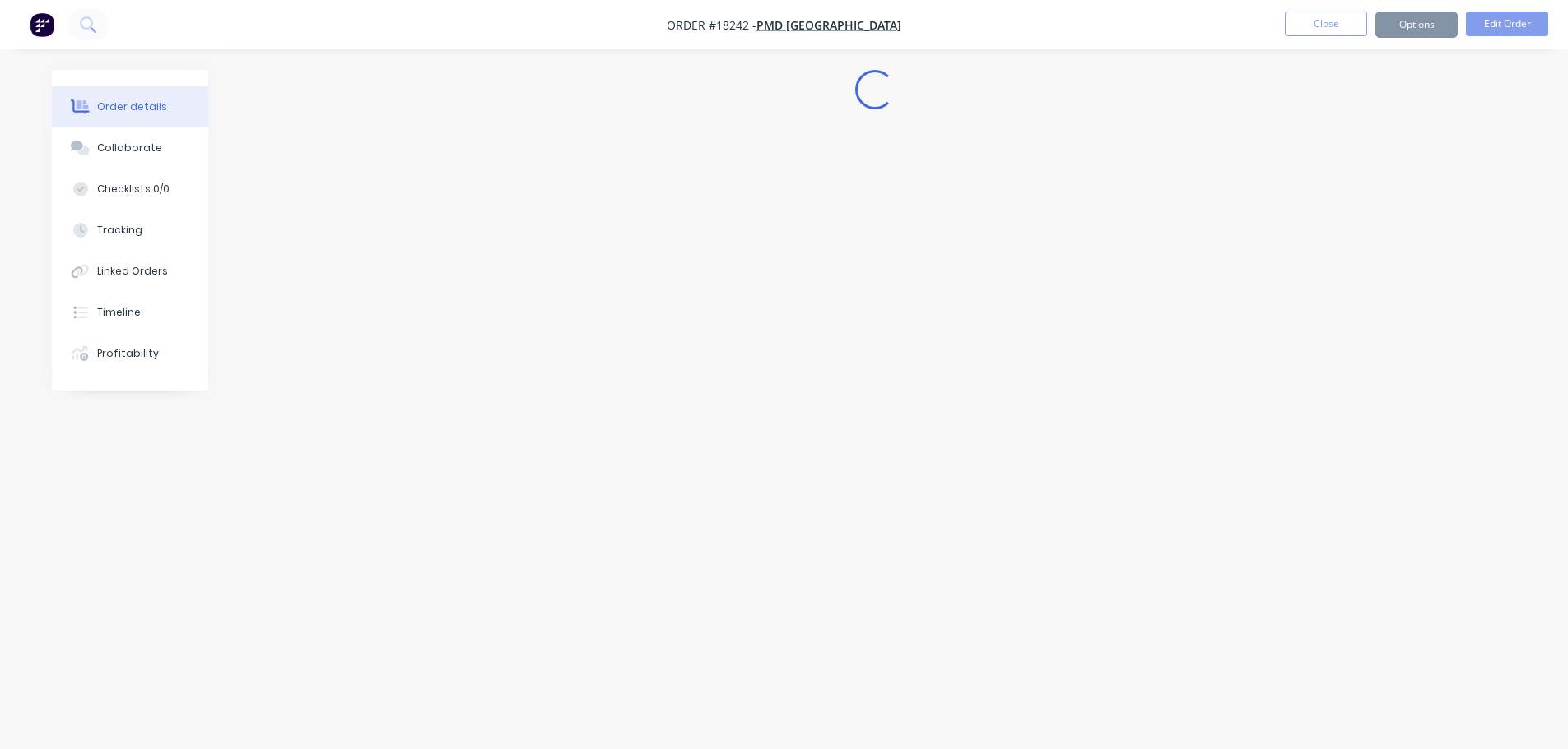
scroll to position [0, 0]
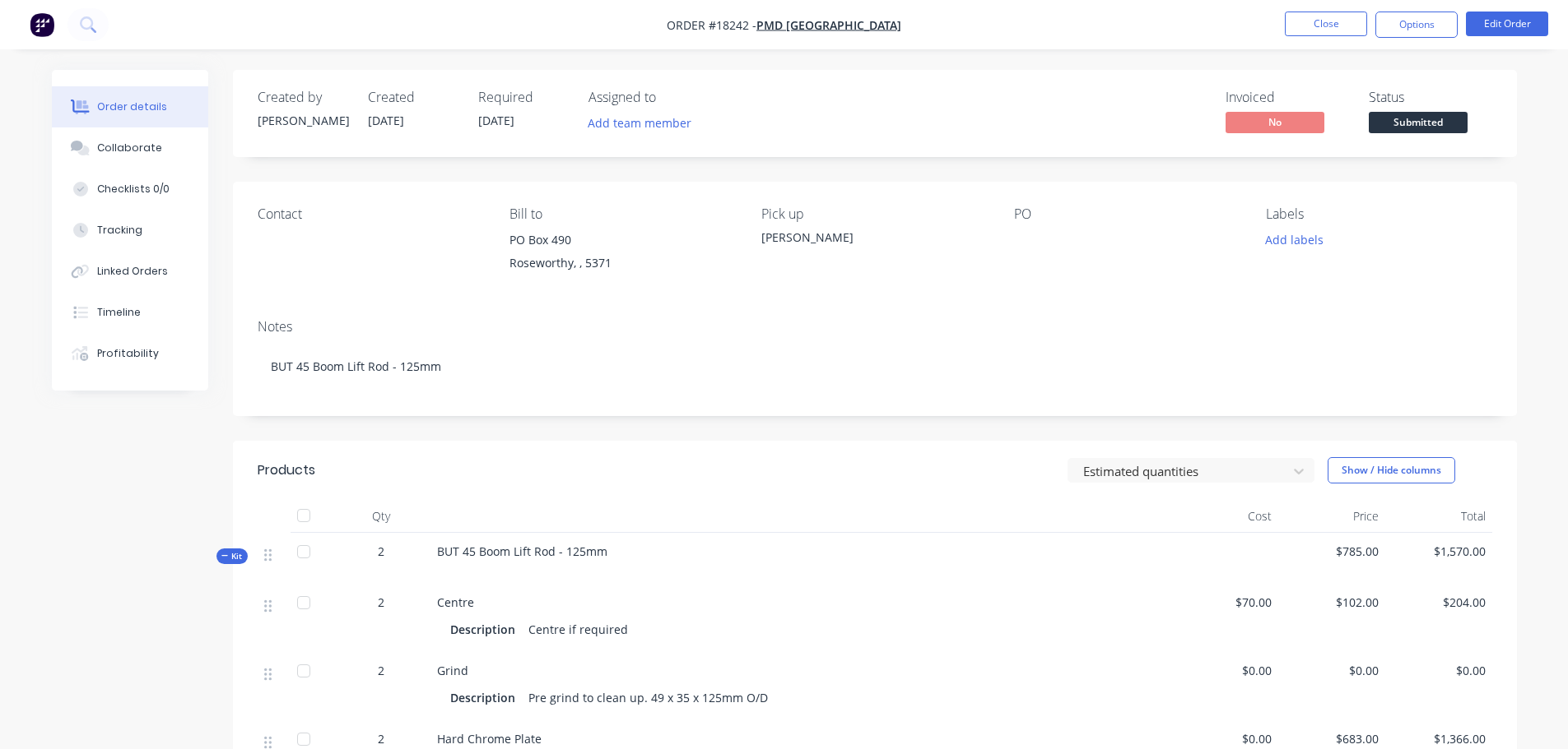
click at [1027, 243] on div at bounding box center [1117, 240] width 206 height 23
click at [1524, 28] on button "Edit Order" at bounding box center [1507, 23] width 82 height 24
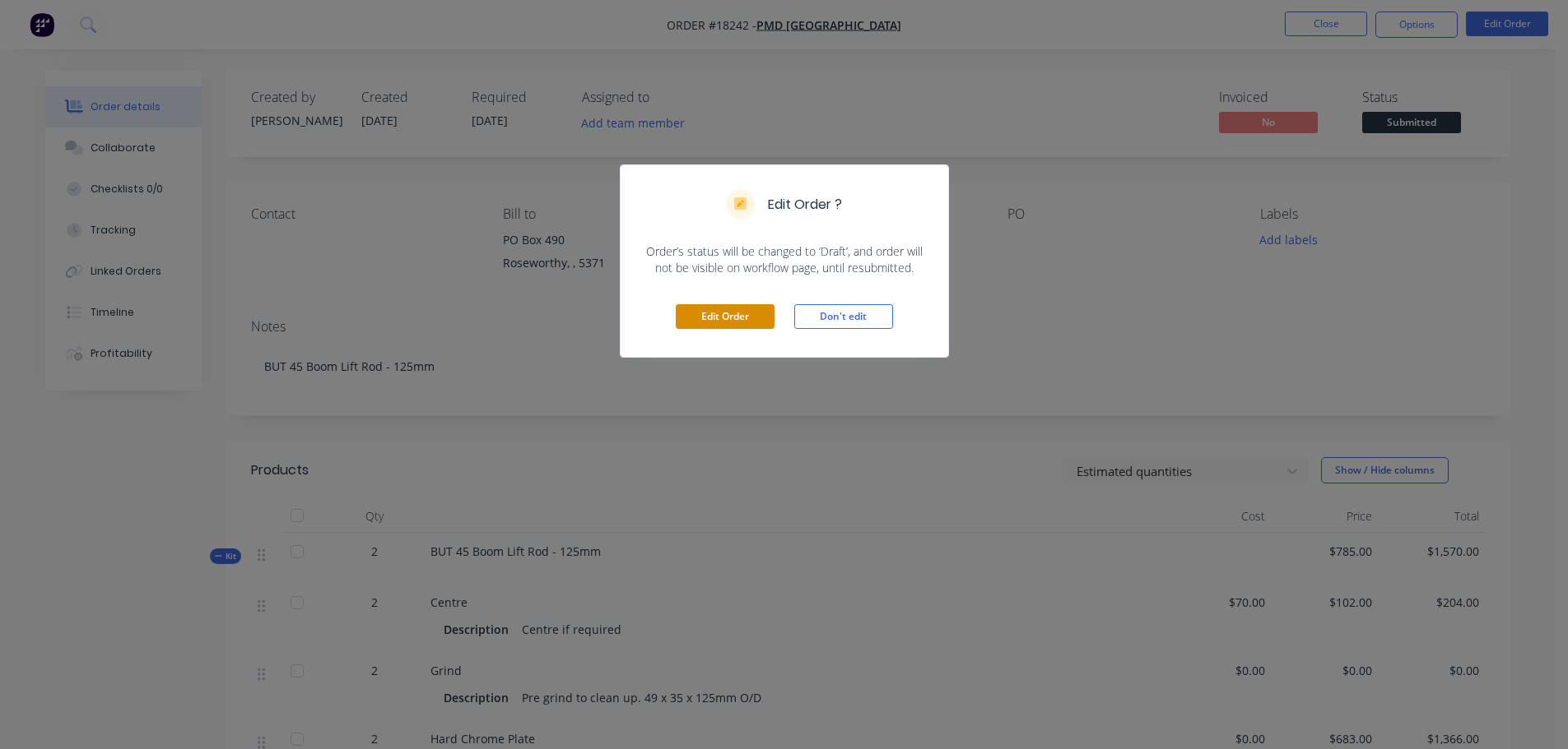
click at [732, 307] on button "Edit Order" at bounding box center [724, 316] width 98 height 24
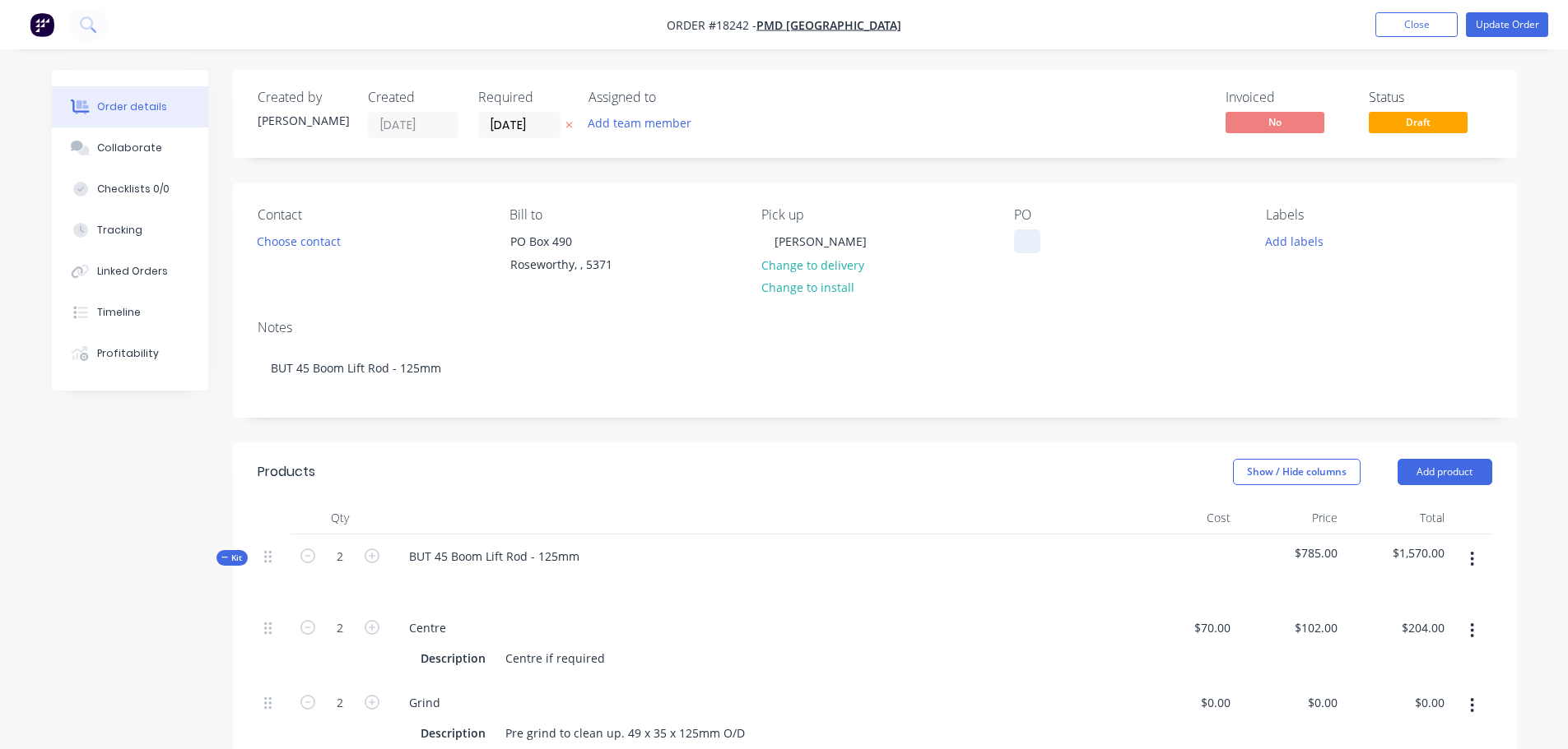
click at [1022, 234] on div at bounding box center [1027, 241] width 26 height 23
click at [1288, 251] on button "Add labels" at bounding box center [1294, 241] width 76 height 22
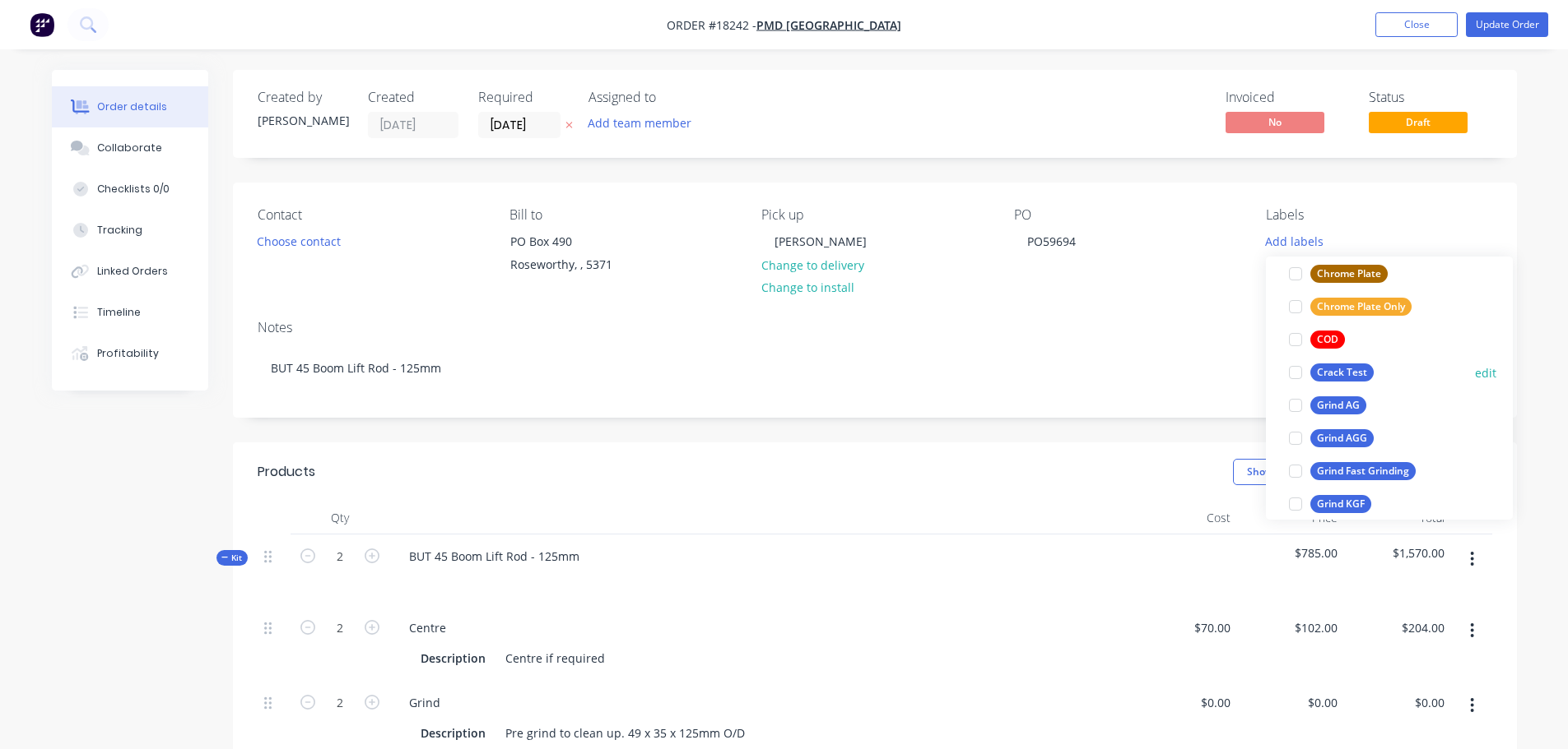
scroll to position [247, 0]
click at [1305, 404] on div at bounding box center [1294, 404] width 33 height 33
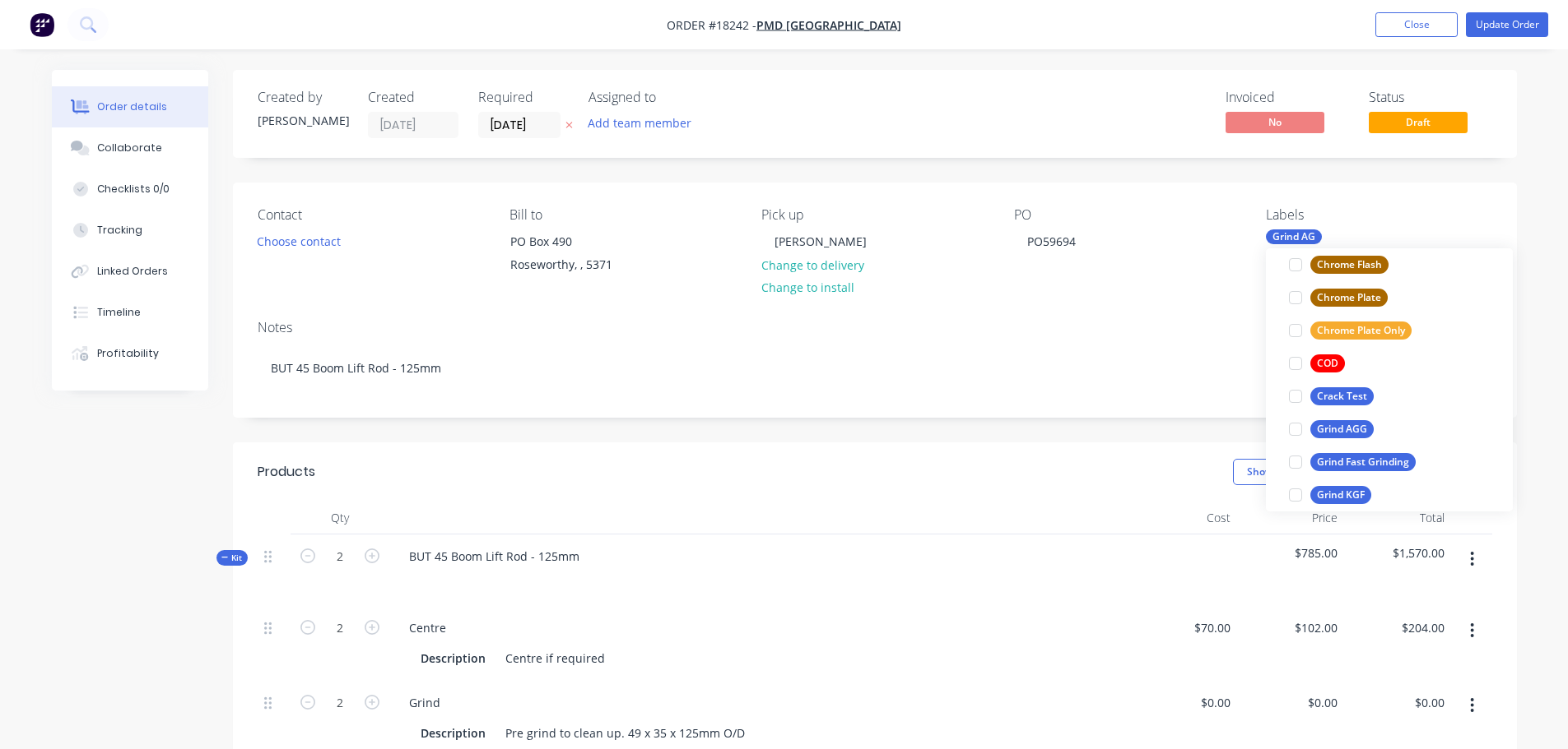
scroll to position [0, 0]
click at [1302, 299] on div at bounding box center [1294, 297] width 33 height 33
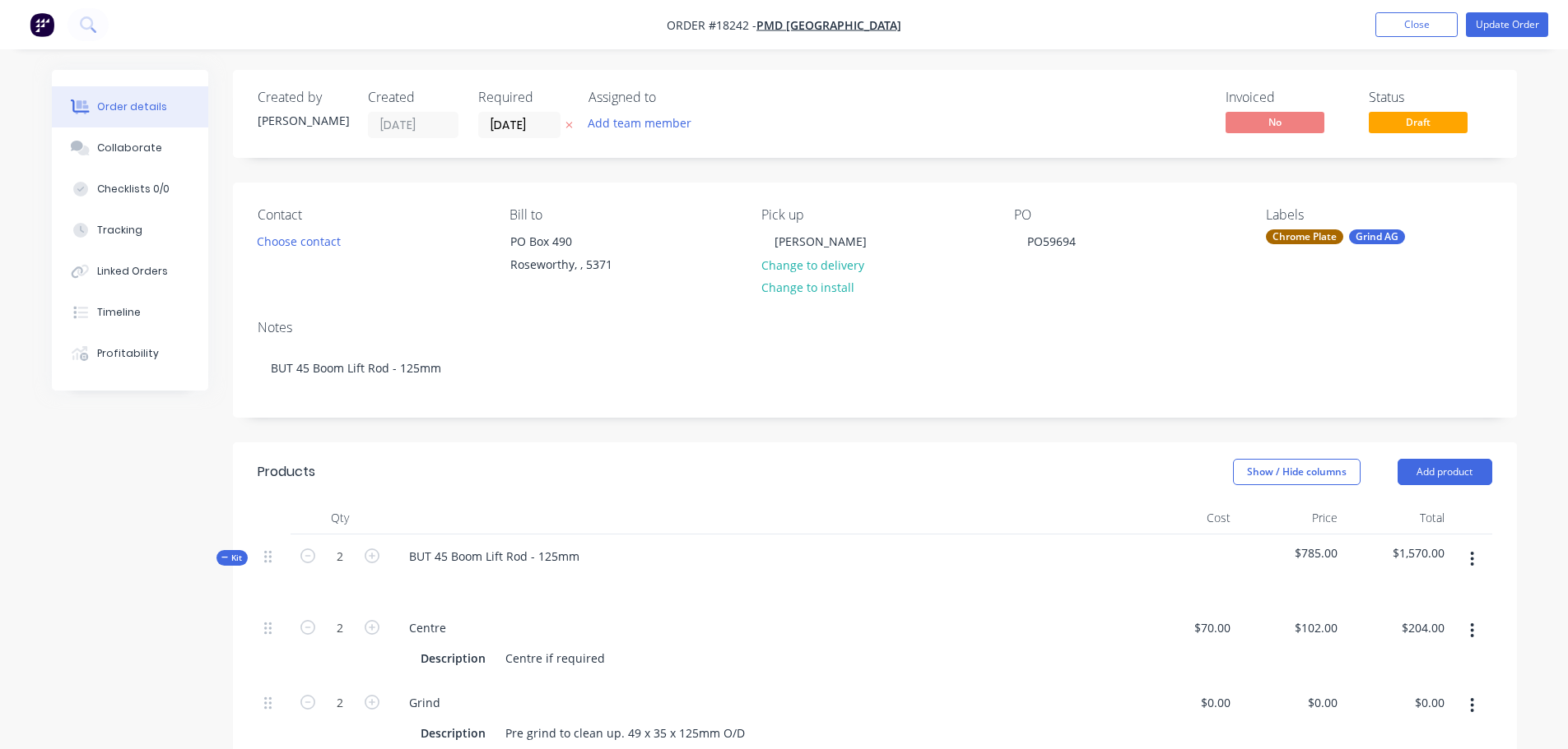
click at [1127, 403] on div "Notes BUT 45 Boom Lift Rod - 125mm" at bounding box center [875, 362] width 1284 height 110
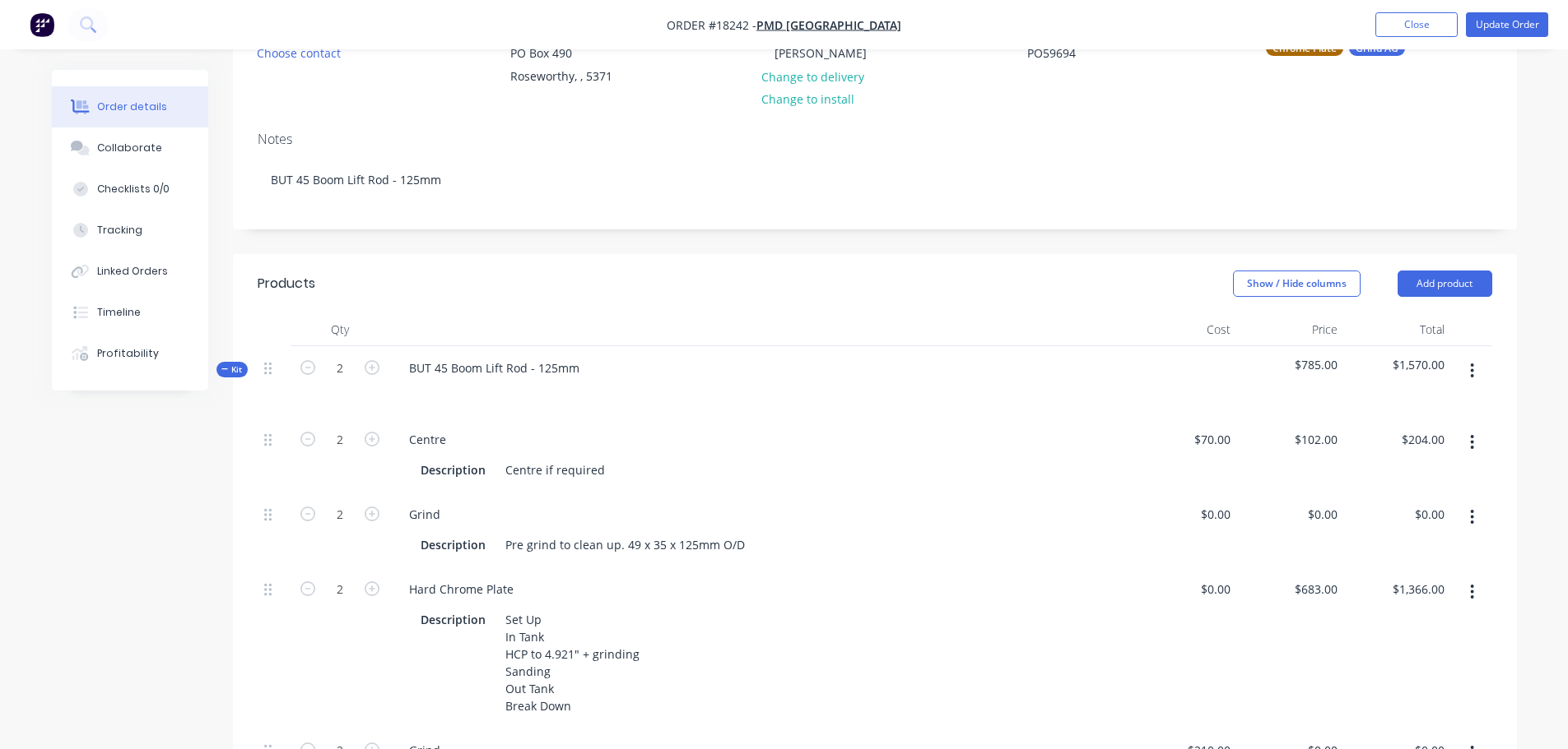
scroll to position [411, 0]
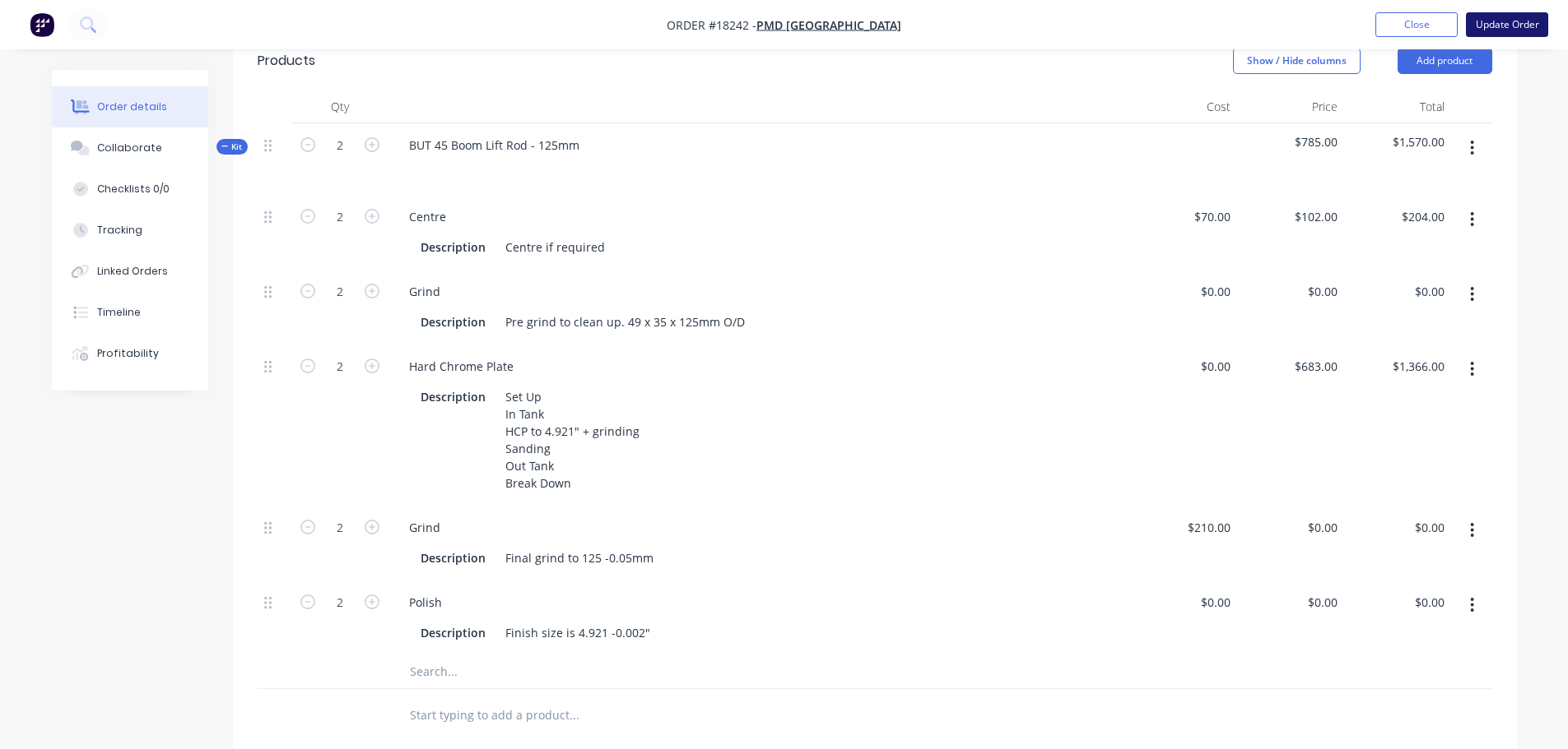
click at [1501, 28] on button "Update Order" at bounding box center [1507, 24] width 82 height 24
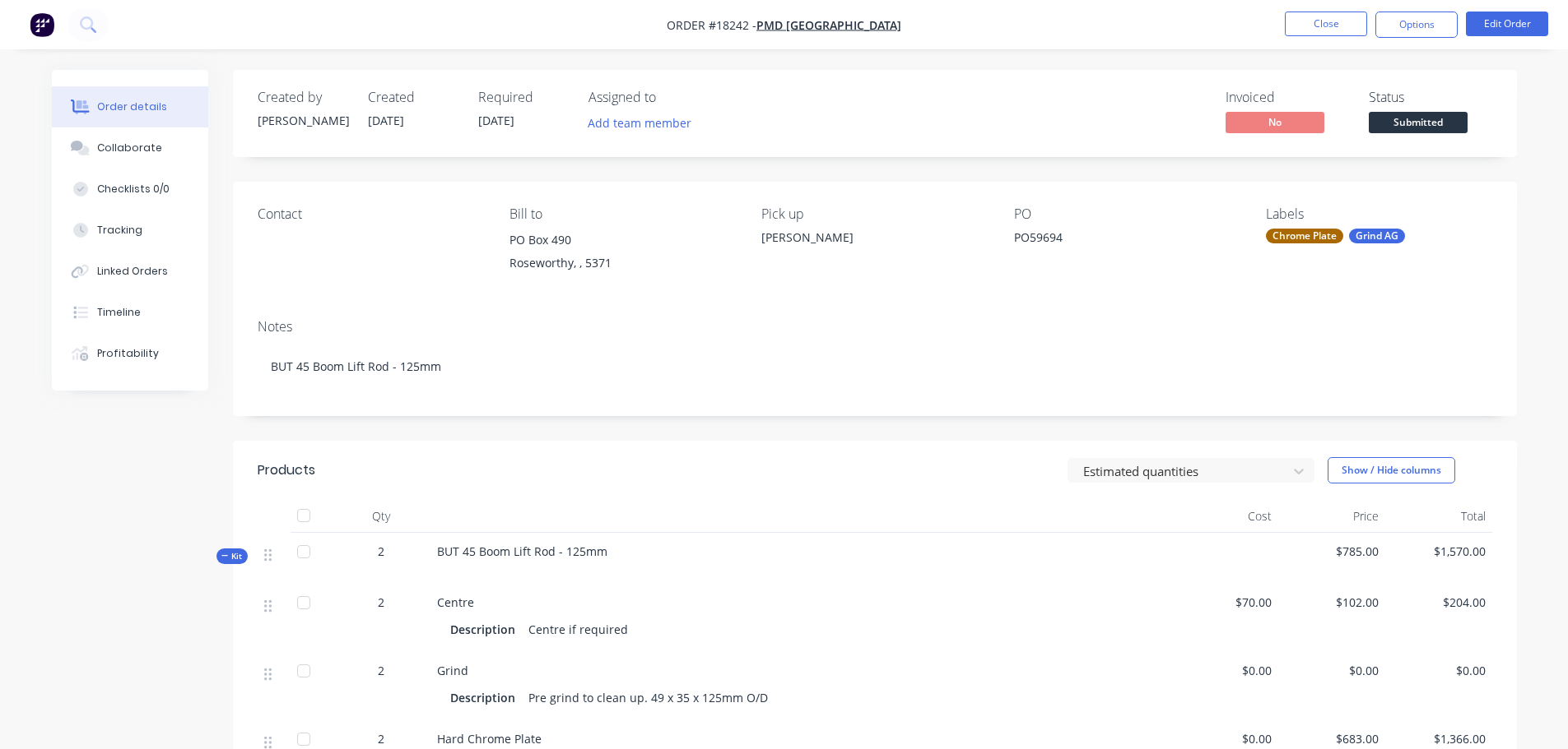
click at [1402, 128] on span "Submitted" at bounding box center [1417, 122] width 98 height 21
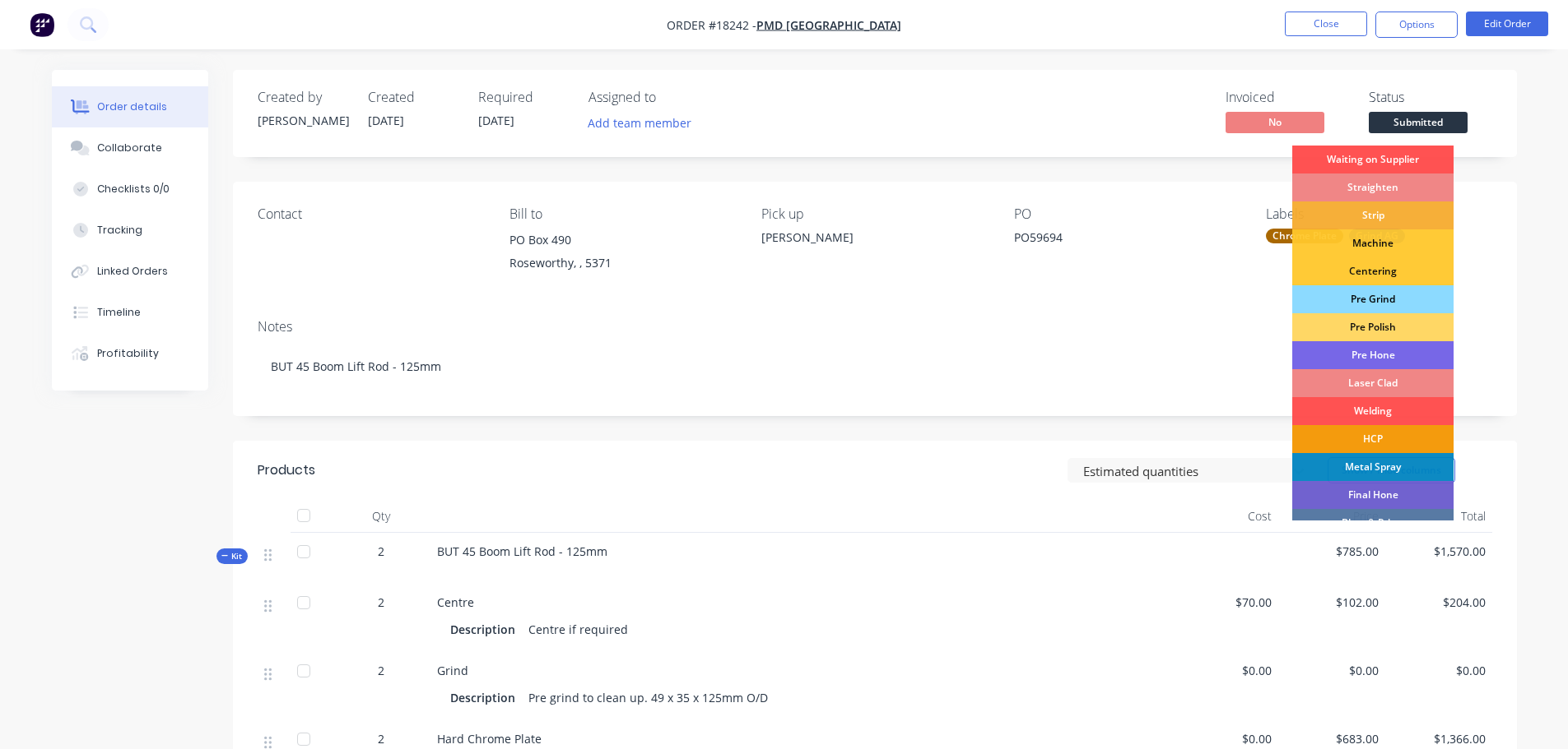
click at [1359, 301] on div "Pre Grind" at bounding box center [1372, 300] width 161 height 28
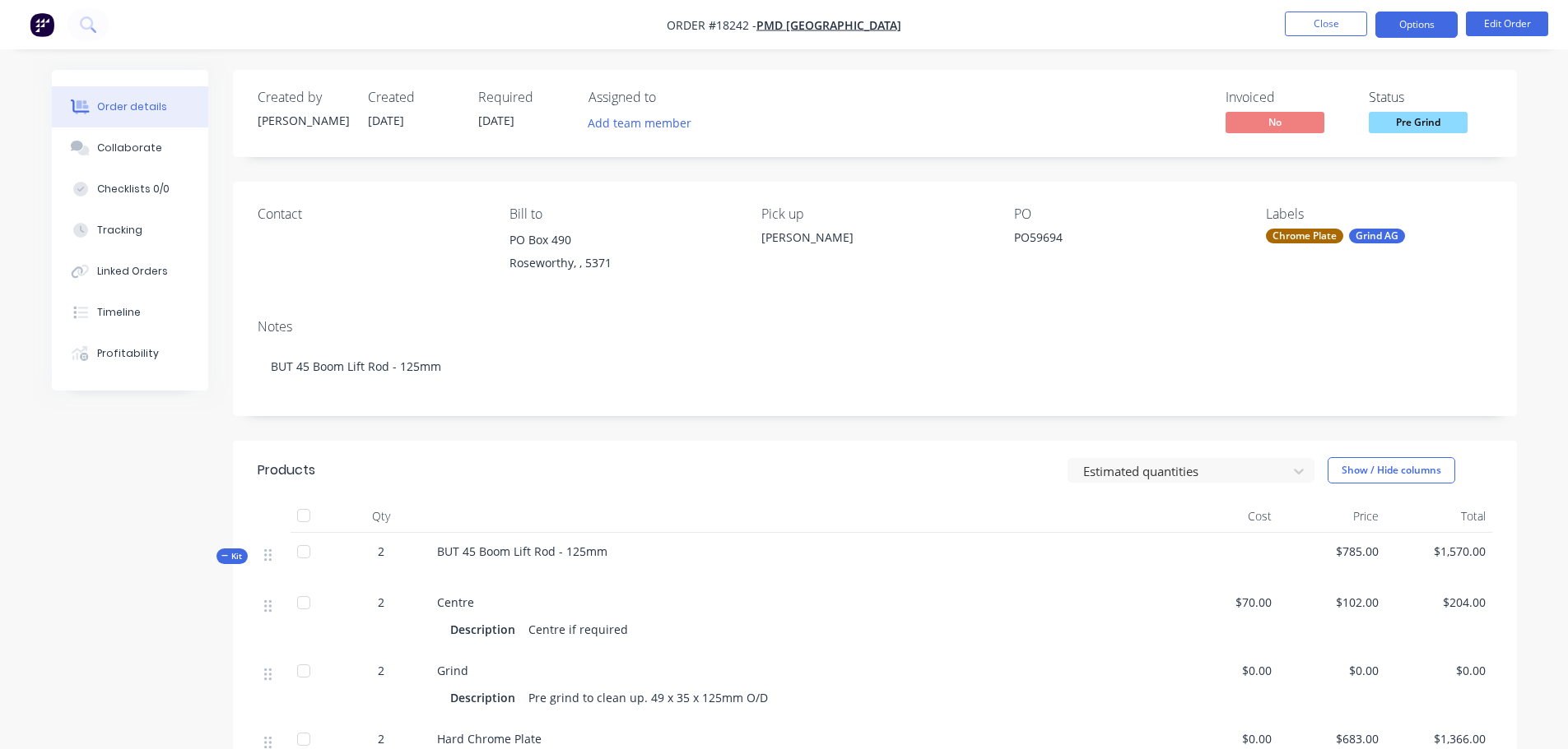
click at [1413, 26] on button "Options" at bounding box center [1416, 24] width 82 height 26
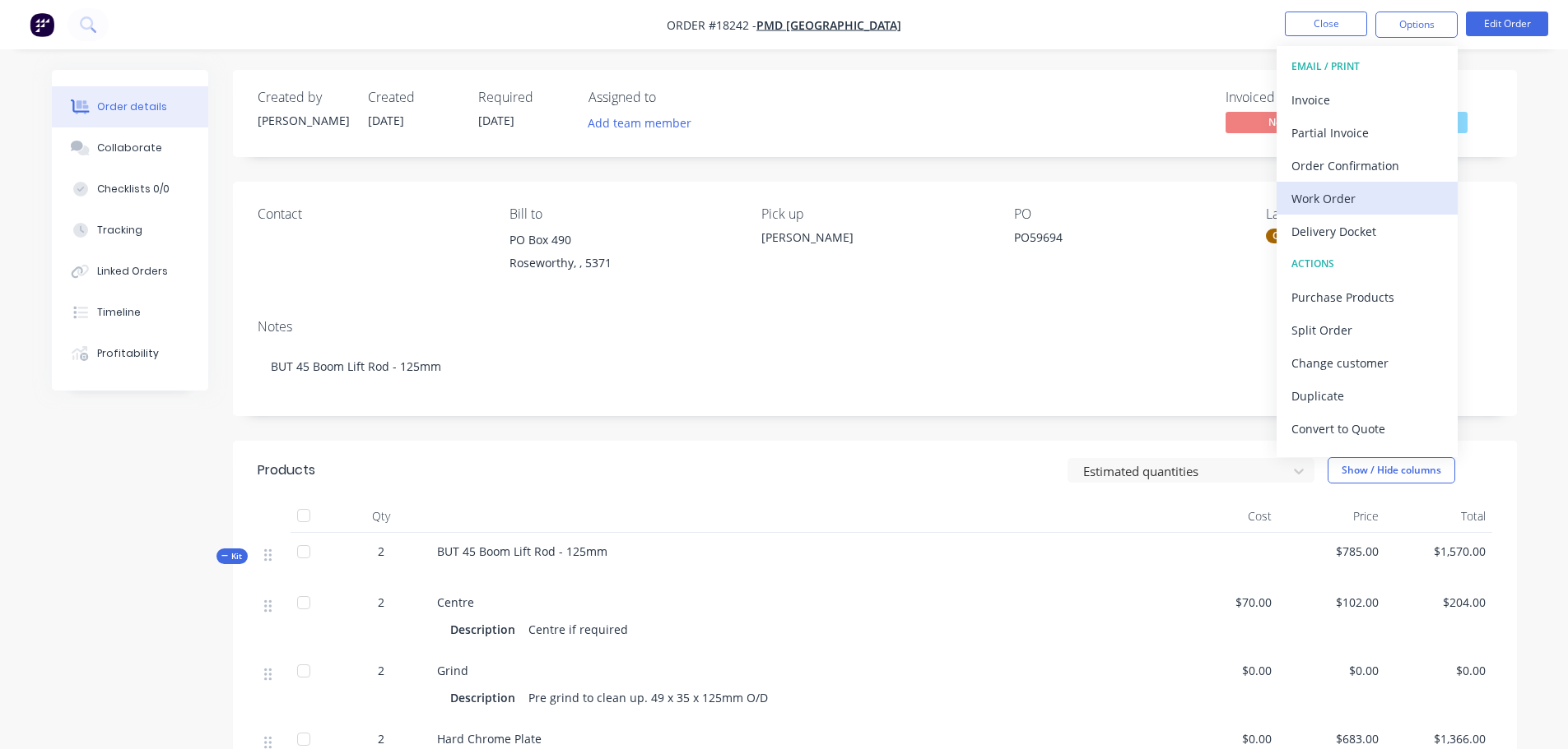
click at [1342, 188] on div "Work Order" at bounding box center [1367, 198] width 152 height 23
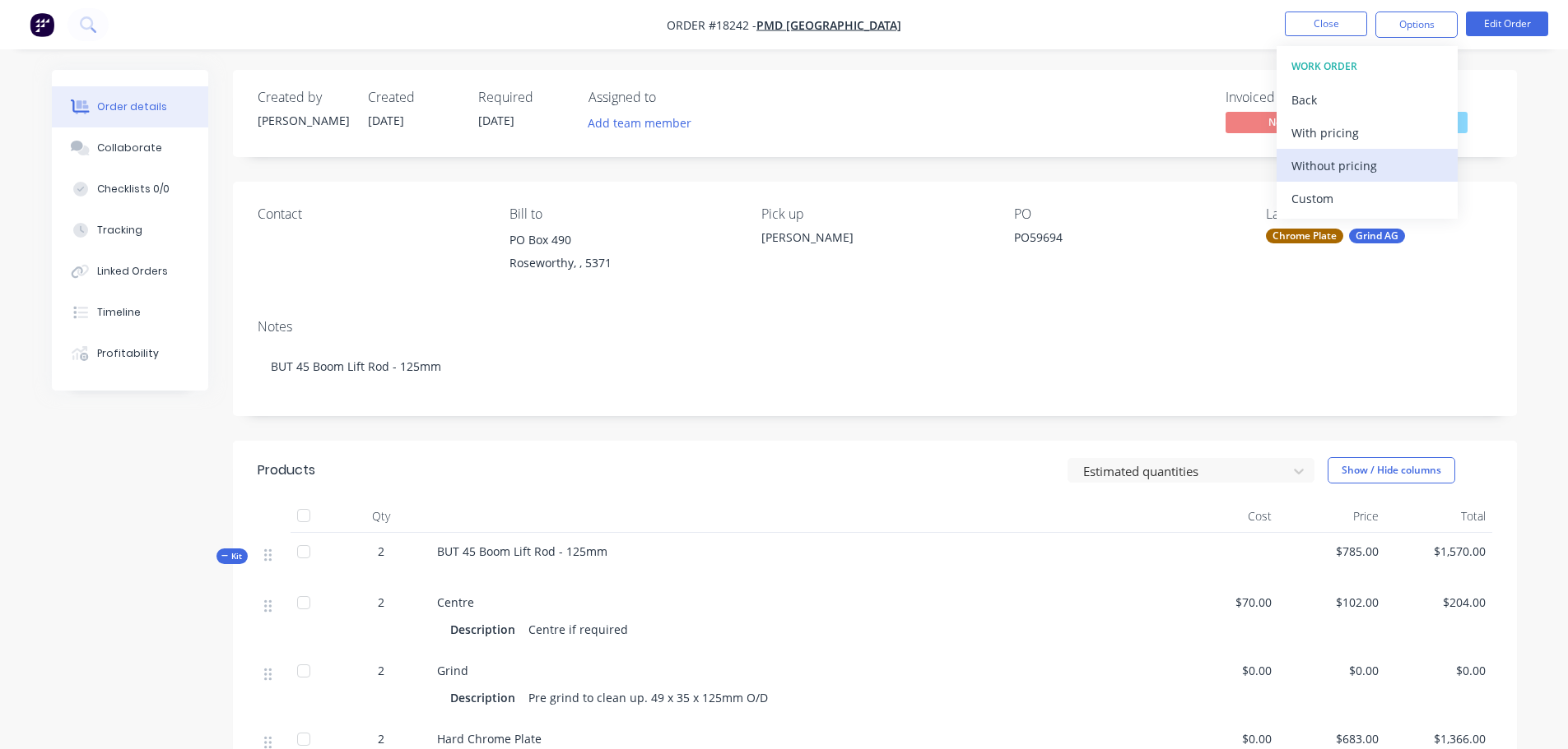
click at [1339, 166] on div "Without pricing" at bounding box center [1367, 165] width 152 height 23
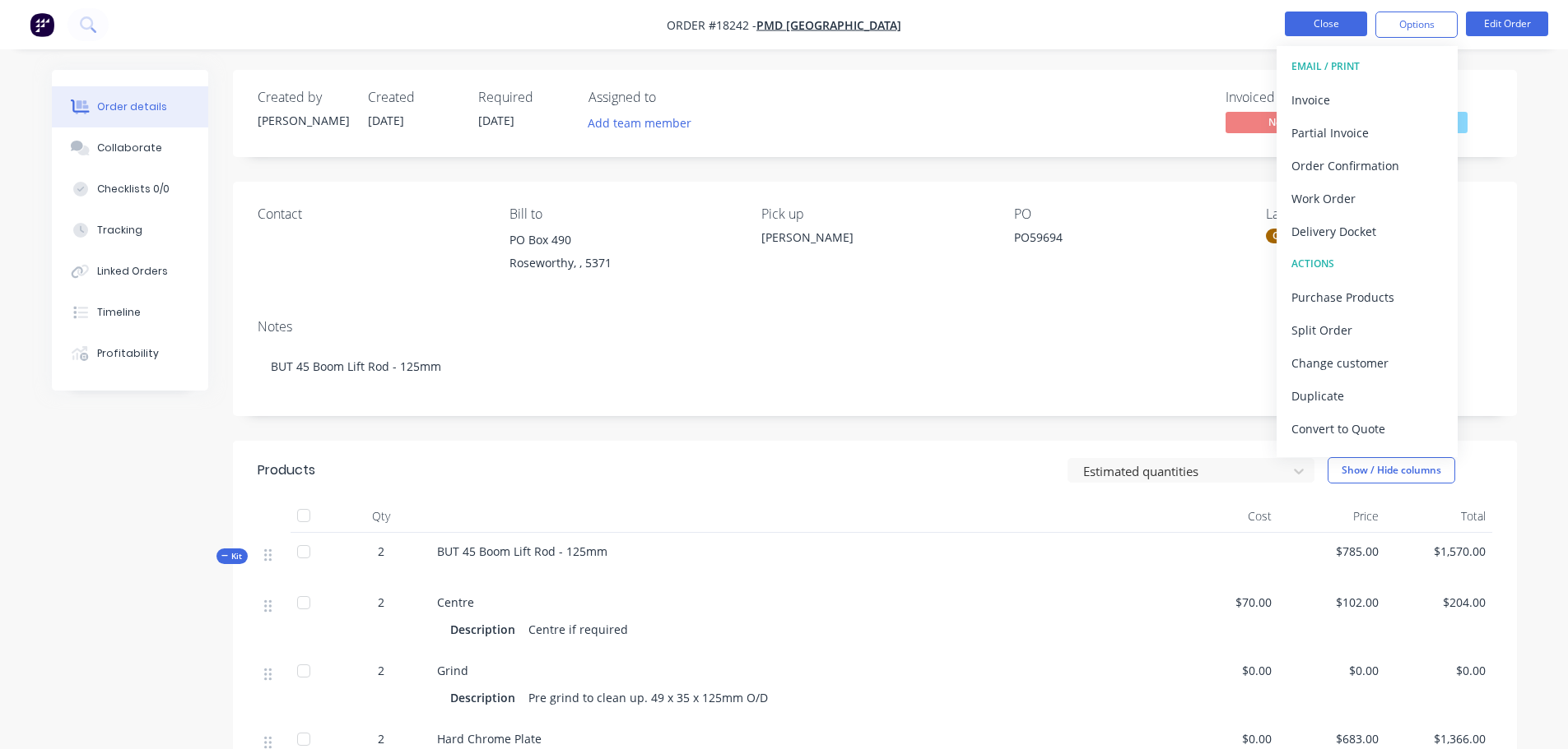
click at [1290, 20] on button "Close" at bounding box center [1325, 23] width 82 height 24
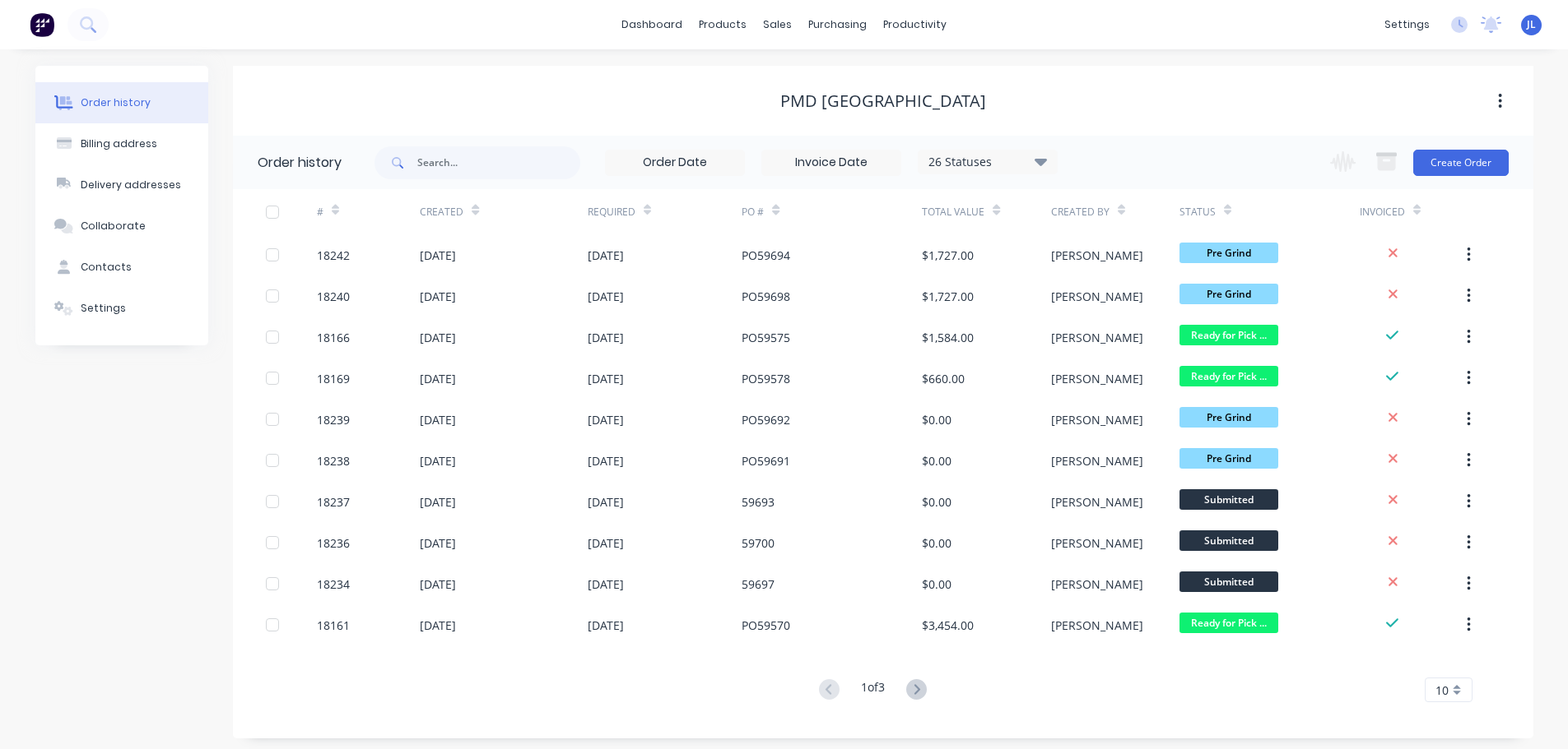
click at [57, 31] on button at bounding box center [41, 24] width 35 height 33
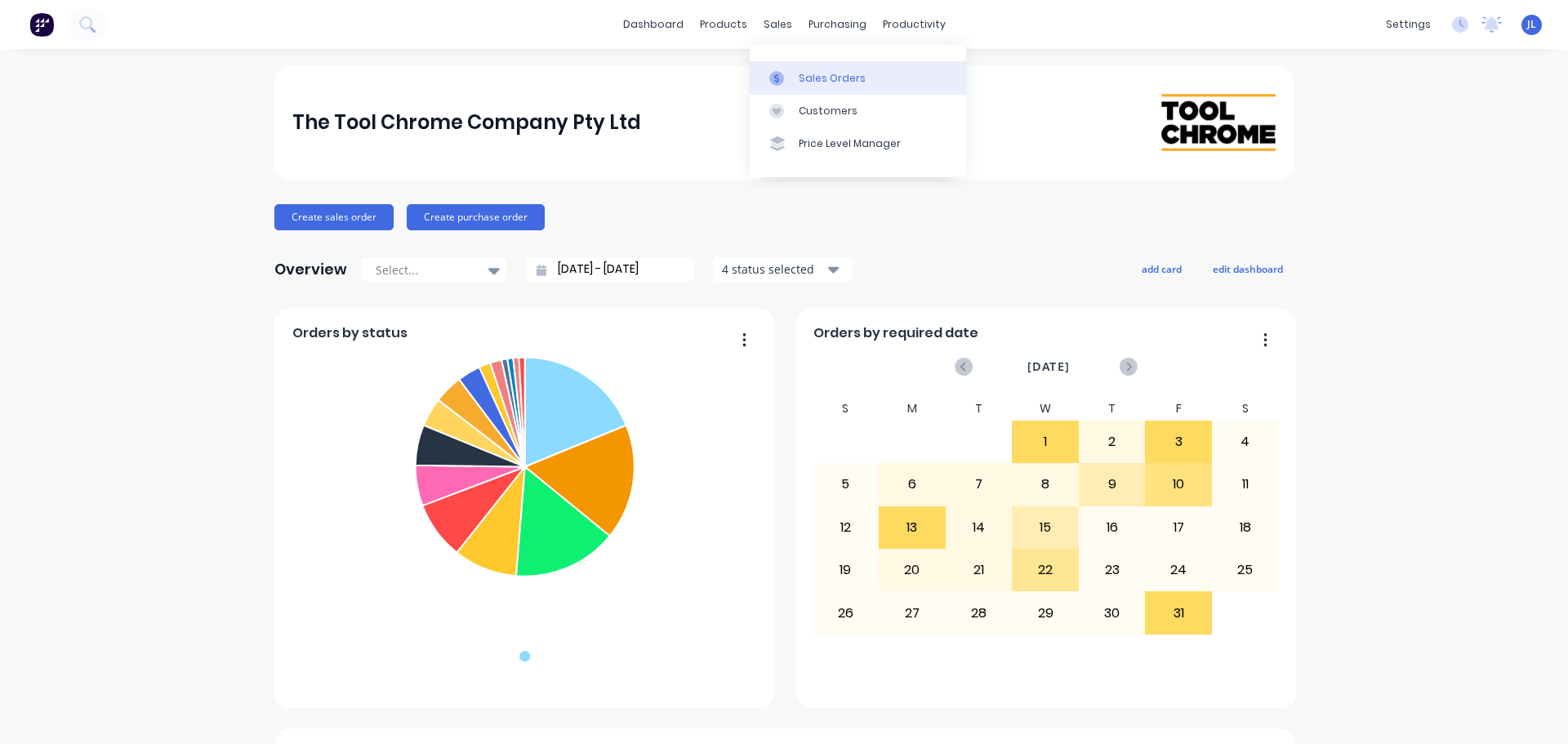
click at [786, 77] on div at bounding box center [782, 78] width 24 height 15
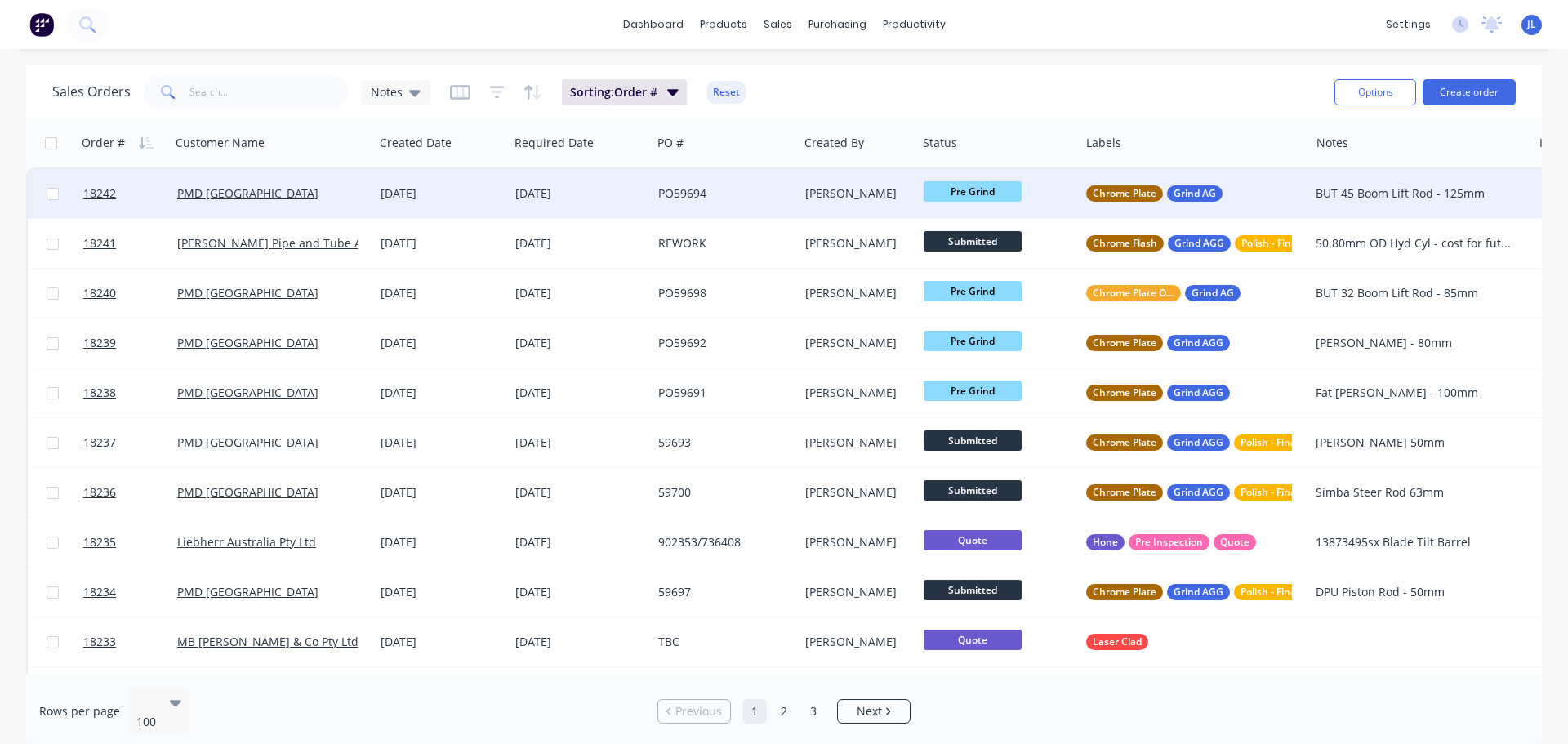
click at [796, 196] on div "PO59694" at bounding box center [724, 193] width 146 height 49
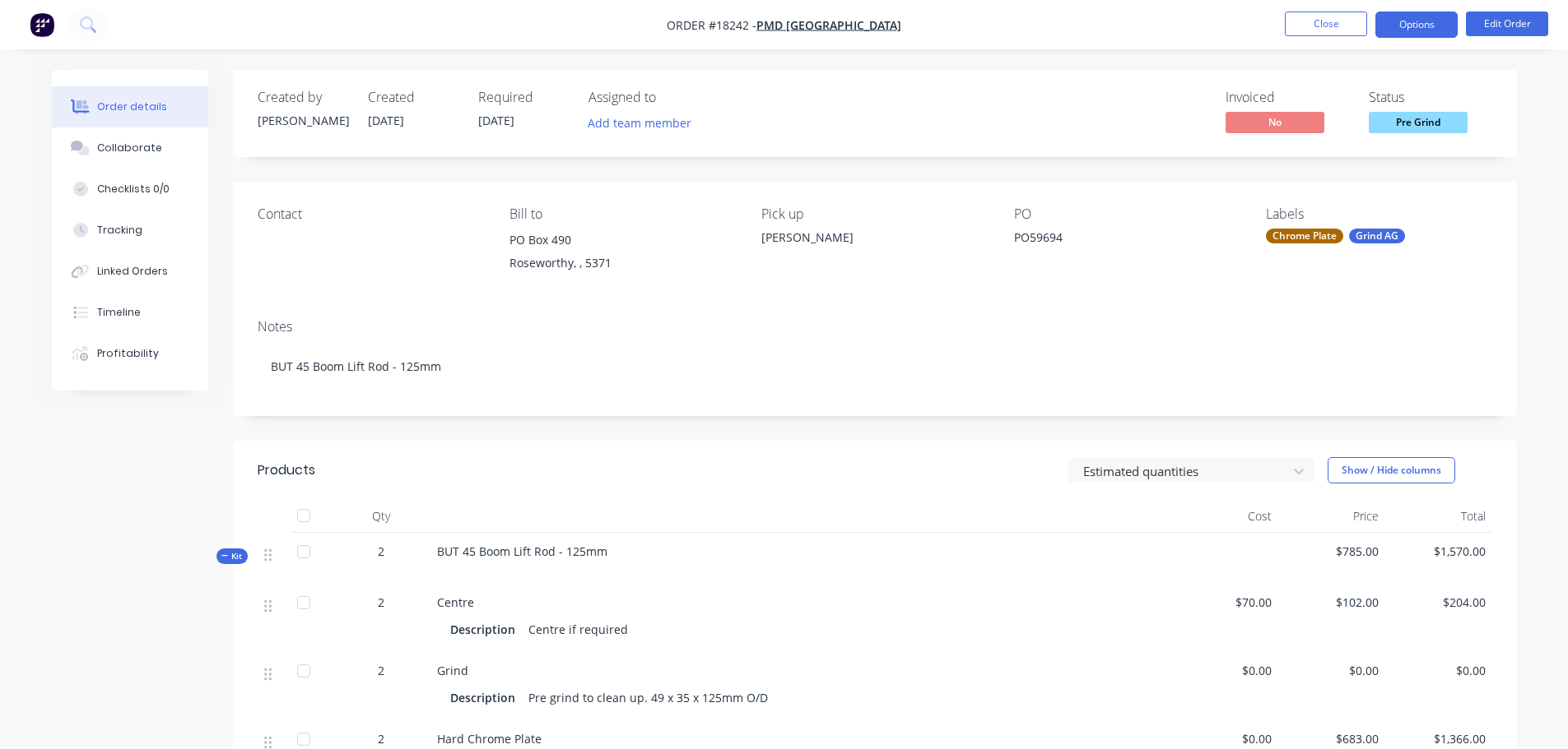
click at [1400, 31] on button "Options" at bounding box center [1416, 24] width 82 height 26
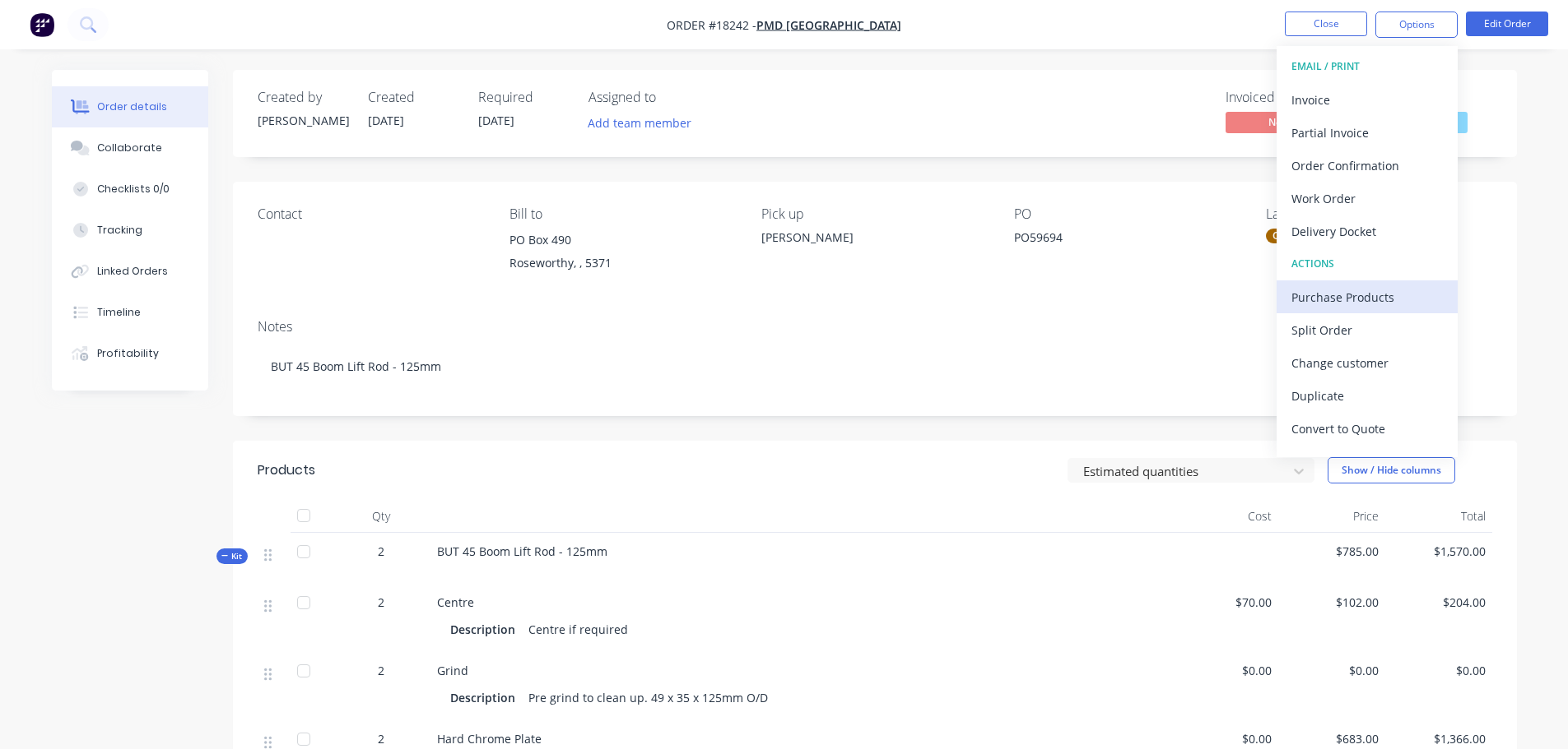
click at [1336, 291] on div "Purchase Products" at bounding box center [1367, 297] width 152 height 23
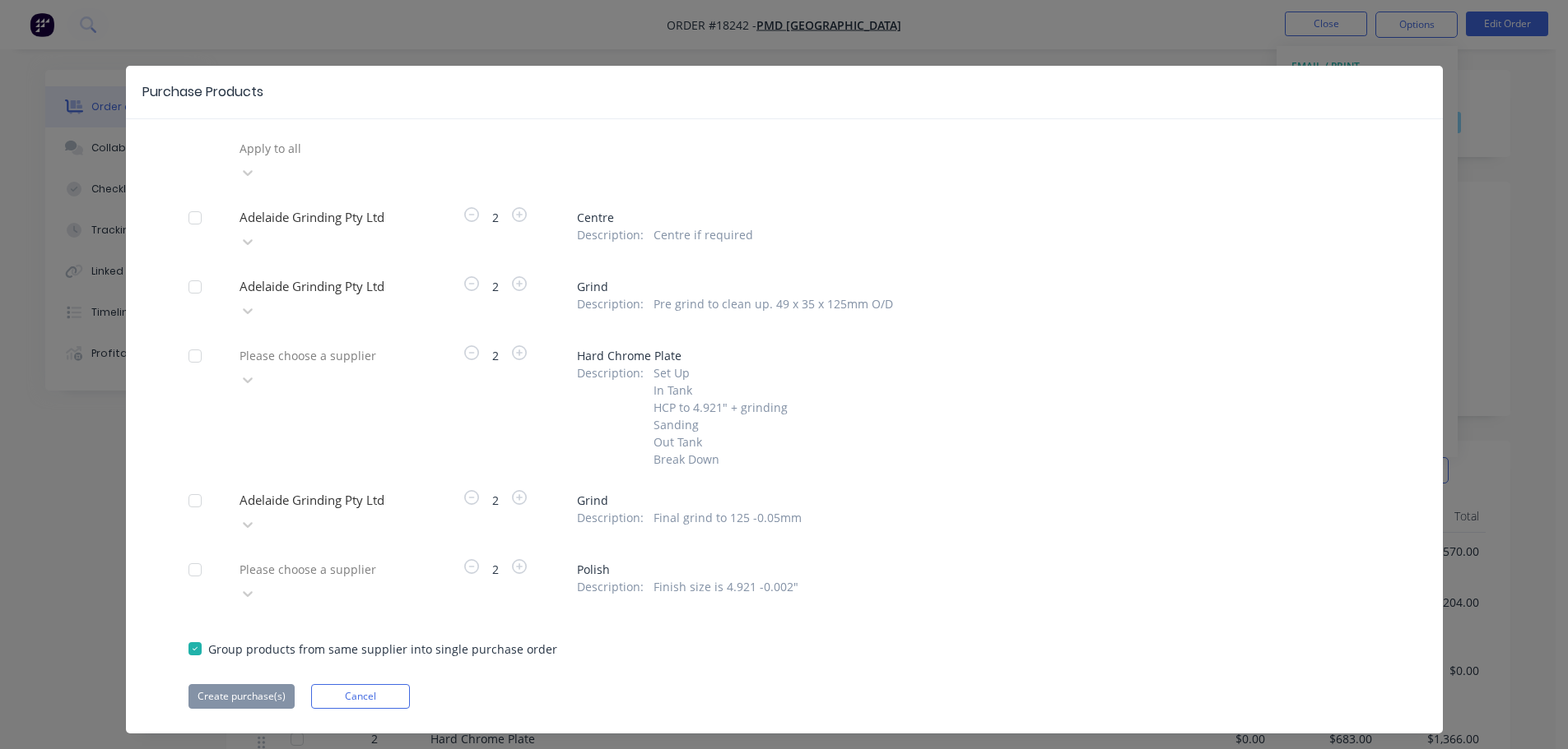
click at [205, 201] on div at bounding box center [195, 217] width 33 height 33
click at [202, 271] on div at bounding box center [195, 286] width 33 height 33
click at [198, 484] on div at bounding box center [195, 500] width 33 height 33
click at [257, 684] on button "Create purchase(s)" at bounding box center [241, 697] width 106 height 24
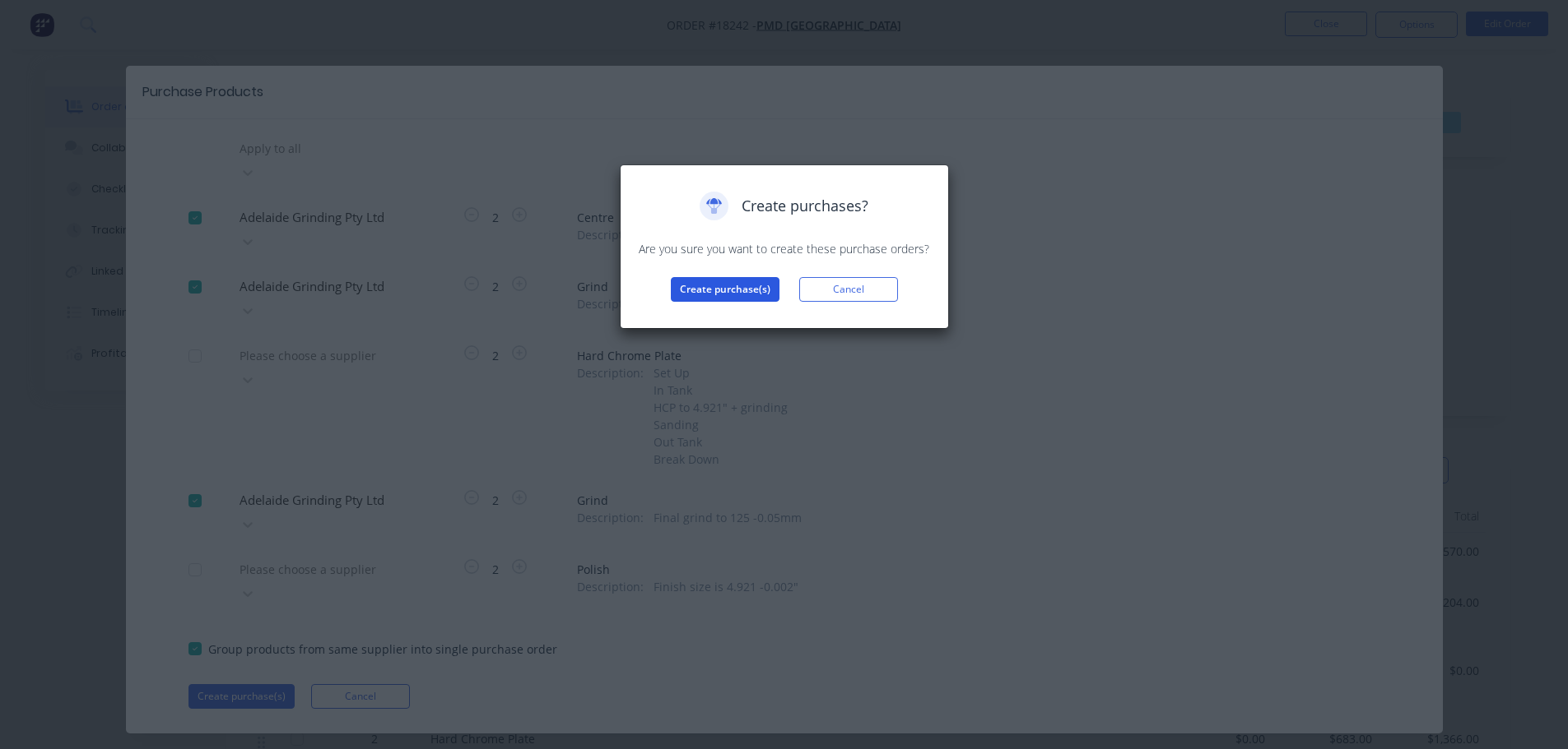
click at [718, 288] on button "Create purchase(s)" at bounding box center [725, 289] width 109 height 24
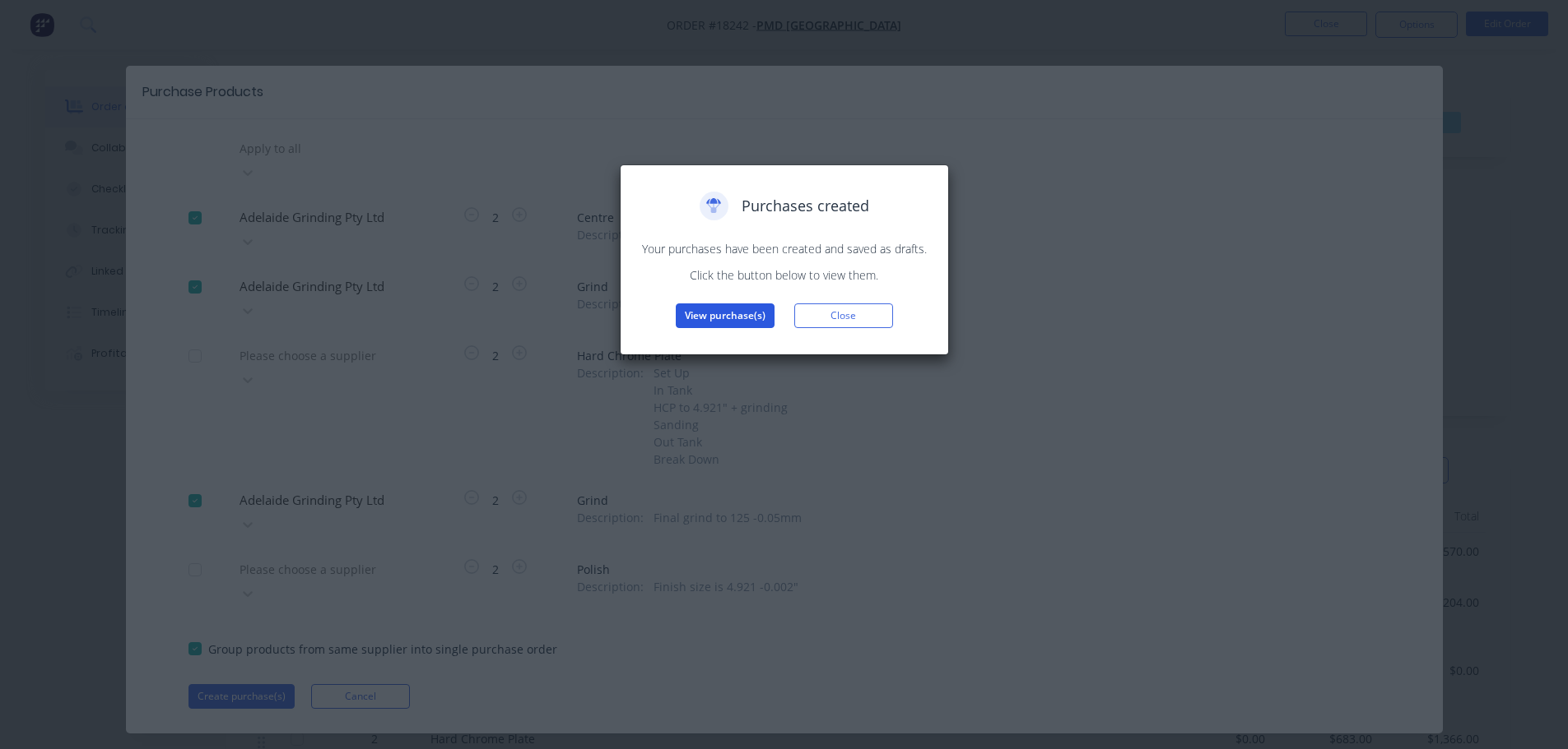
click at [729, 313] on button "View purchase(s)" at bounding box center [724, 316] width 98 height 24
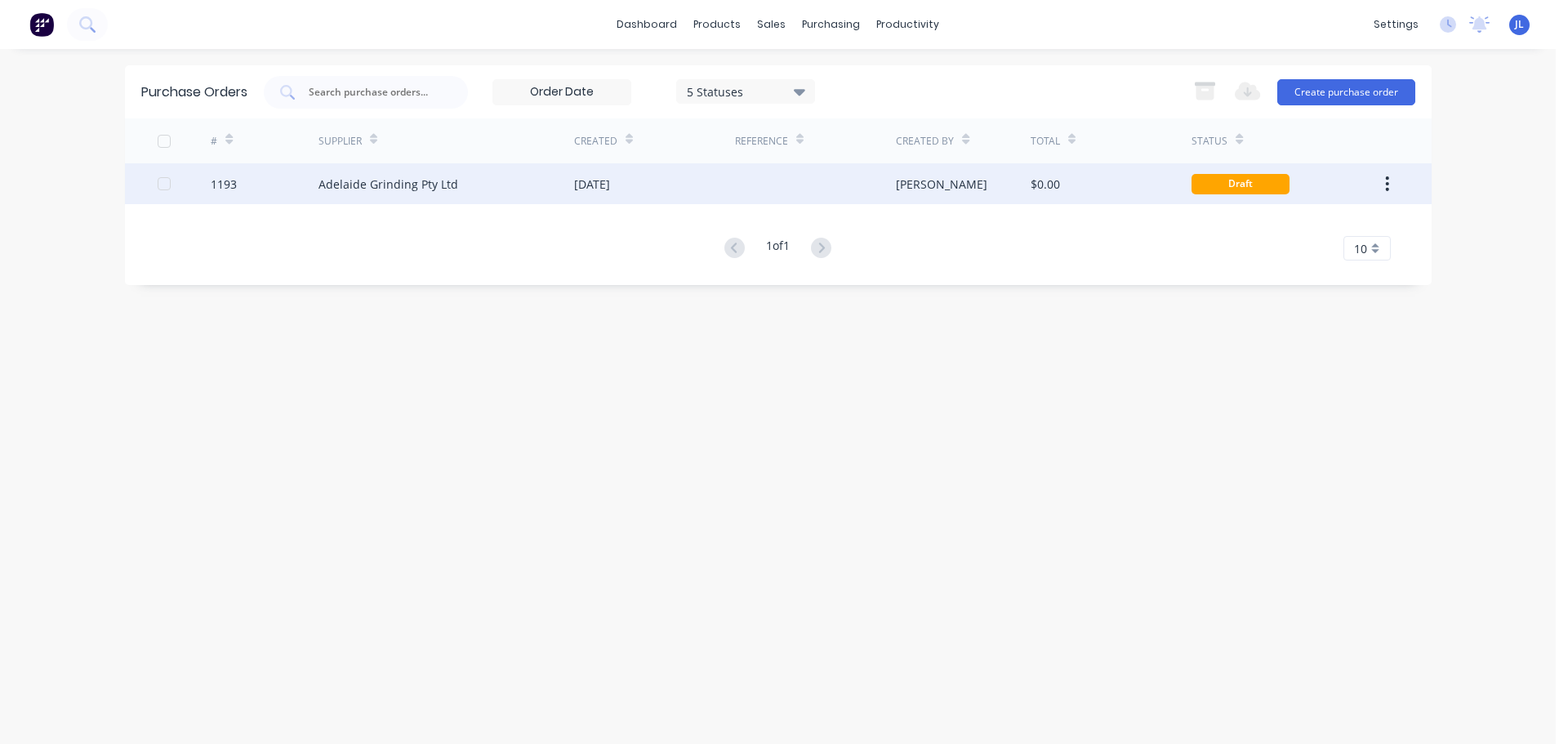
click at [660, 194] on div "[DATE]" at bounding box center [654, 184] width 161 height 41
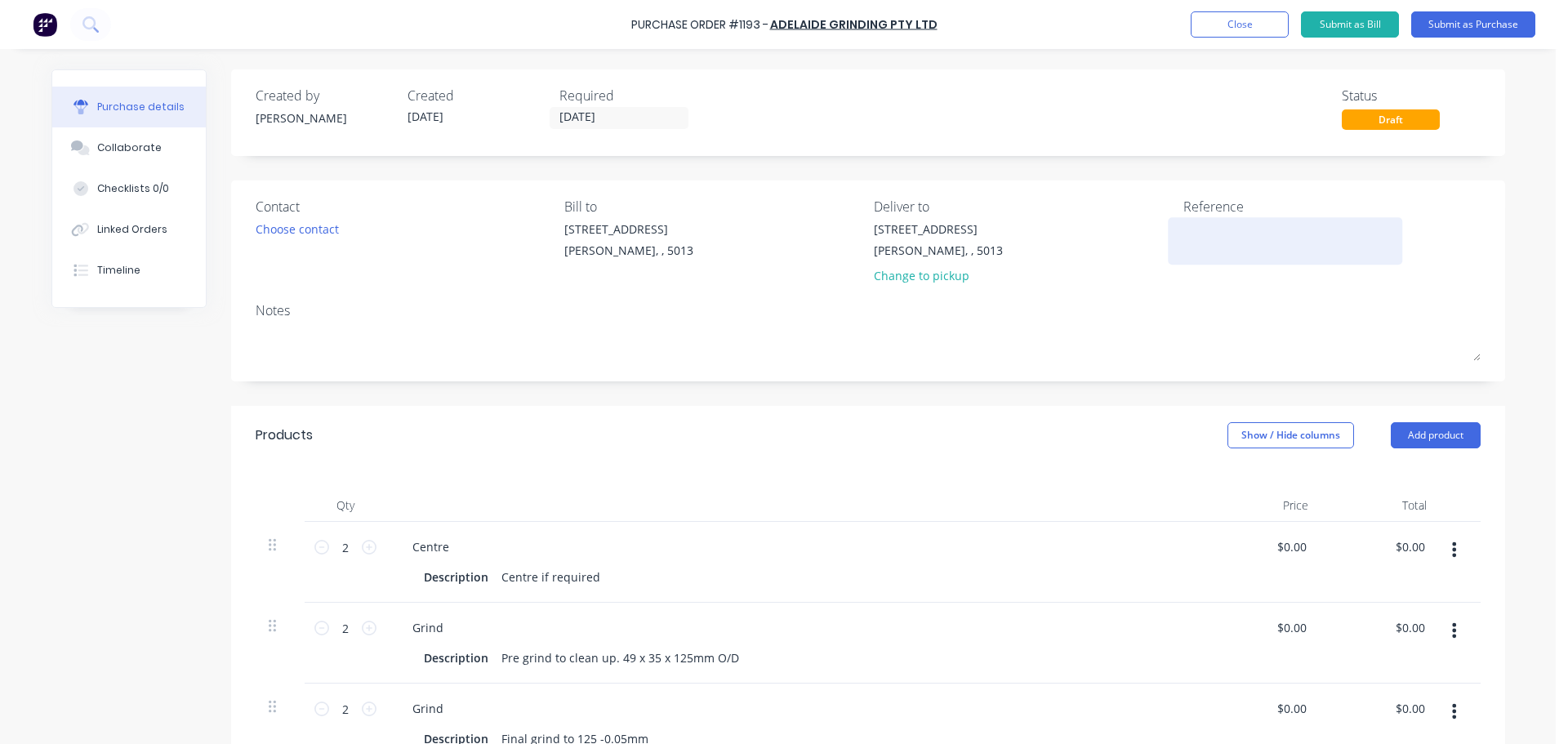
click at [1185, 235] on textarea at bounding box center [1285, 239] width 204 height 37
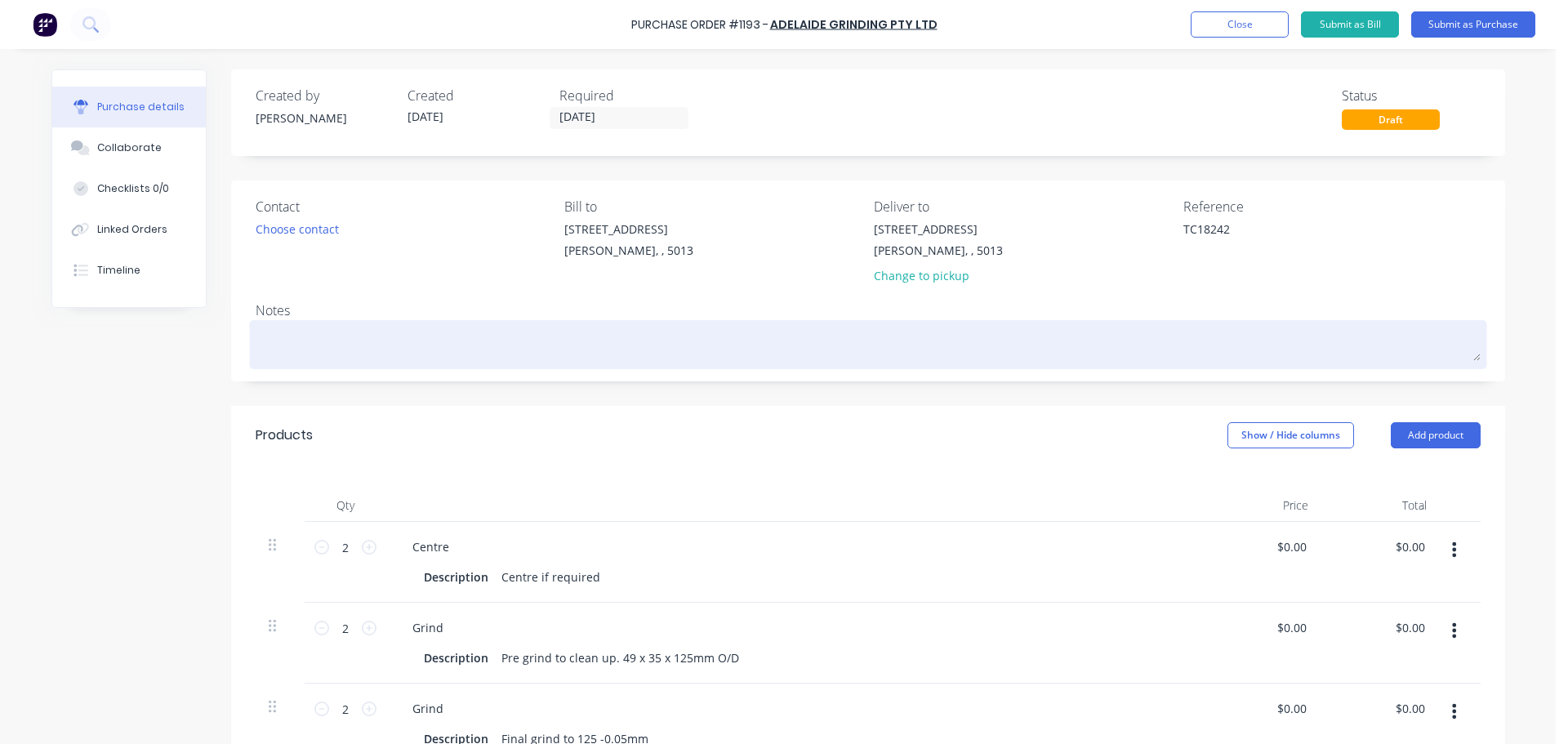
type textarea "TC18242"
click at [1048, 325] on div at bounding box center [868, 345] width 1225 height 41
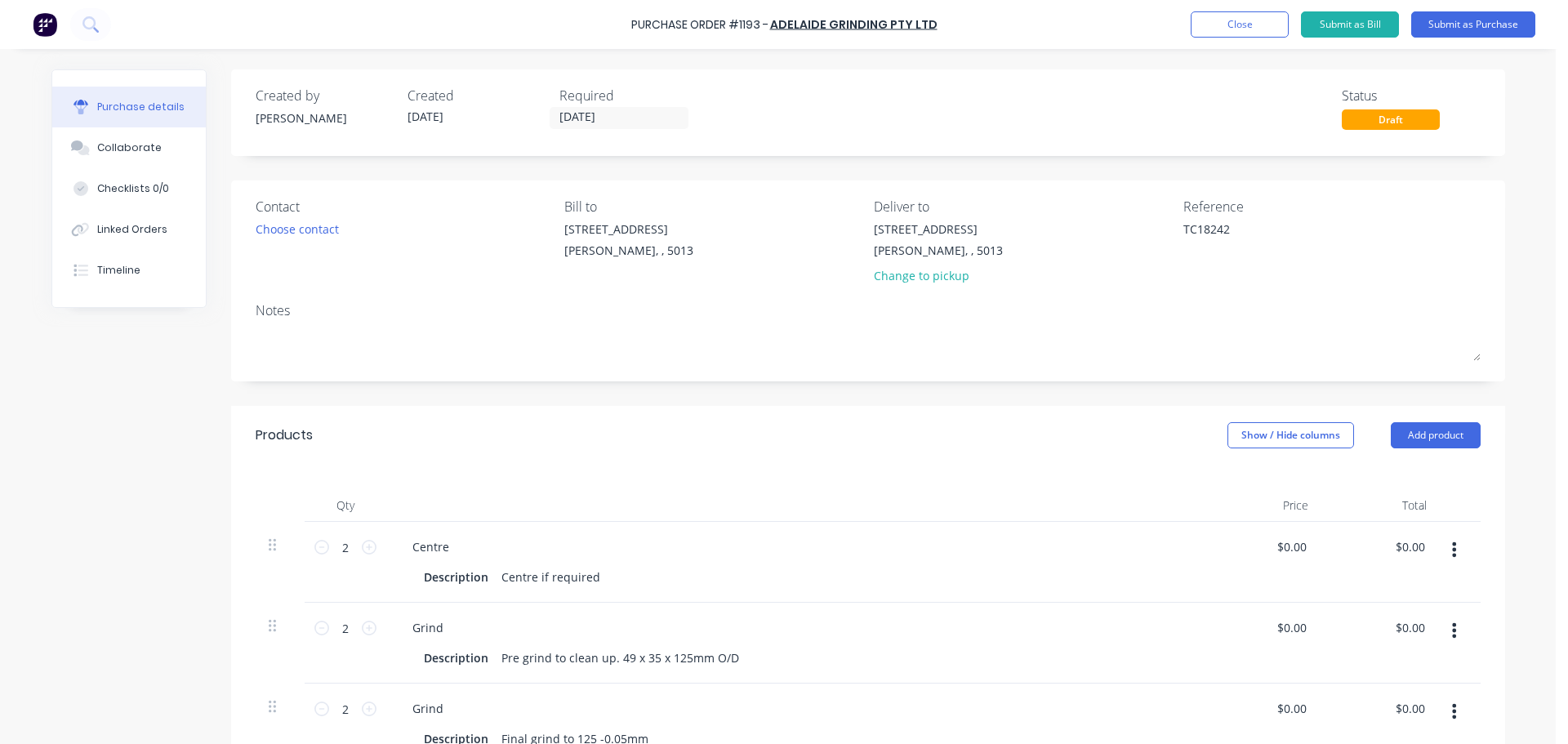
click at [1001, 412] on div "Products Show / Hide columns Add product" at bounding box center [868, 435] width 1274 height 59
click at [1482, 21] on button "Submit as Purchase" at bounding box center [1473, 24] width 125 height 26
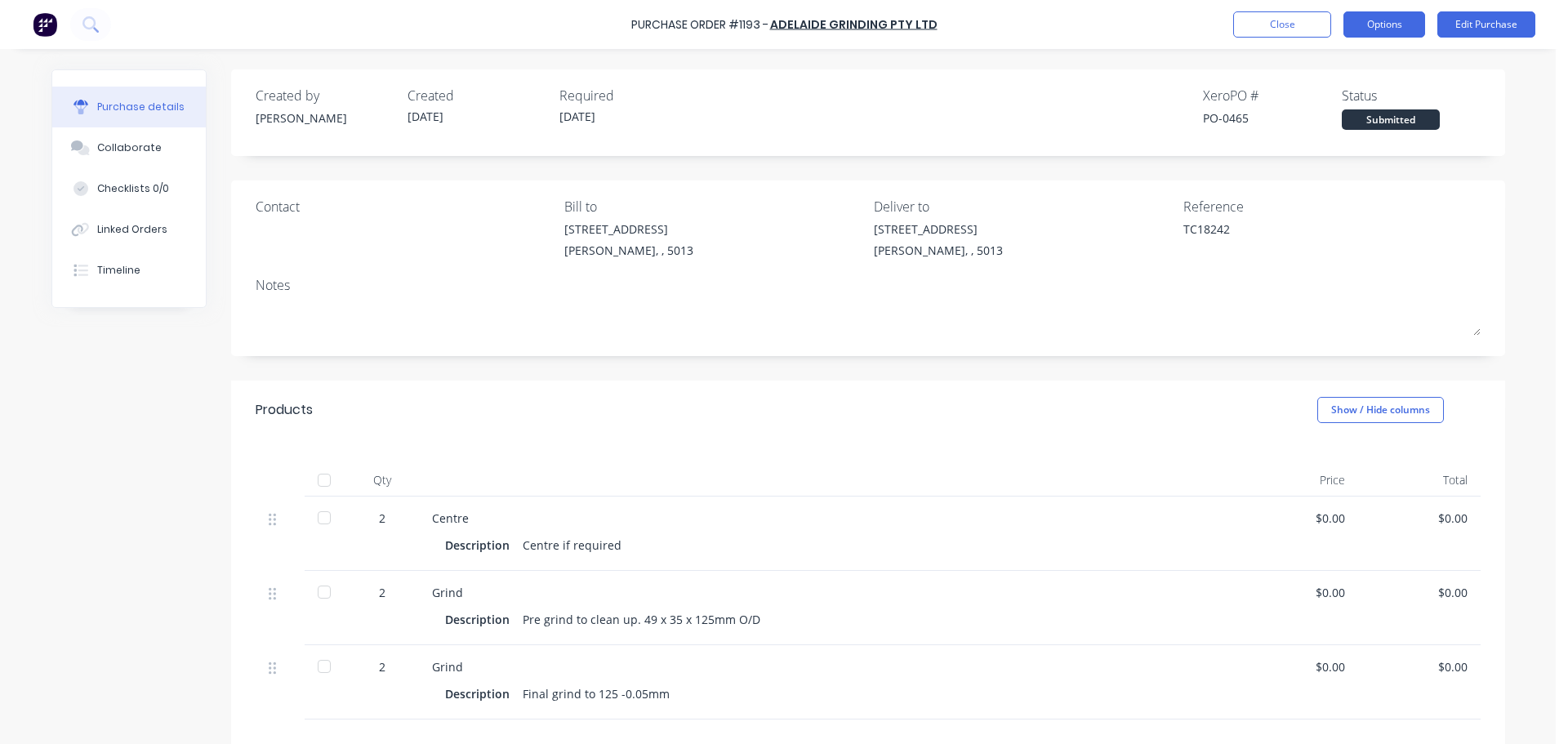
click at [1388, 27] on button "Options" at bounding box center [1384, 24] width 82 height 26
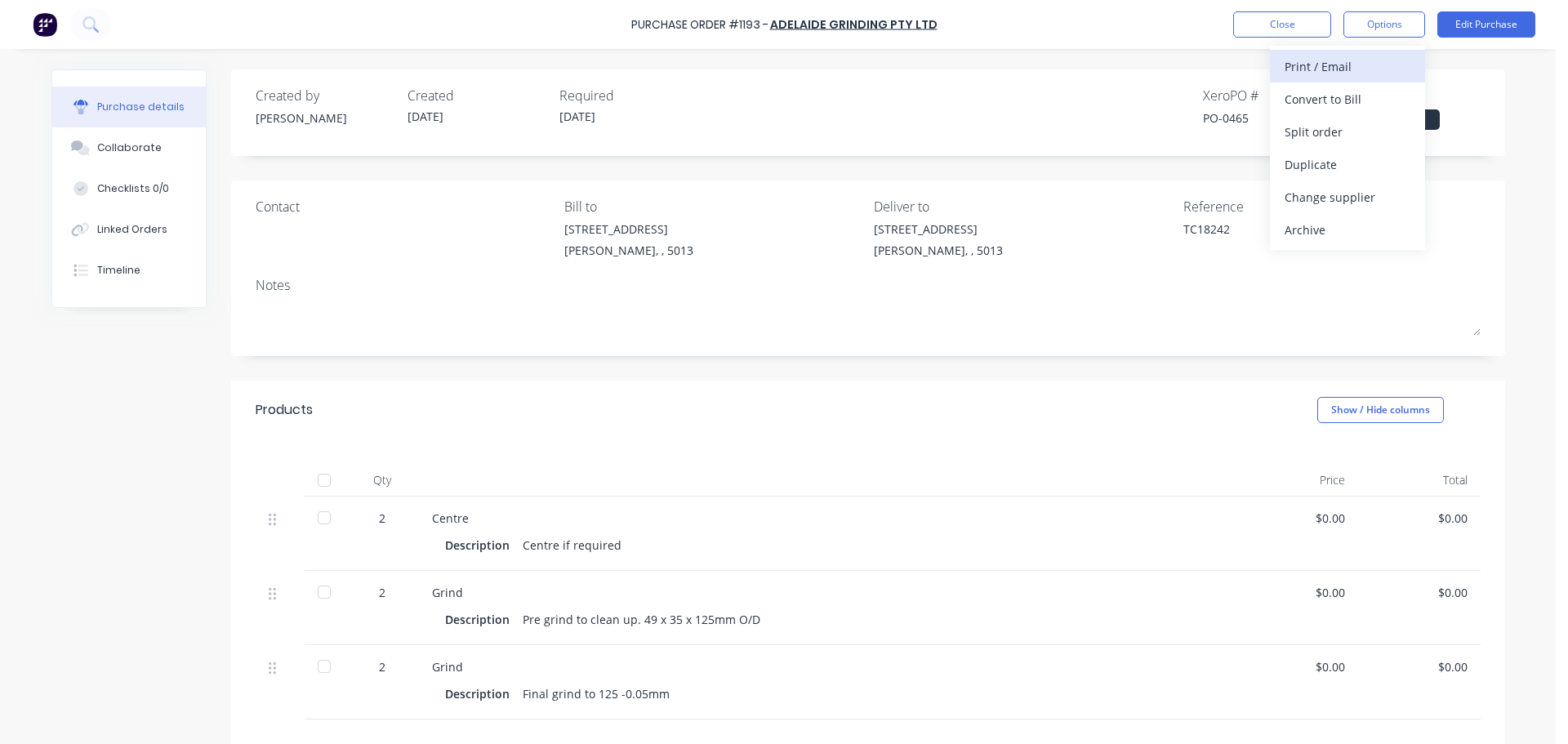
click at [1304, 70] on div "Print / Email" at bounding box center [1347, 66] width 125 height 23
click at [1310, 127] on div "Without pricing" at bounding box center [1347, 131] width 125 height 23
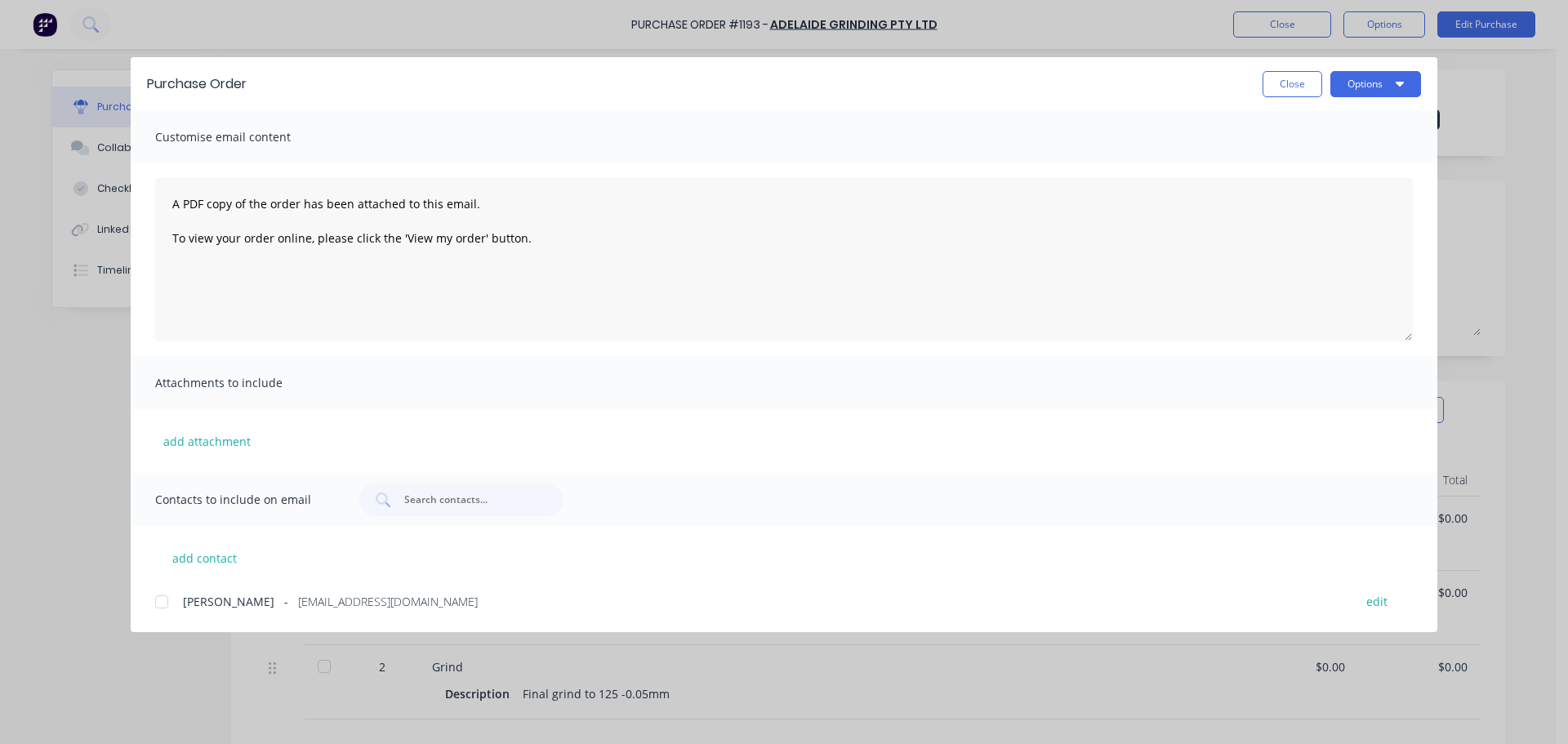
click at [1361, 98] on div "Purchase Order Close Options" at bounding box center [784, 84] width 1307 height 53
click at [1361, 90] on button "Options" at bounding box center [1376, 84] width 91 height 26
click at [1334, 124] on div "Preview" at bounding box center [1343, 125] width 125 height 23
click at [1272, 85] on button "Close" at bounding box center [1292, 84] width 59 height 26
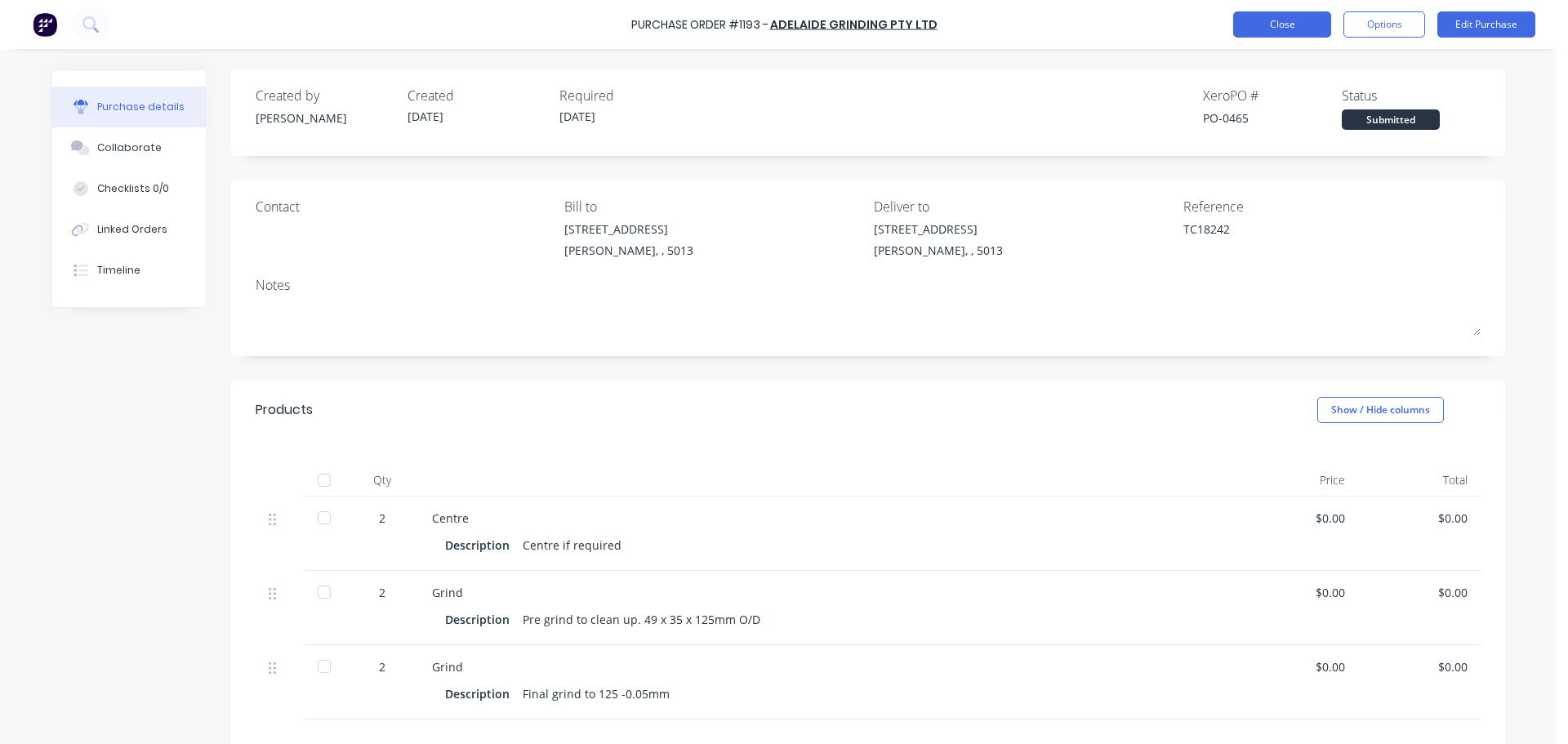
click at [1250, 28] on button "Close" at bounding box center [1282, 24] width 98 height 26
